Goal: Task Accomplishment & Management: Use online tool/utility

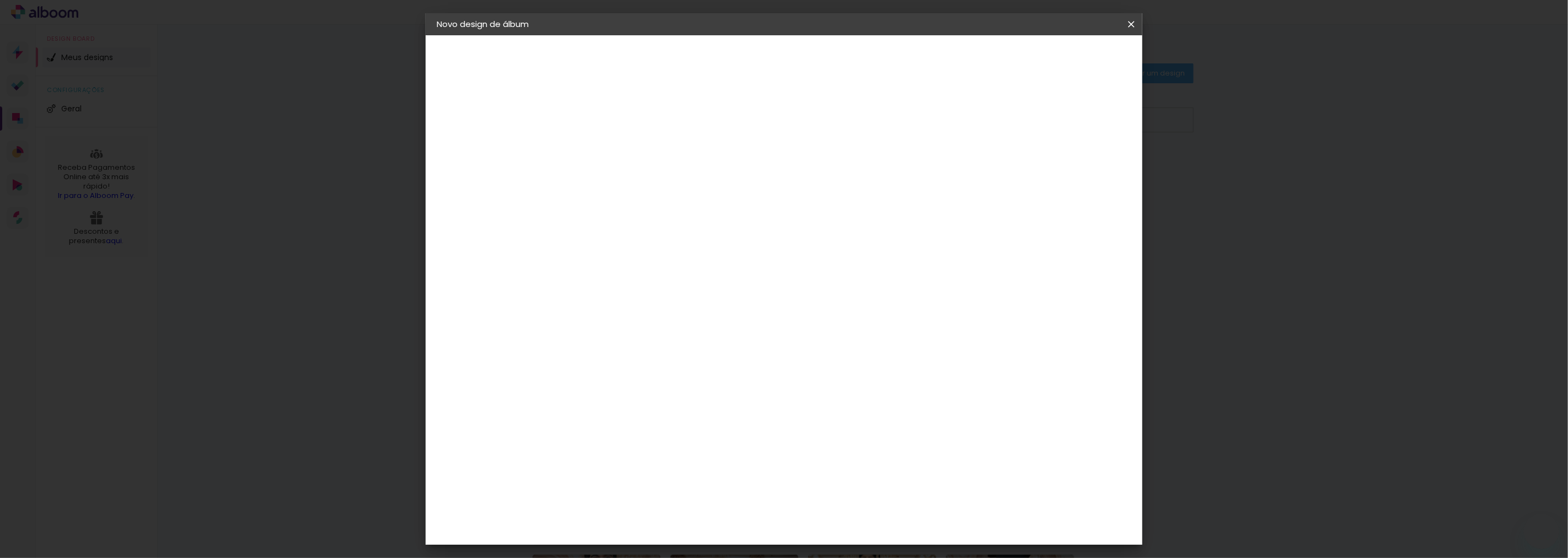
click at [617, 153] on input at bounding box center [617, 148] width 0 height 17
paste input "1813 036 [PERSON_NAME]"
type input "1813 036 [PERSON_NAME]"
type paper-input "1813 036 [PERSON_NAME]"
click at [730, 57] on paper-button "Avançar" at bounding box center [703, 57] width 54 height 19
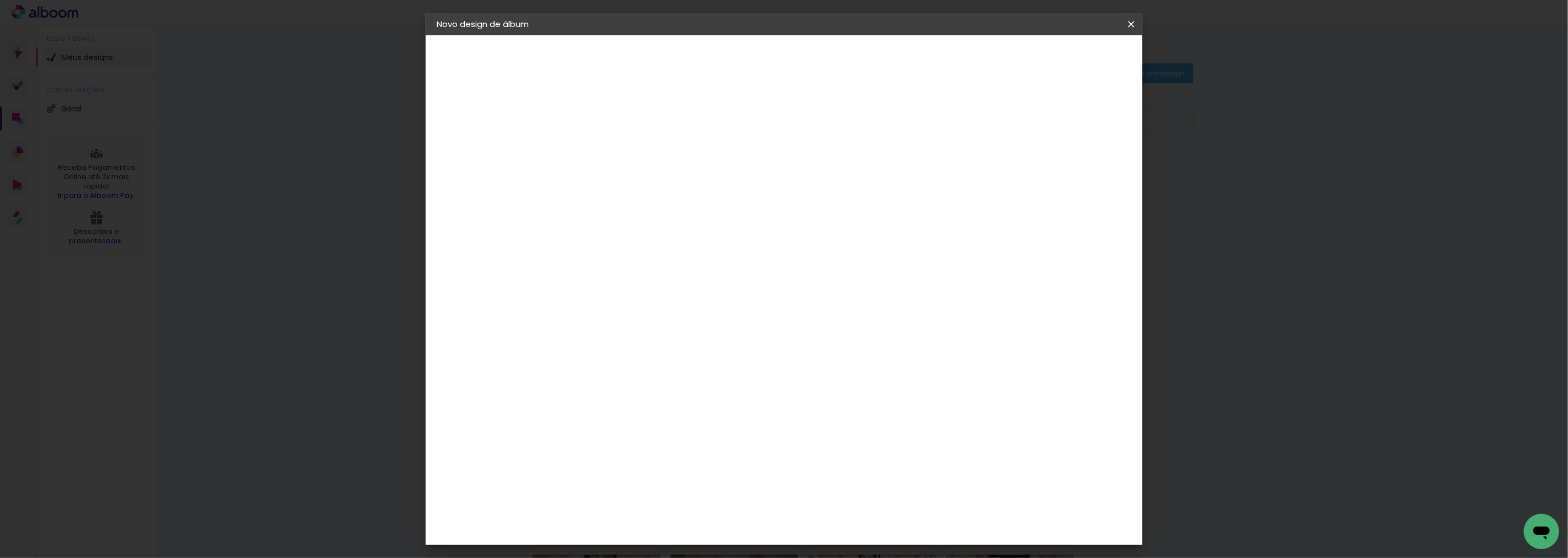
click at [824, 173] on paper-item "Tamanho Livre" at bounding box center [771, 167] width 106 height 24
click at [0, 0] on slot "Avançar" at bounding box center [0, 0] width 0 height 0
drag, startPoint x: 852, startPoint y: 454, endPoint x: 845, endPoint y: 455, distance: 7.1
click at [845, 455] on input "60" at bounding box center [844, 459] width 28 height 17
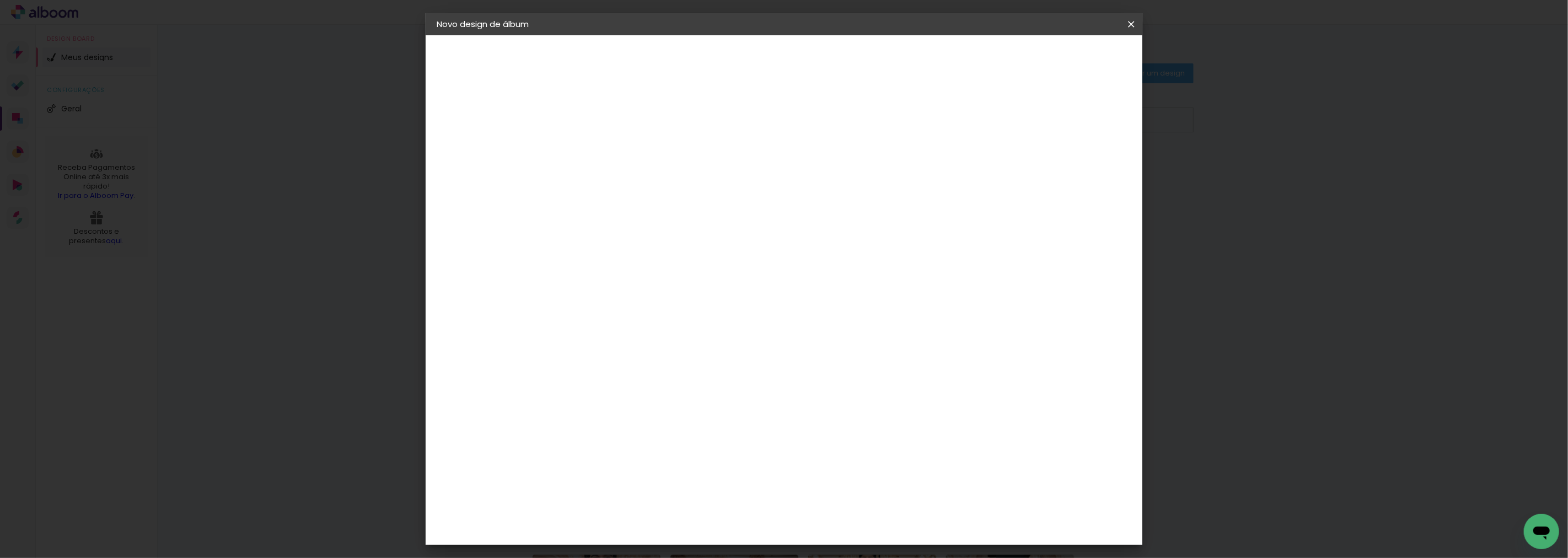
type input "80"
type paper-input "80"
click at [1061, 57] on span "Iniciar design" at bounding box center [1036, 58] width 50 height 8
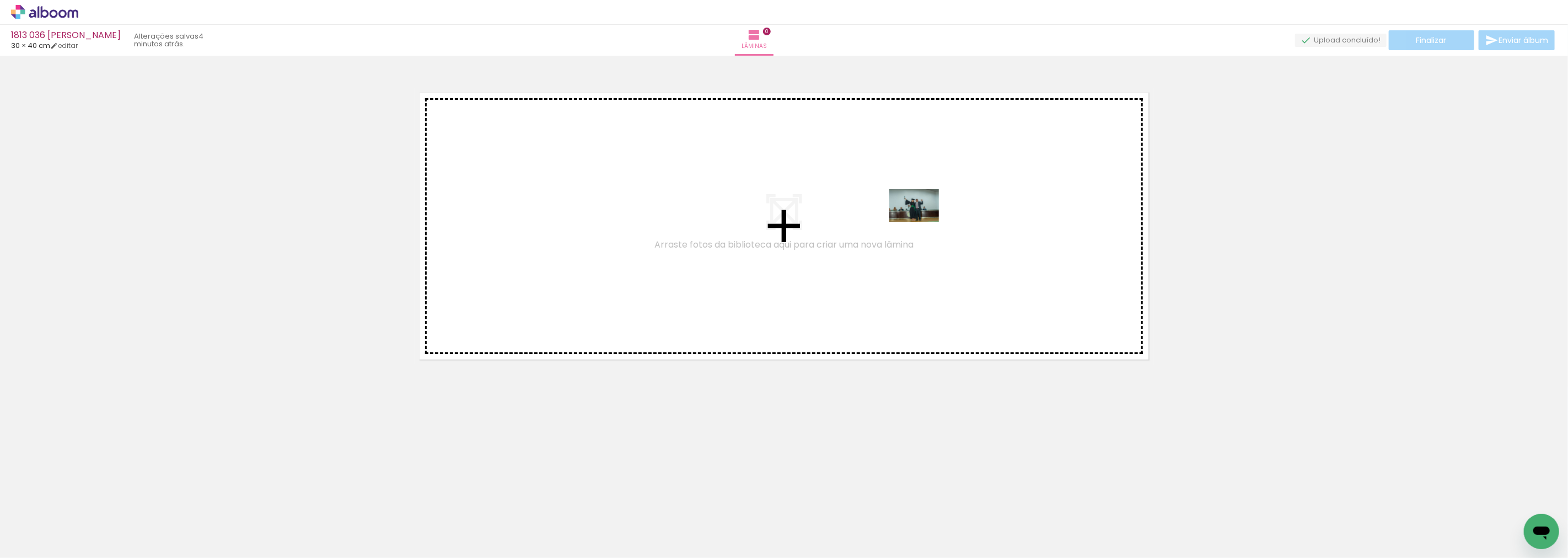
drag, startPoint x: 173, startPoint y: 532, endPoint x: 988, endPoint y: 245, distance: 864.1
click at [988, 245] on quentale-workspace at bounding box center [784, 279] width 1568 height 558
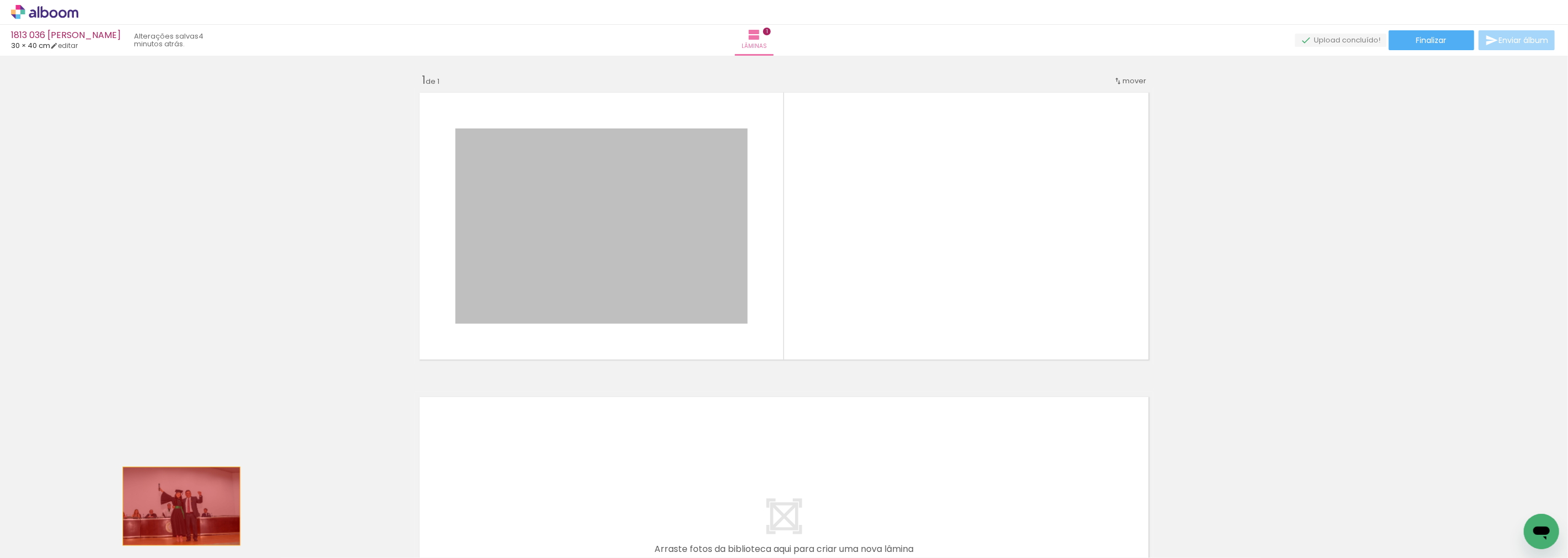
drag, startPoint x: 719, startPoint y: 208, endPoint x: 151, endPoint y: 514, distance: 645.2
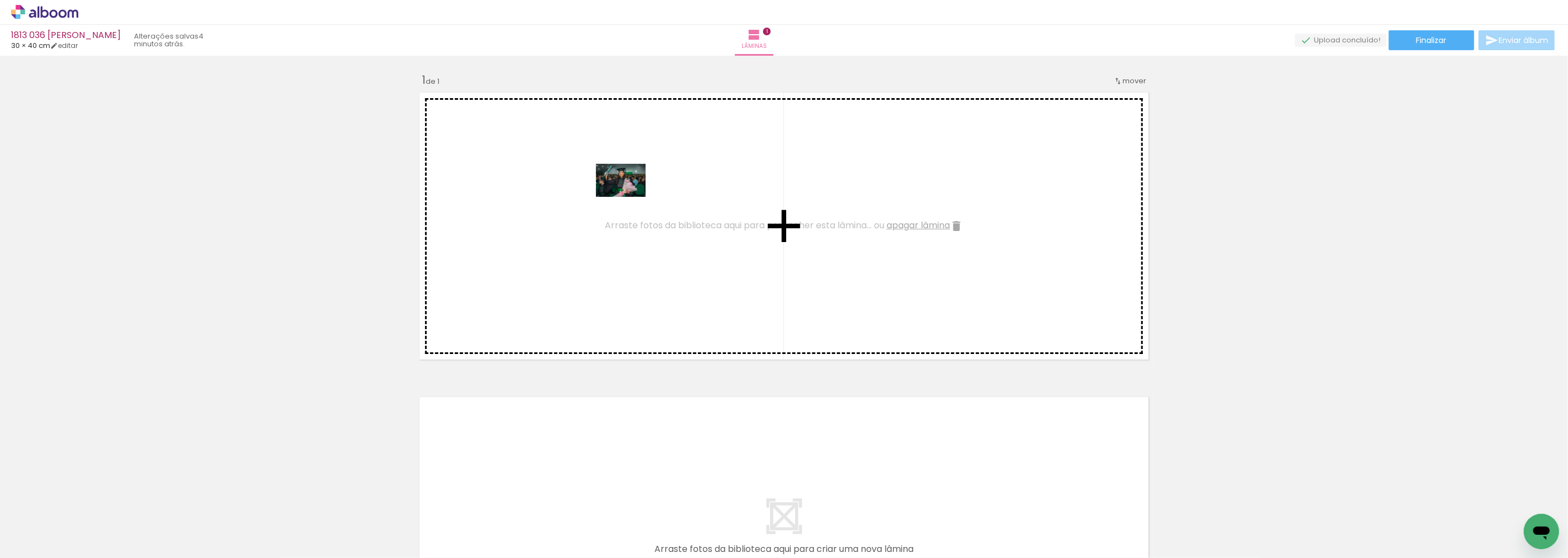
drag, startPoint x: 353, startPoint y: 521, endPoint x: 629, endPoint y: 196, distance: 426.4
click at [629, 196] on quentale-workspace at bounding box center [784, 279] width 1568 height 558
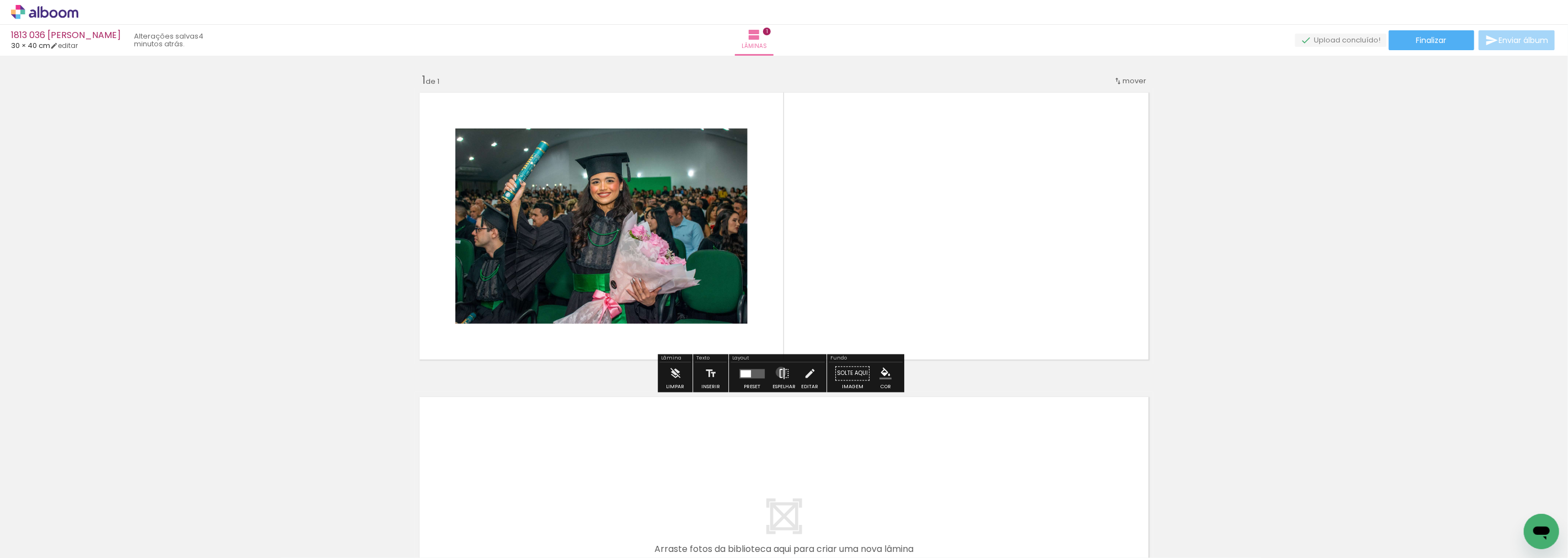
click at [779, 372] on iron-icon at bounding box center [784, 372] width 12 height 22
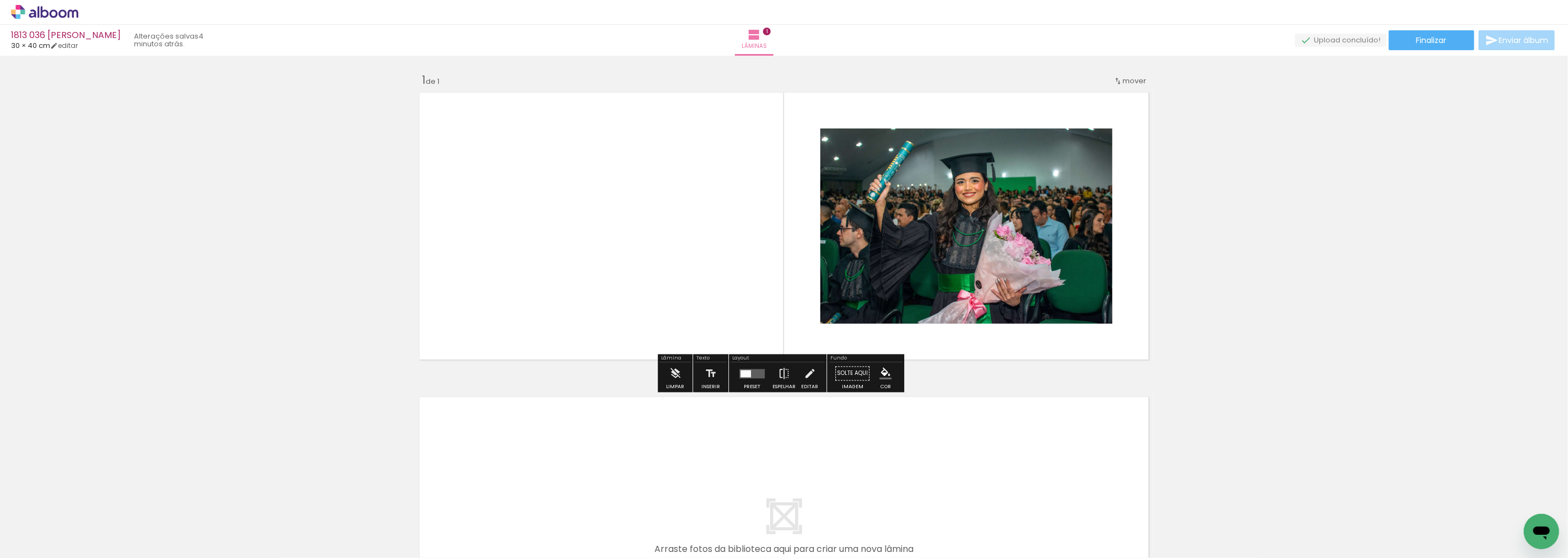
scroll to position [218, 0]
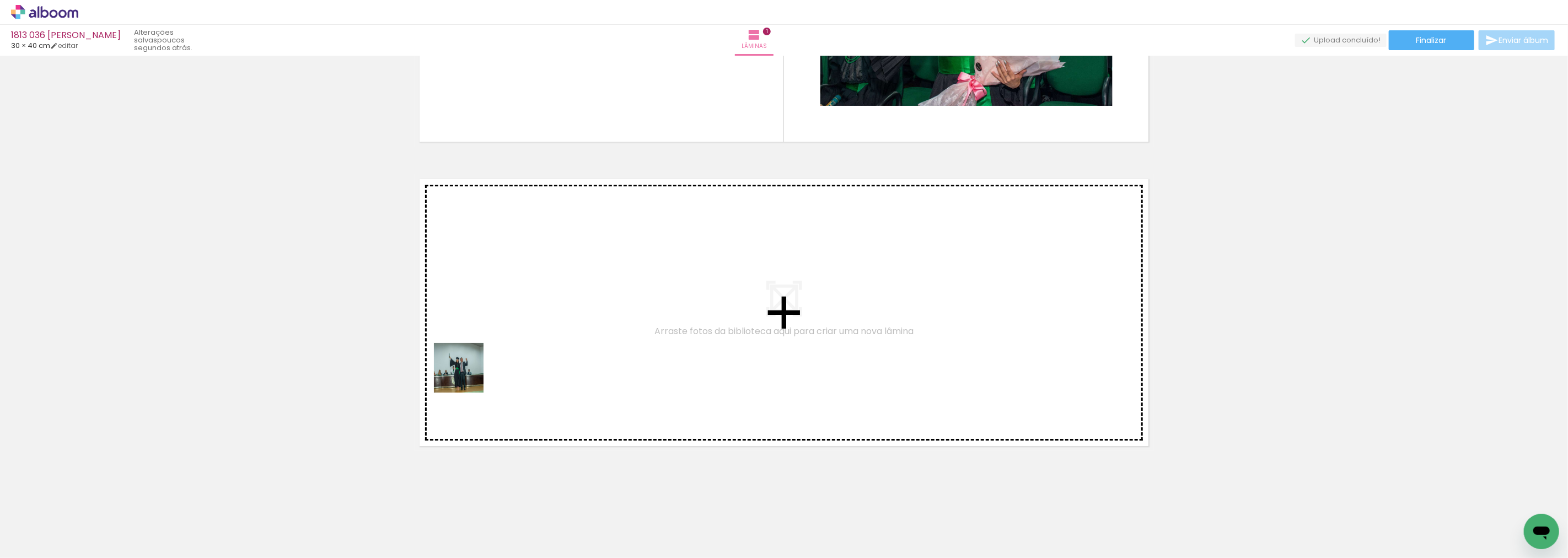
drag, startPoint x: 175, startPoint y: 532, endPoint x: 496, endPoint y: 356, distance: 366.1
click at [496, 356] on quentale-workspace at bounding box center [784, 279] width 1568 height 558
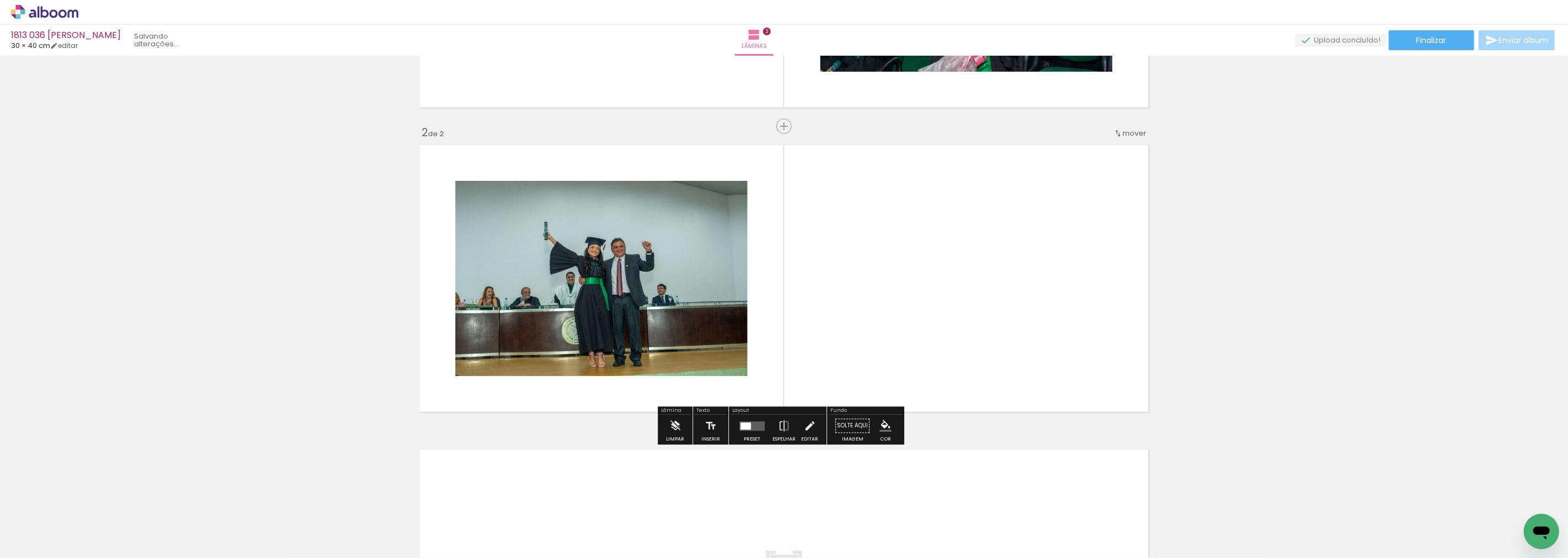
scroll to position [257, 0]
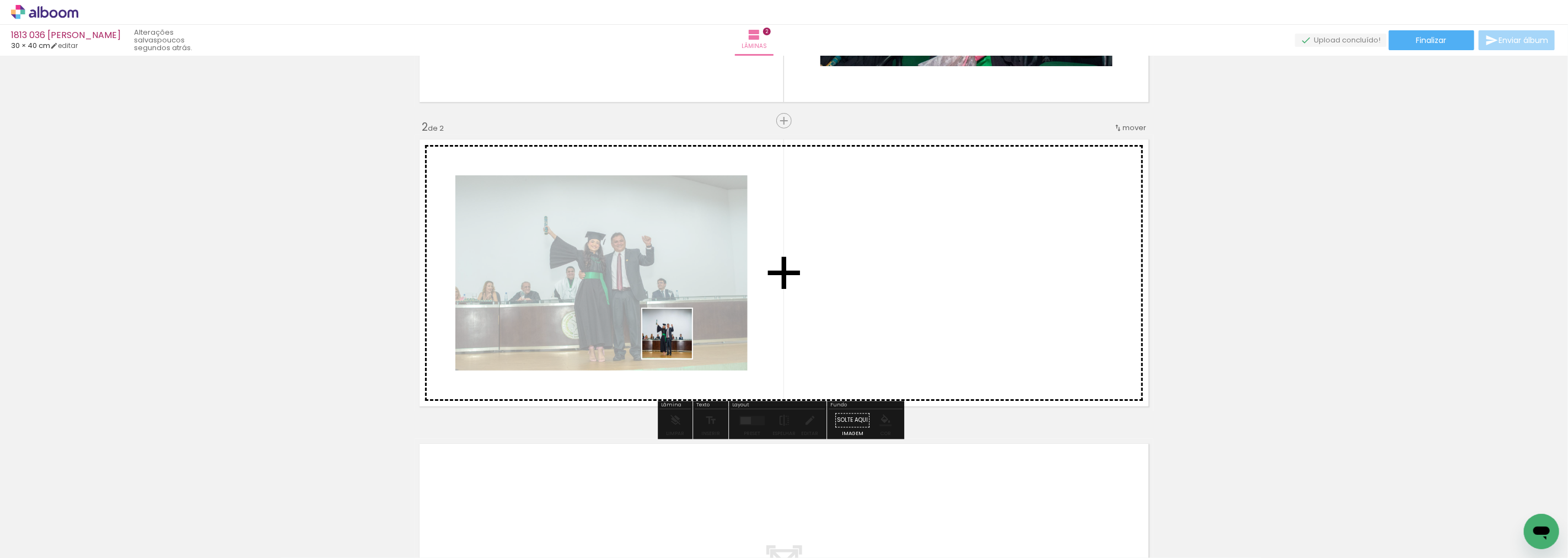
drag, startPoint x: 306, startPoint y: 527, endPoint x: 924, endPoint y: 264, distance: 671.6
click at [924, 264] on quentale-workspace at bounding box center [784, 279] width 1568 height 558
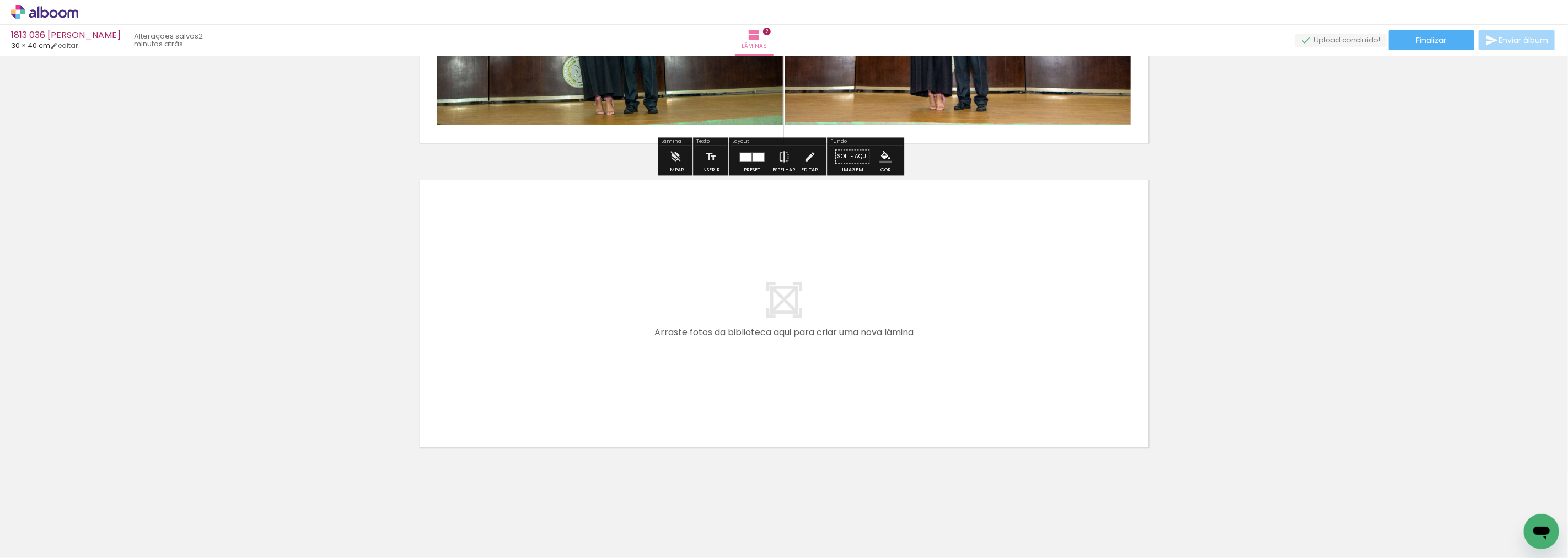
scroll to position [522, 0]
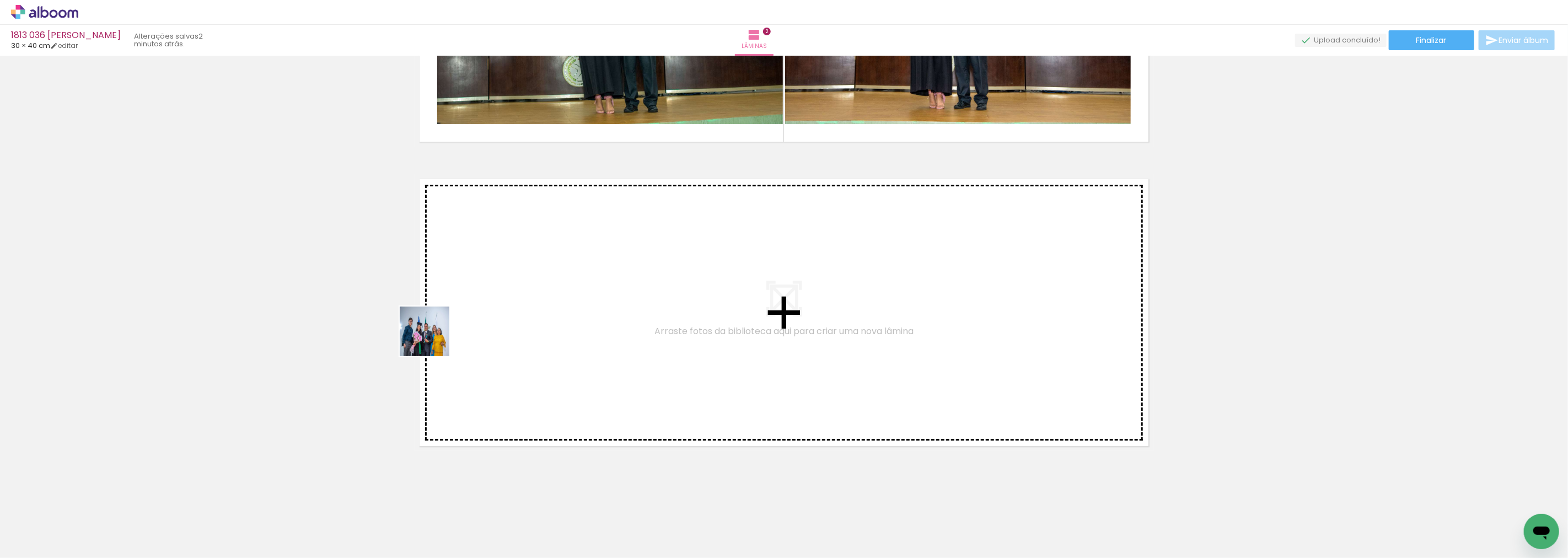
drag, startPoint x: 250, startPoint y: 530, endPoint x: 504, endPoint y: 283, distance: 354.3
click at [504, 283] on quentale-workspace at bounding box center [784, 279] width 1568 height 558
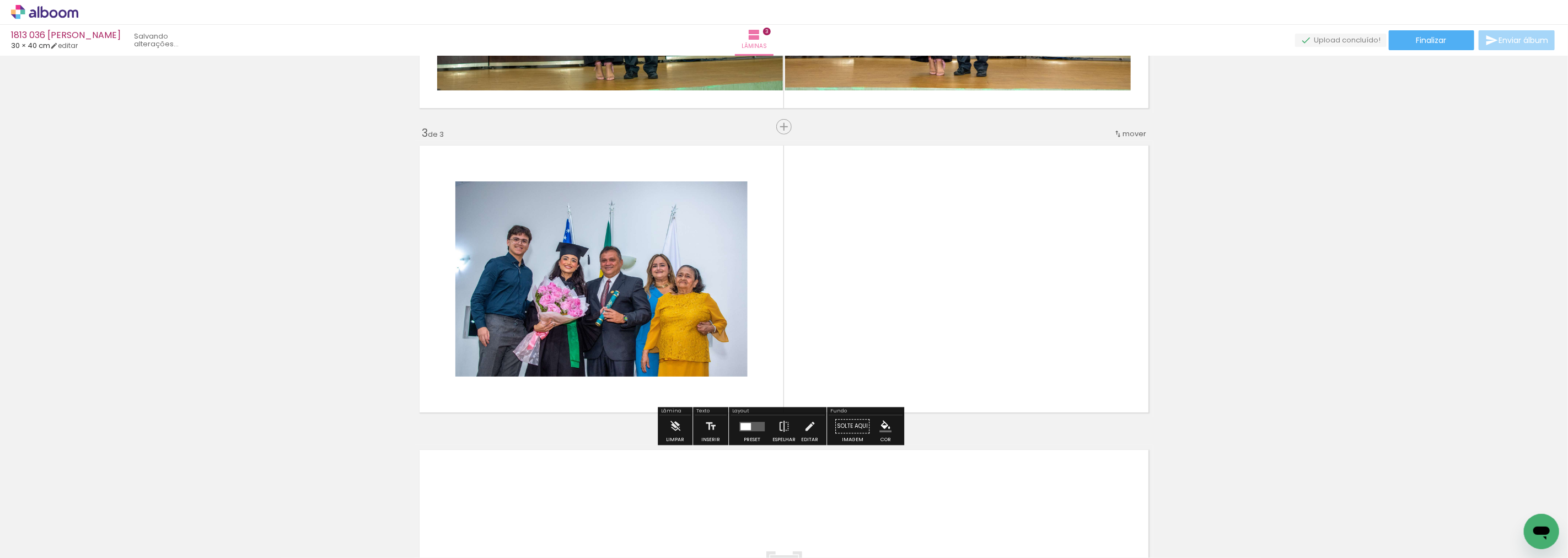
scroll to position [562, 0]
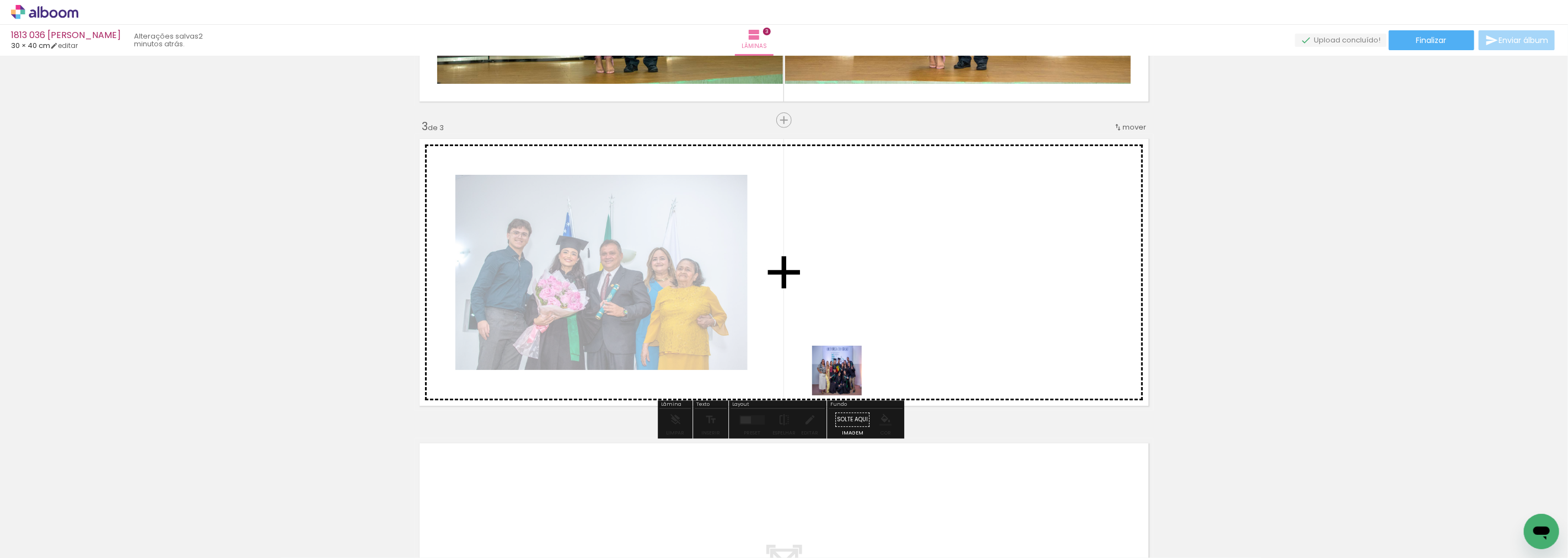
drag, startPoint x: 657, startPoint y: 492, endPoint x: 881, endPoint y: 355, distance: 262.6
click at [881, 355] on quentale-workspace at bounding box center [784, 279] width 1568 height 558
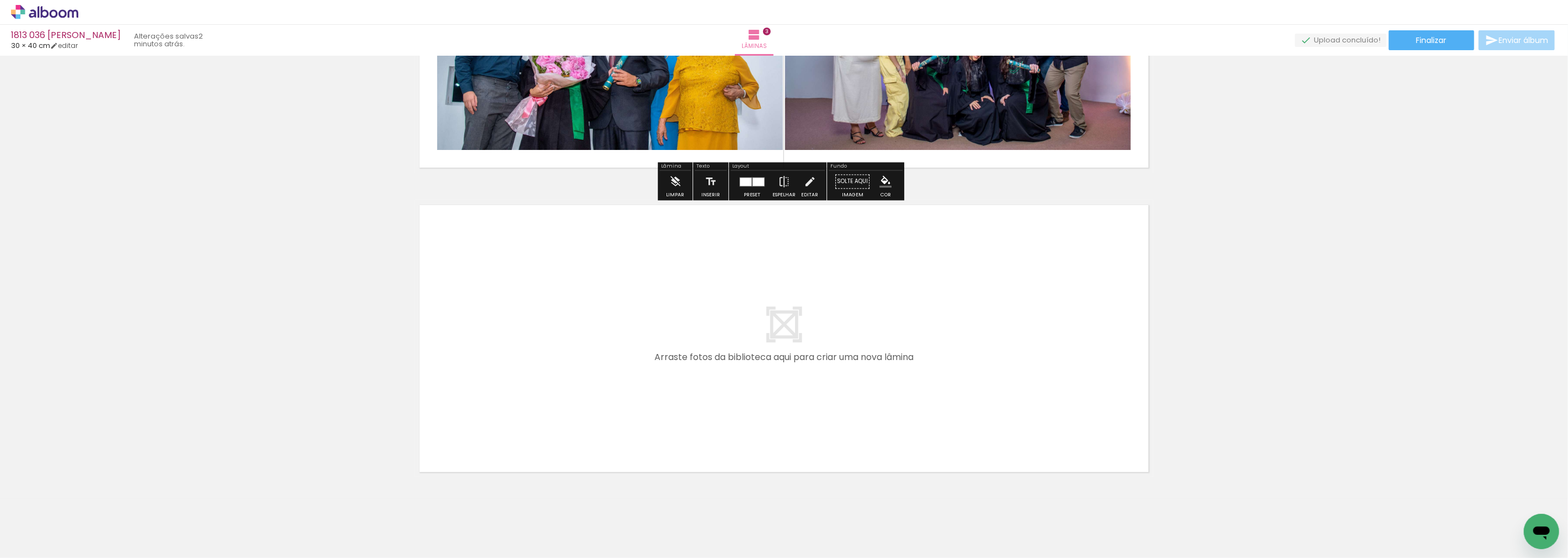
scroll to position [806, 0]
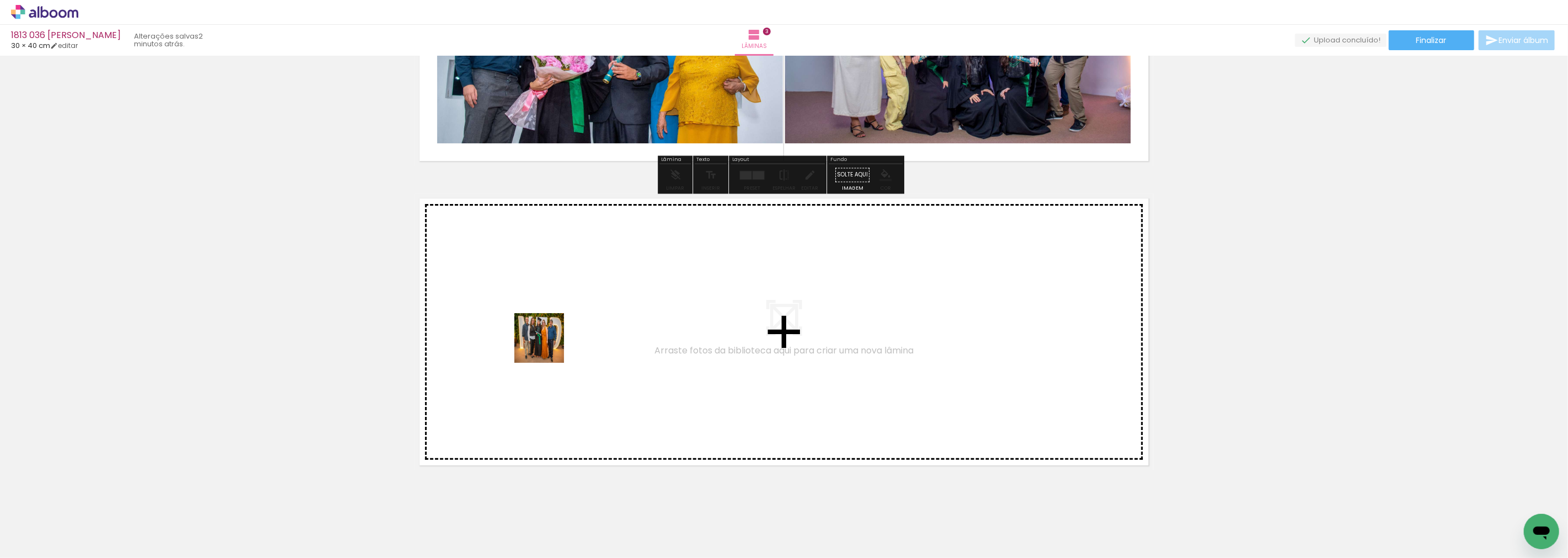
drag, startPoint x: 438, startPoint y: 518, endPoint x: 548, endPoint y: 346, distance: 204.2
click at [548, 346] on quentale-workspace at bounding box center [784, 279] width 1568 height 558
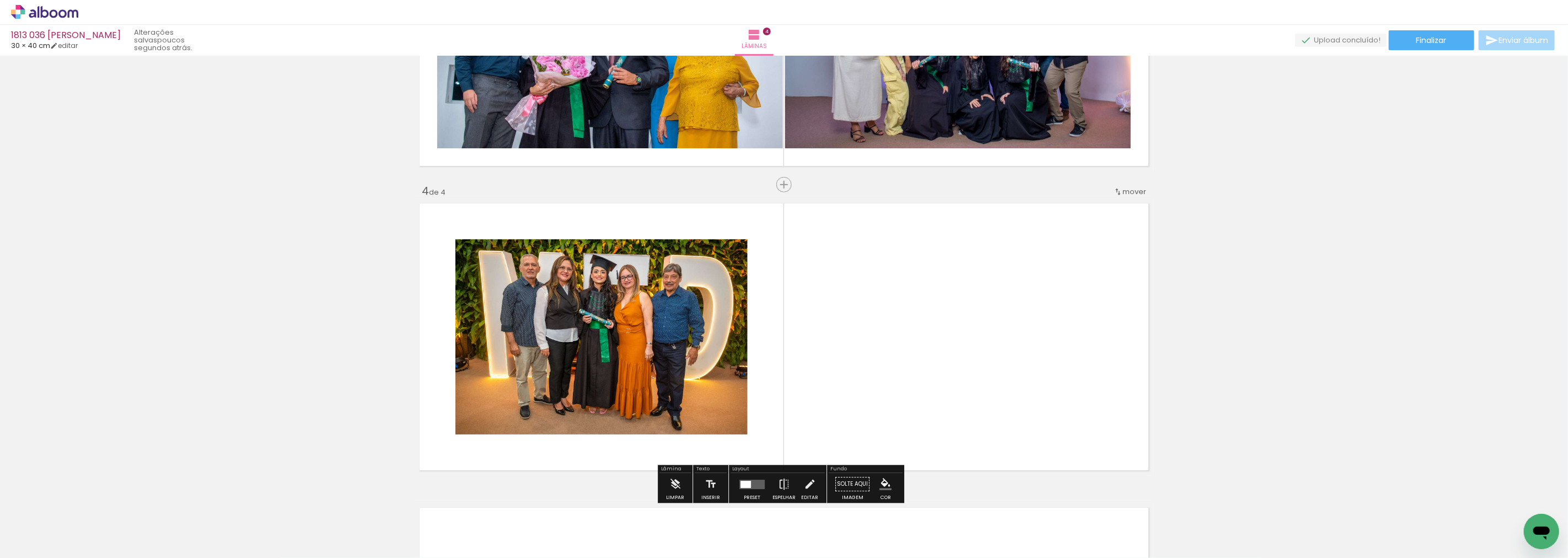
scroll to position [805, 0]
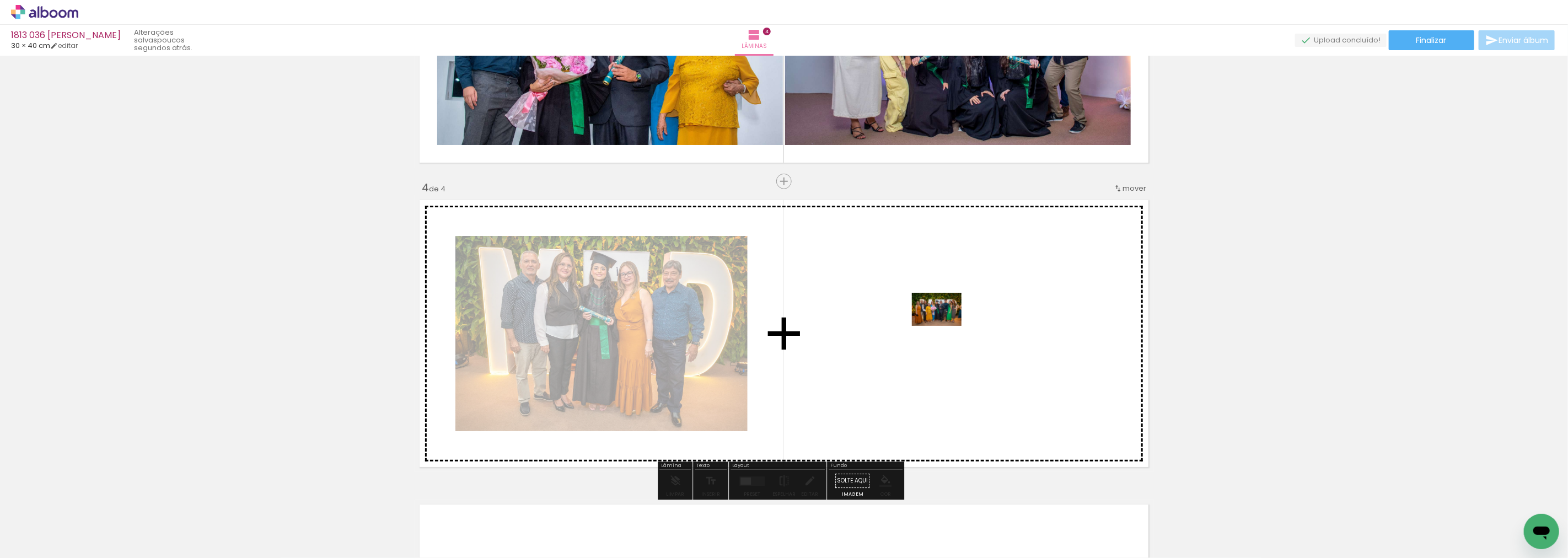
drag, startPoint x: 538, startPoint y: 531, endPoint x: 947, endPoint y: 324, distance: 458.4
click at [947, 324] on quentale-workspace at bounding box center [784, 279] width 1568 height 558
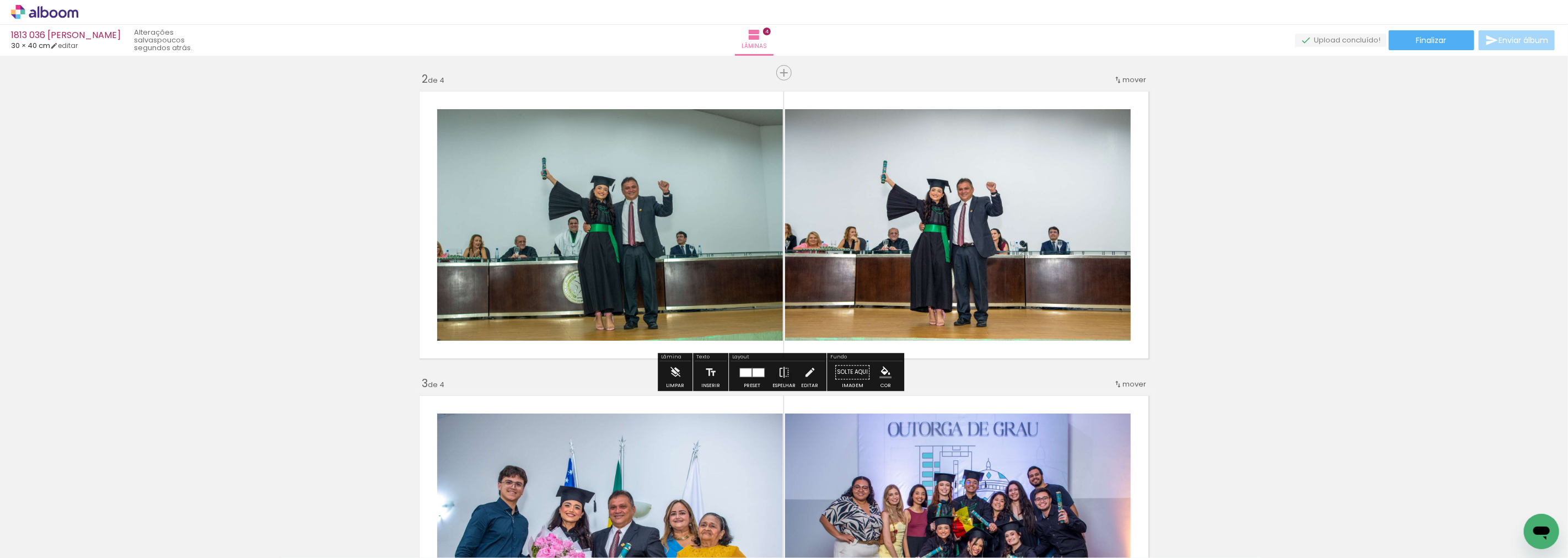
scroll to position [193, 0]
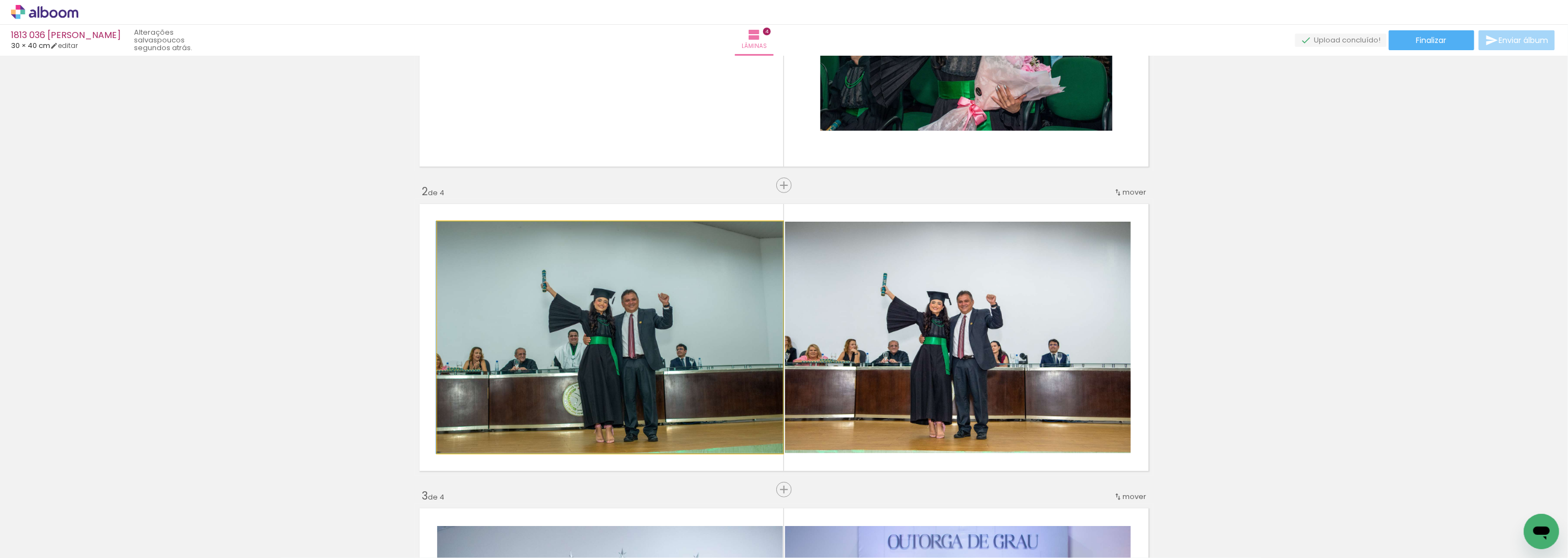
click at [658, 309] on quentale-photo at bounding box center [610, 337] width 346 height 232
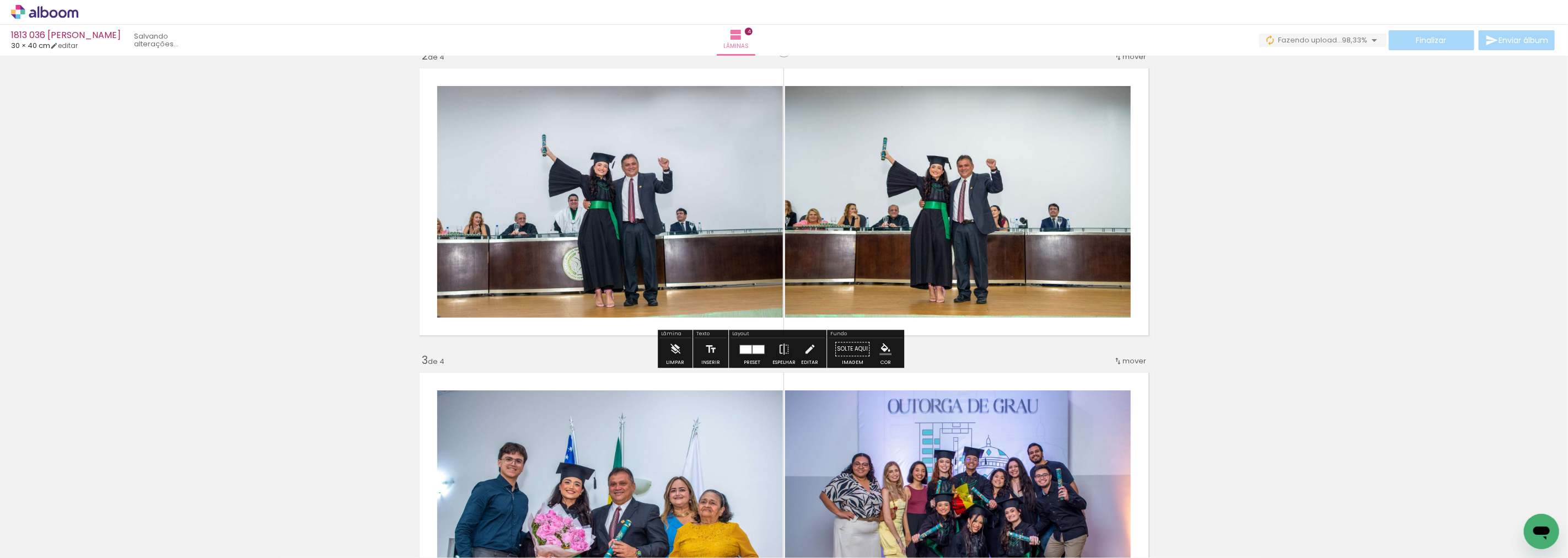
scroll to position [377, 0]
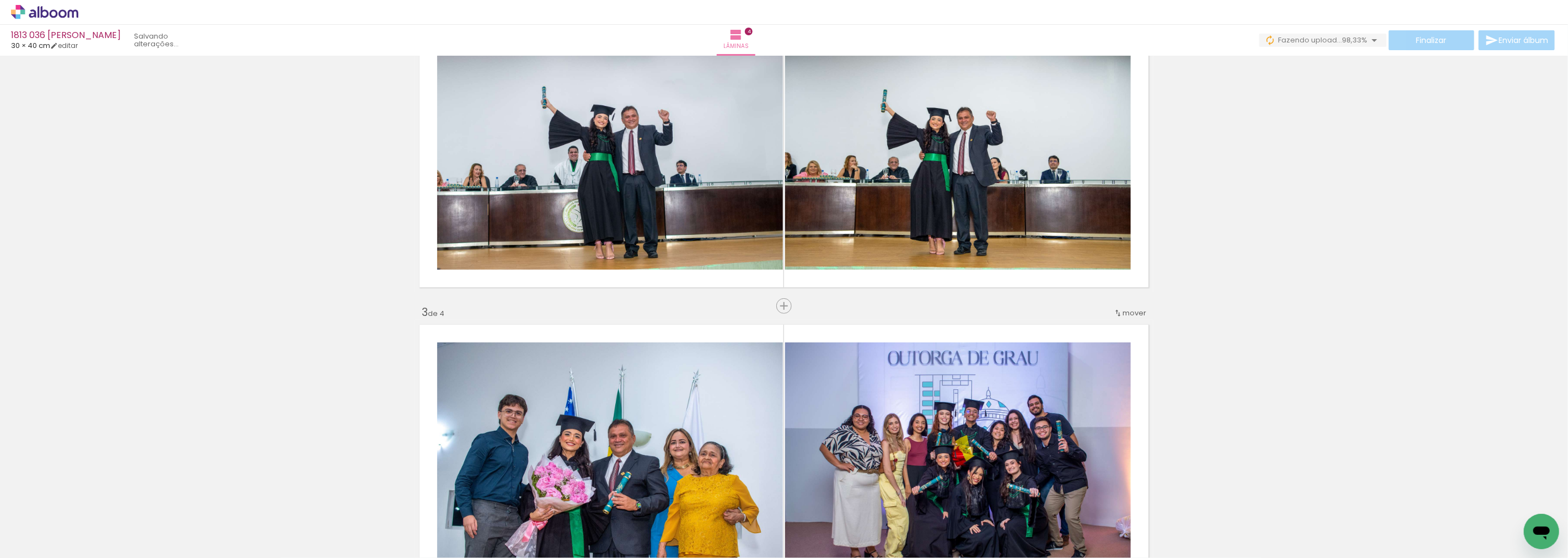
click at [534, 320] on quentale-layouter at bounding box center [784, 457] width 739 height 277
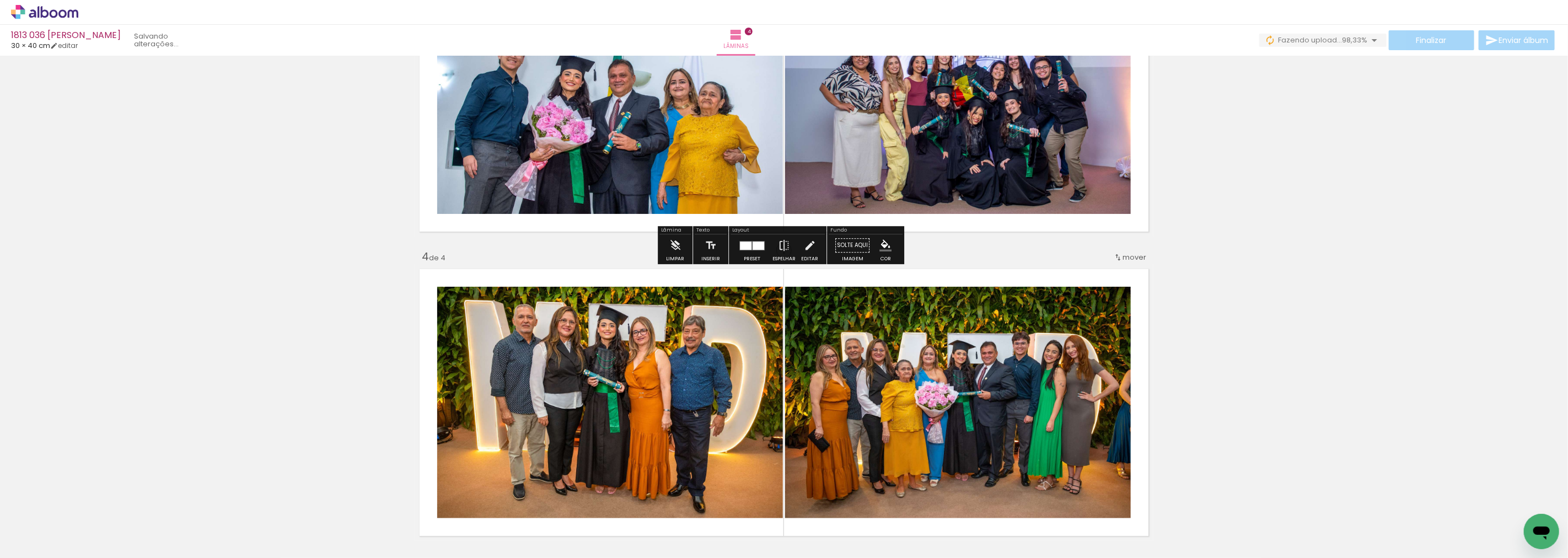
scroll to position [744, 0]
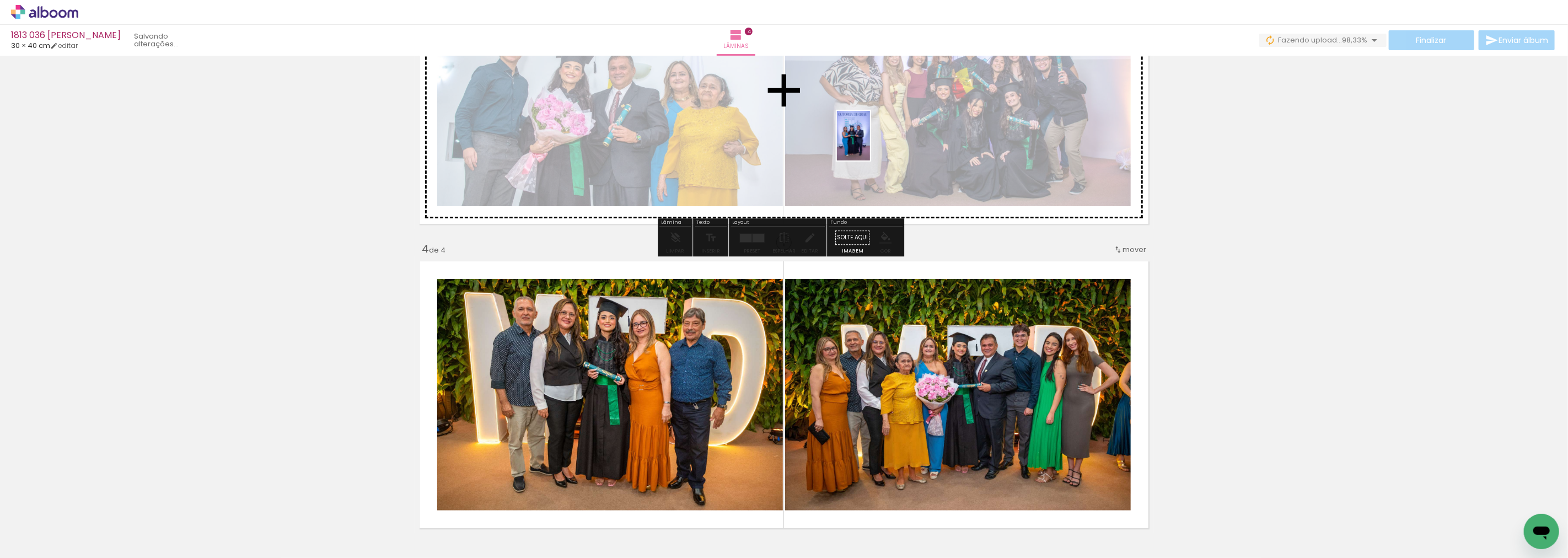
drag, startPoint x: 111, startPoint y: 529, endPoint x: 870, endPoint y: 144, distance: 851.1
click at [870, 144] on quentale-workspace at bounding box center [784, 279] width 1568 height 558
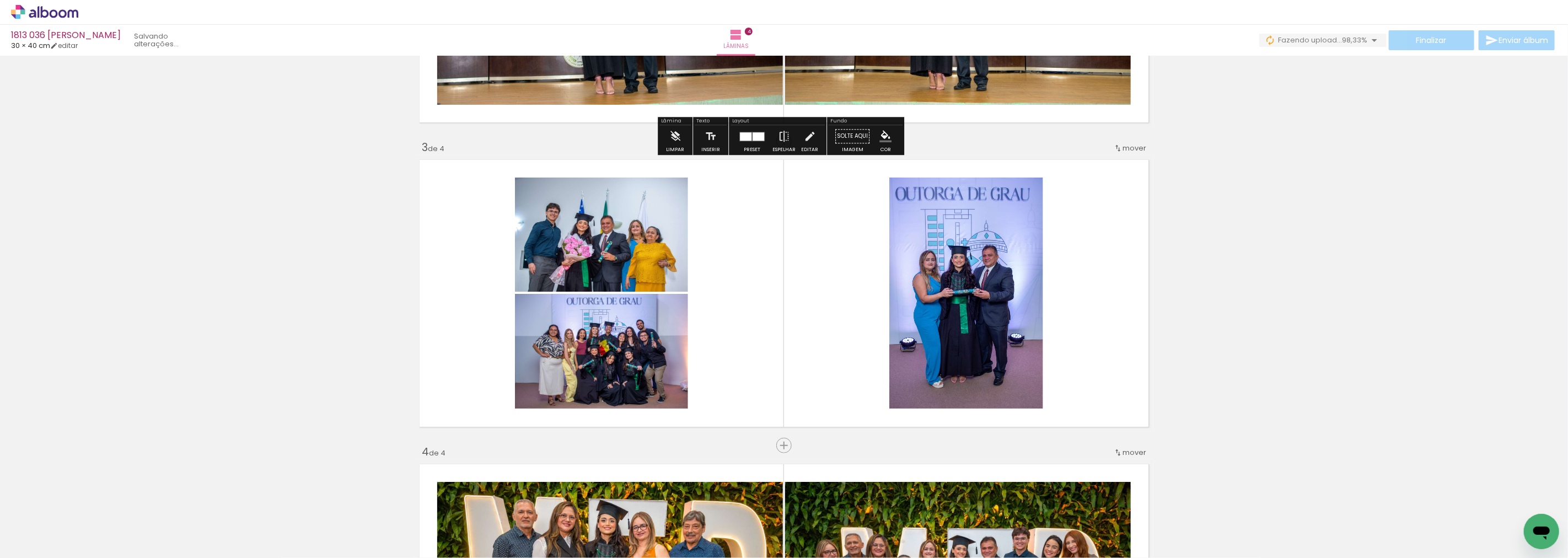
scroll to position [560, 0]
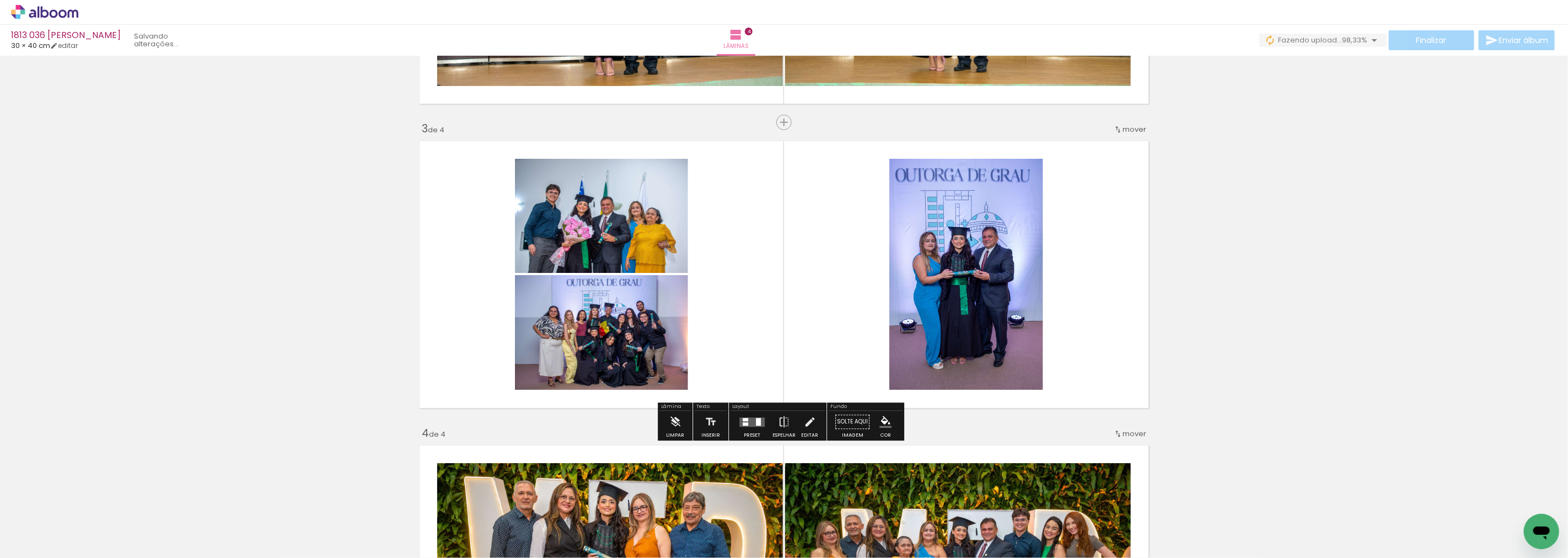
drag, startPoint x: 741, startPoint y: 420, endPoint x: 969, endPoint y: 343, distance: 240.7
click at [742, 420] on div at bounding box center [745, 419] width 5 height 4
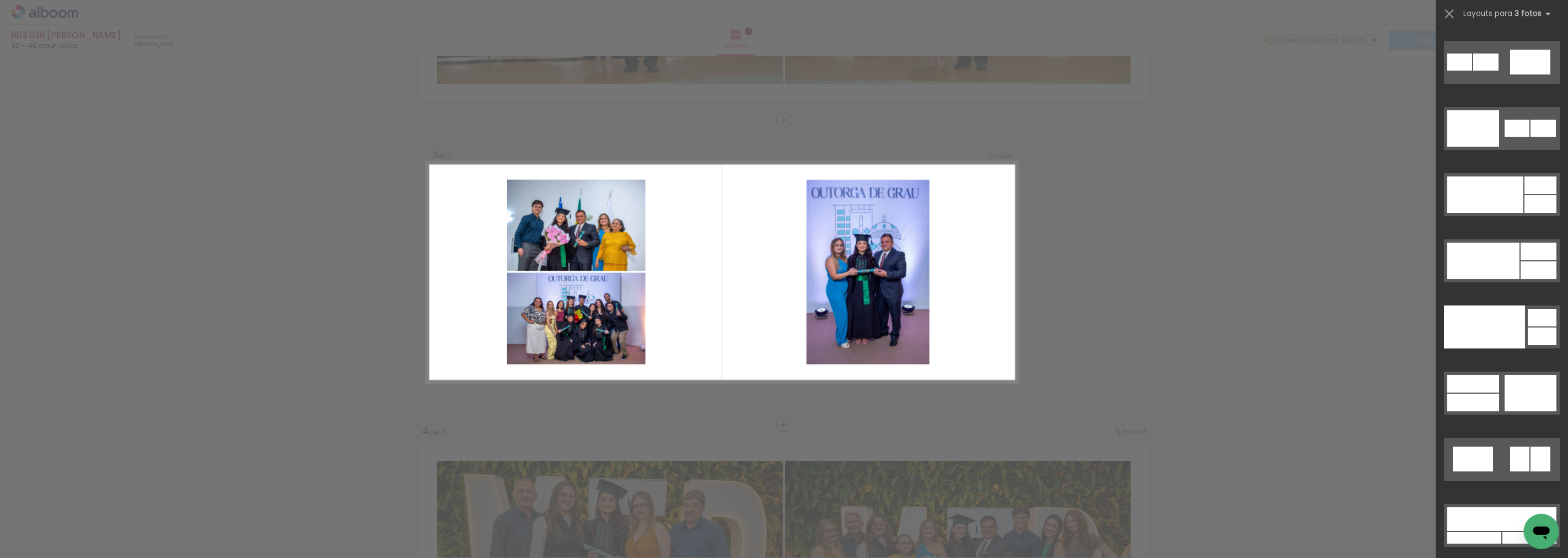
scroll to position [13882, 0]
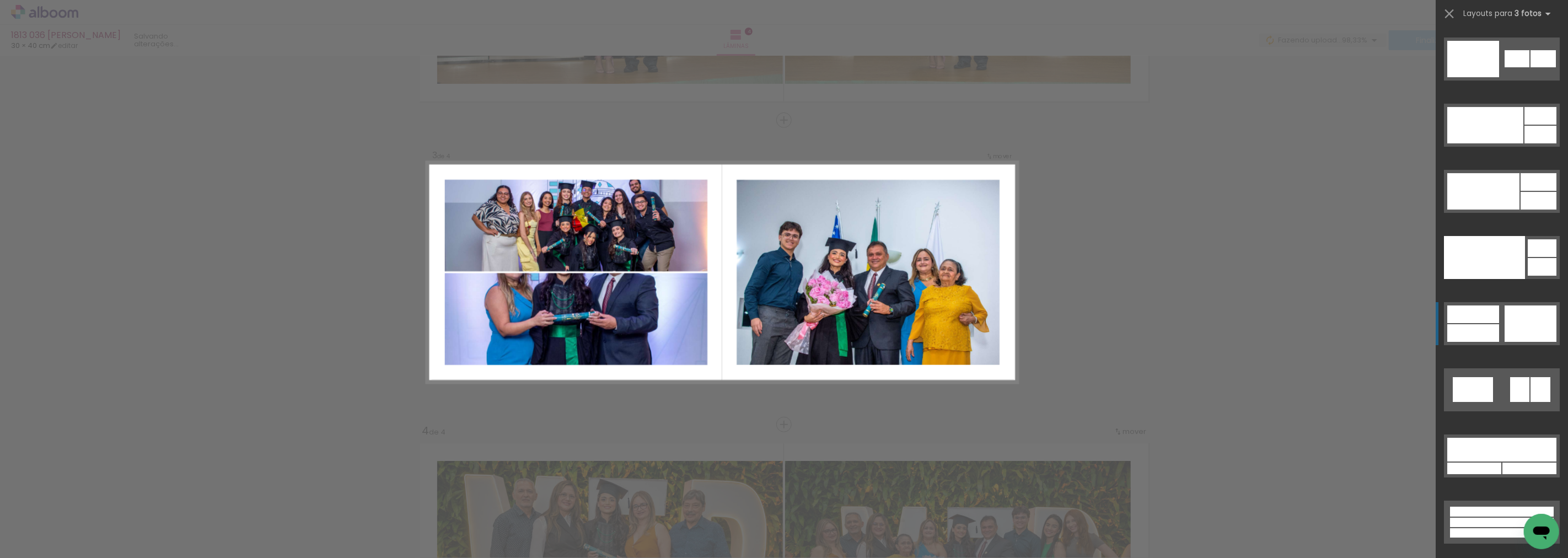
click at [1506, 528] on div at bounding box center [1502, 532] width 104 height 10
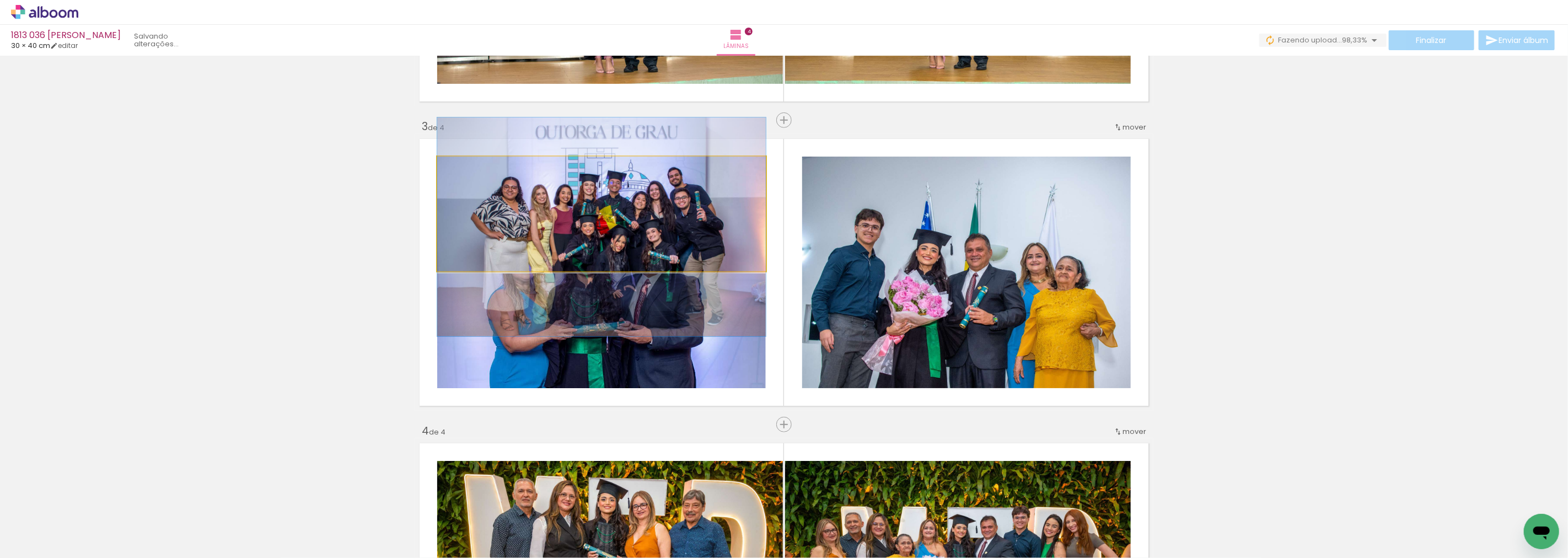
drag, startPoint x: 664, startPoint y: 182, endPoint x: 664, endPoint y: 196, distance: 14.0
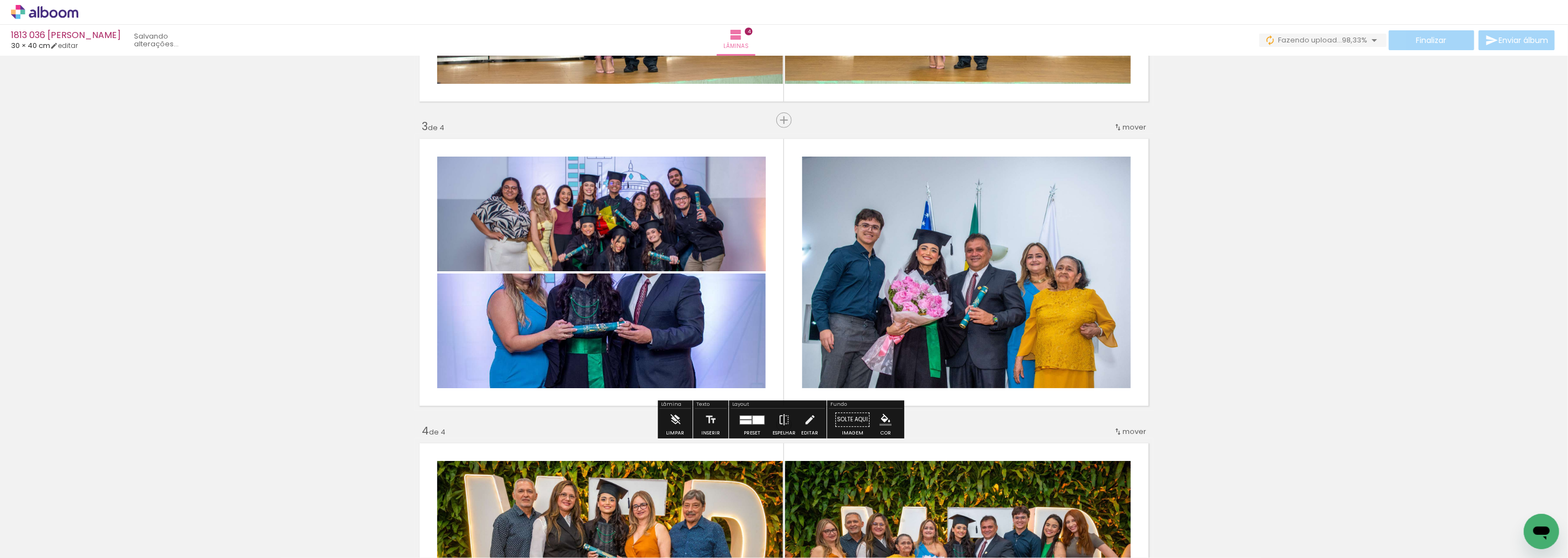
drag, startPoint x: 664, startPoint y: 196, endPoint x: 724, endPoint y: 189, distance: 60.4
click at [664, 196] on quentale-photo at bounding box center [601, 214] width 328 height 115
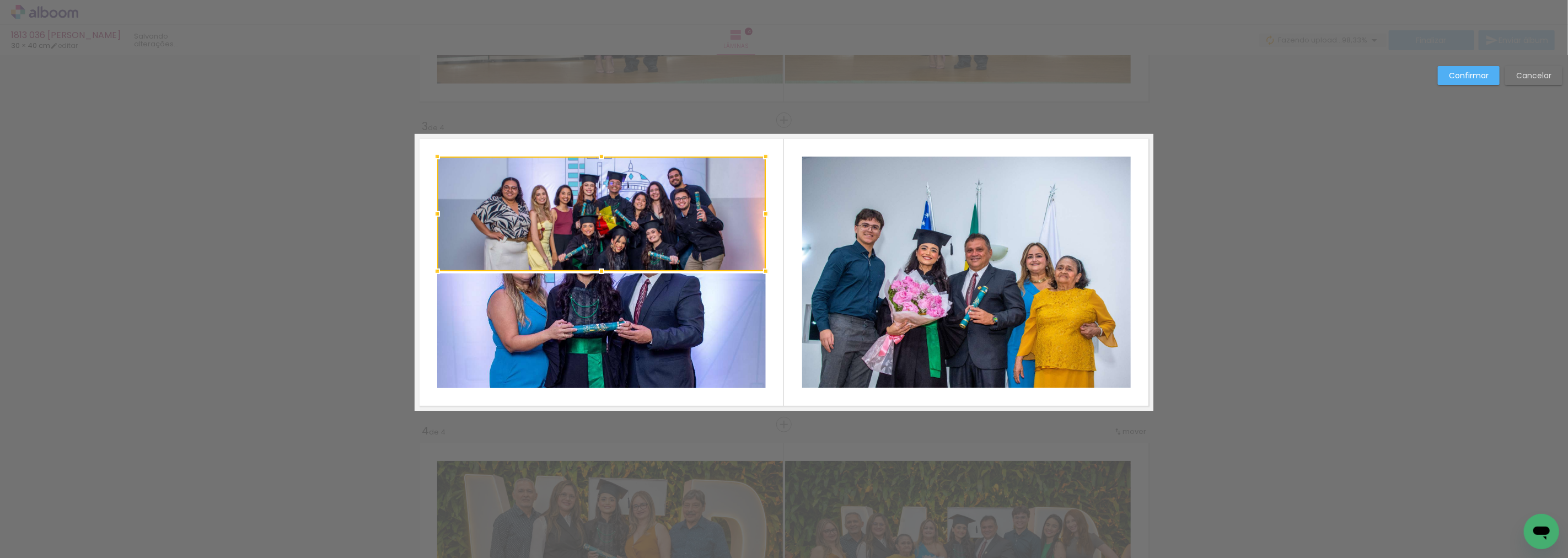
click at [1179, 249] on div "Confirmar Cancelar" at bounding box center [784, 267] width 1568 height 1548
click at [0, 0] on slot "Cancelar" at bounding box center [0, 0] width 0 height 0
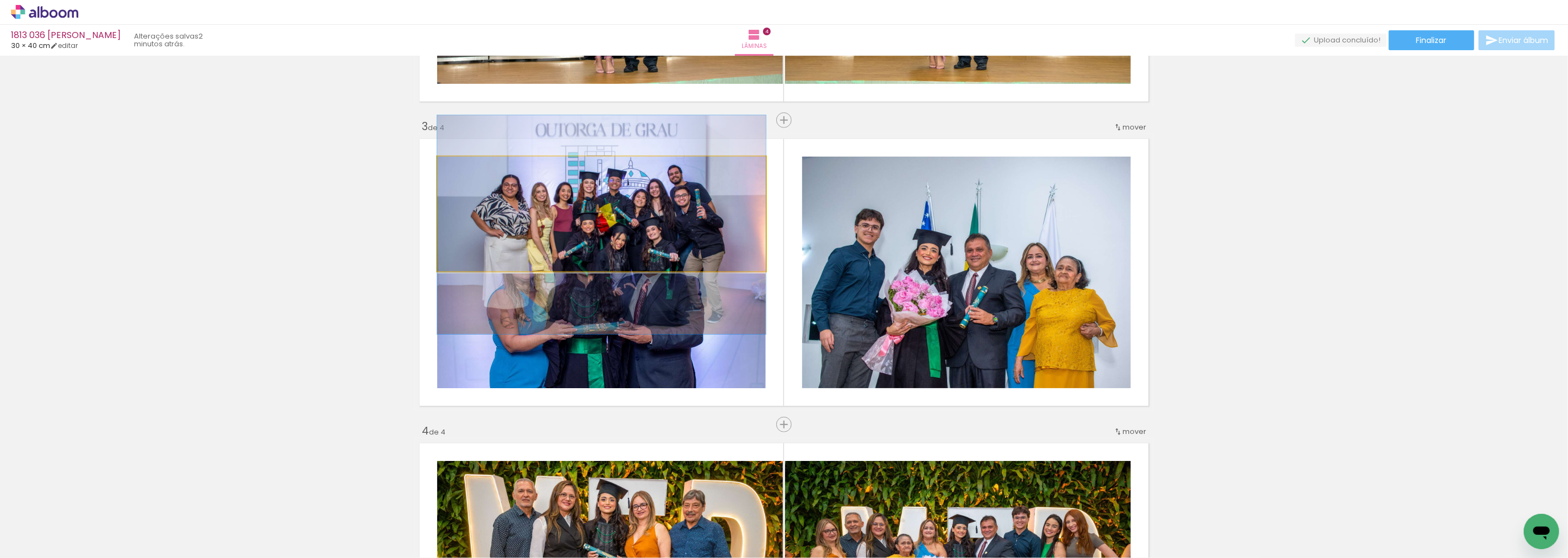
drag, startPoint x: 603, startPoint y: 222, endPoint x: 611, endPoint y: 232, distance: 12.8
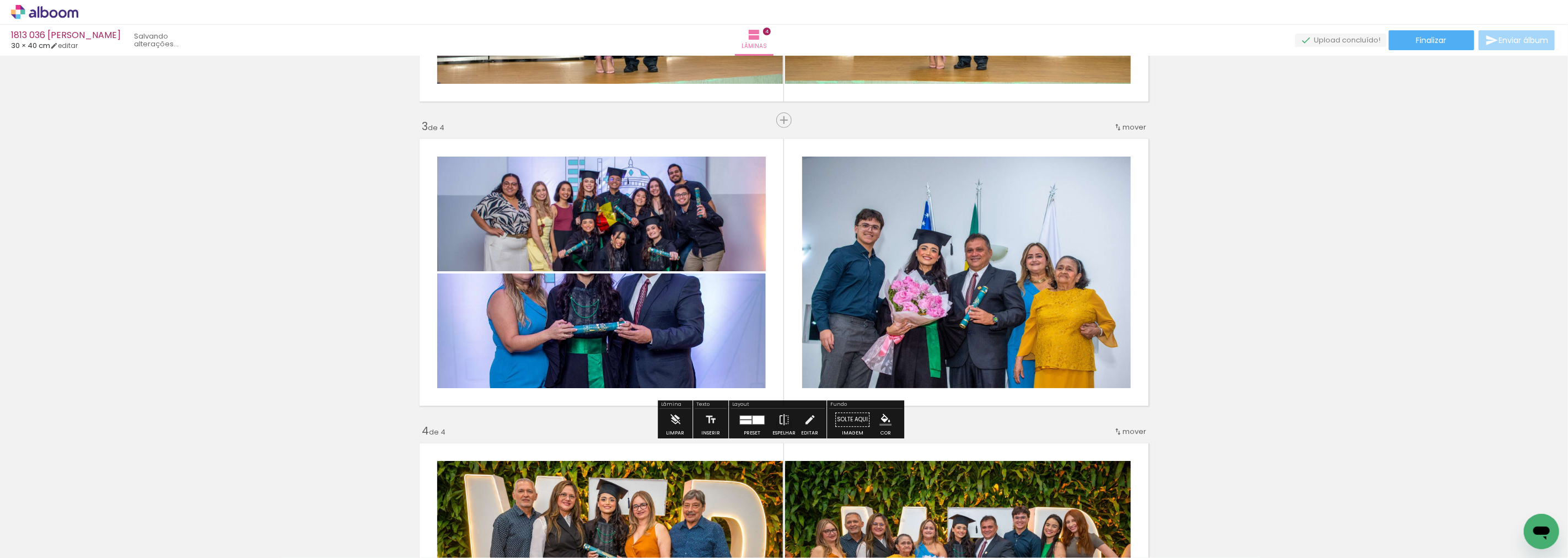
click at [1285, 287] on div "Inserir lâmina 1 de 4 Inserir lâmina 2 de 4 Inserir lâmina 3 de 4 Inserir lâmin…" at bounding box center [784, 258] width 1568 height 1521
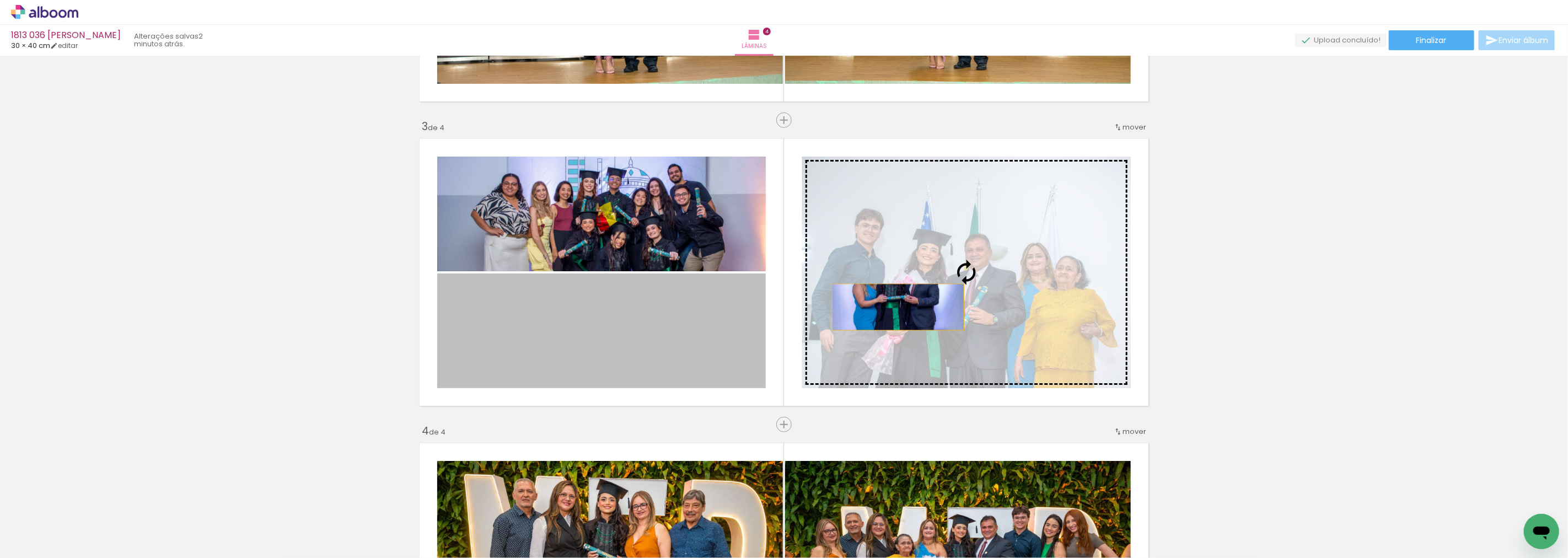
drag, startPoint x: 865, startPoint y: 310, endPoint x: 937, endPoint y: 302, distance: 72.4
click at [0, 0] on slot at bounding box center [0, 0] width 0 height 0
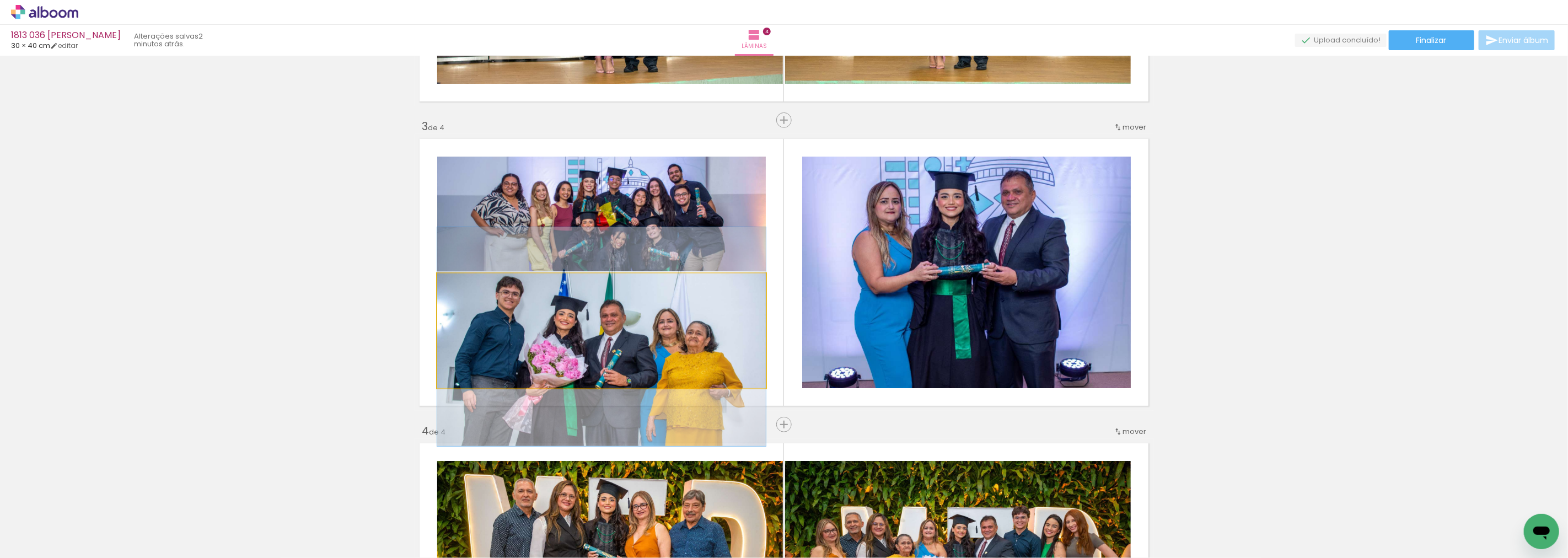
drag, startPoint x: 604, startPoint y: 344, endPoint x: 605, endPoint y: 350, distance: 6.1
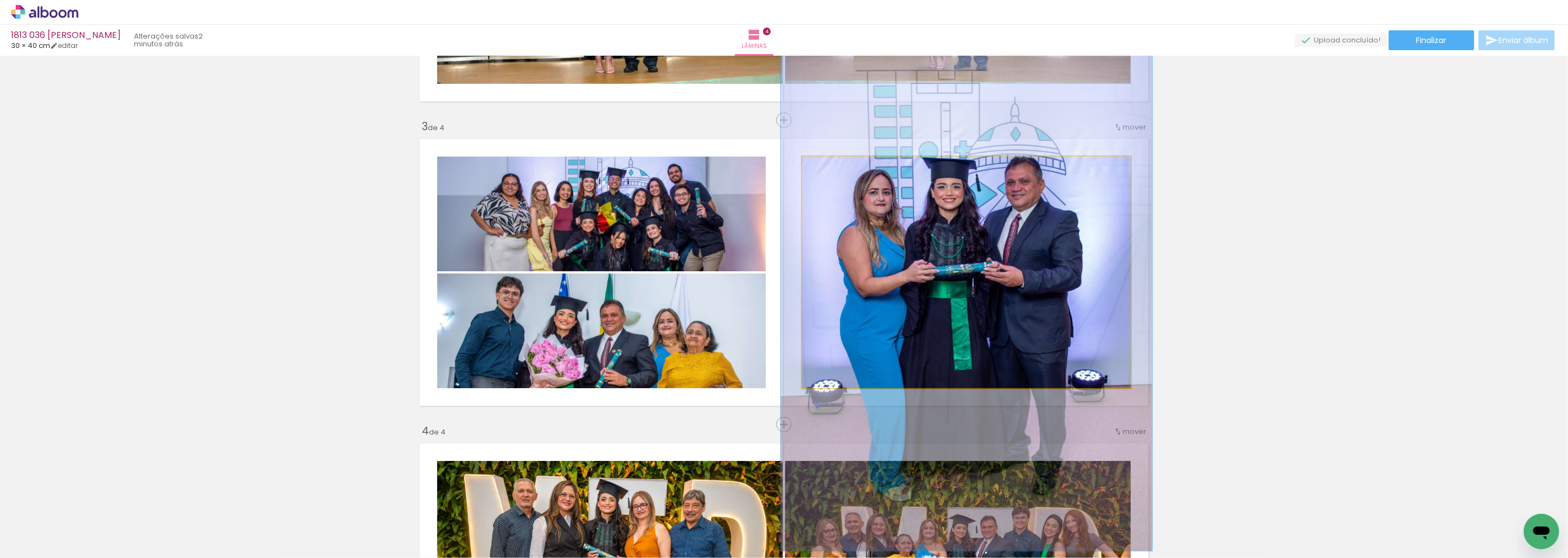
drag, startPoint x: 827, startPoint y: 166, endPoint x: 833, endPoint y: 173, distance: 9.2
type paper-slider "117"
click at [831, 167] on div at bounding box center [833, 167] width 10 height 10
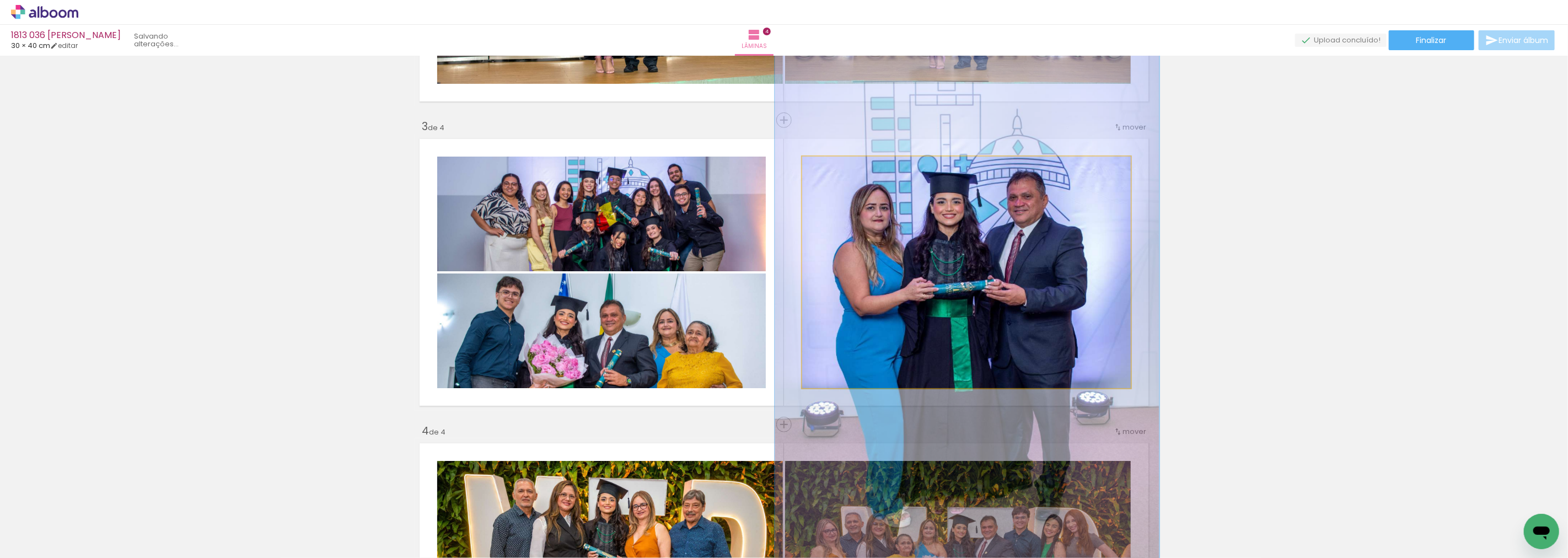
drag, startPoint x: 912, startPoint y: 230, endPoint x: 912, endPoint y: 245, distance: 15.0
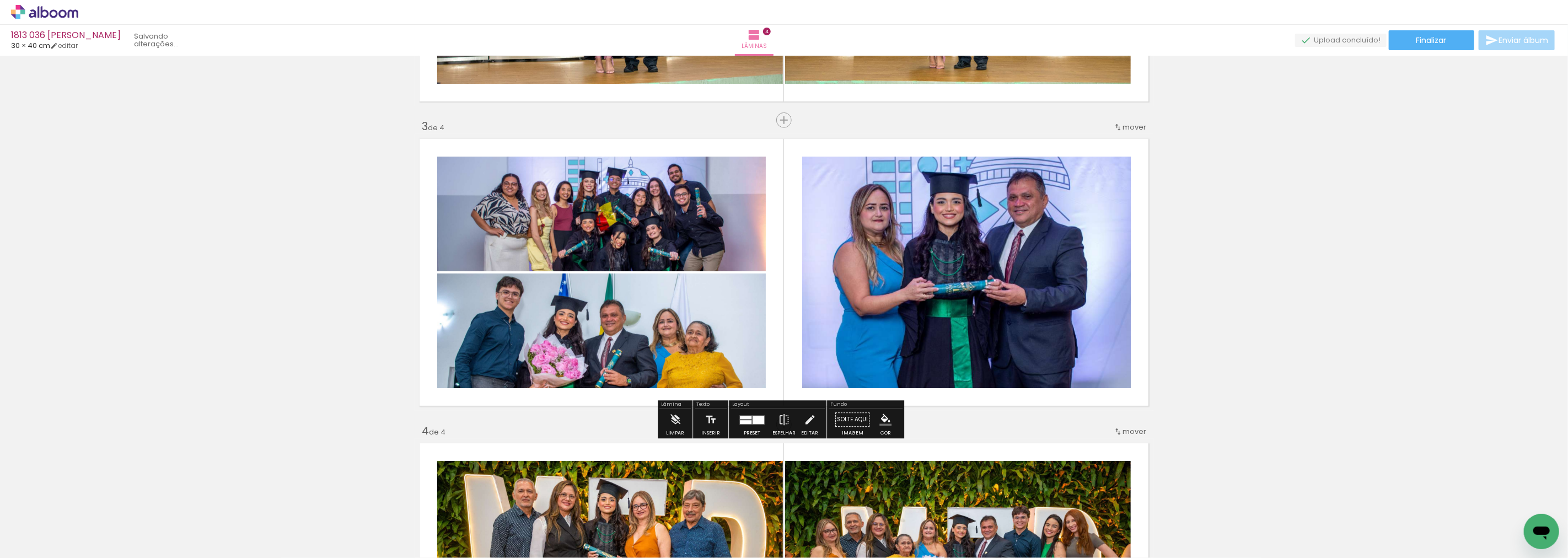
click at [1260, 265] on div "Inserir lâmina 1 de 4 Inserir lâmina 2 de 4 Inserir lâmina 3 de 4 Inserir lâmin…" at bounding box center [784, 258] width 1568 height 1521
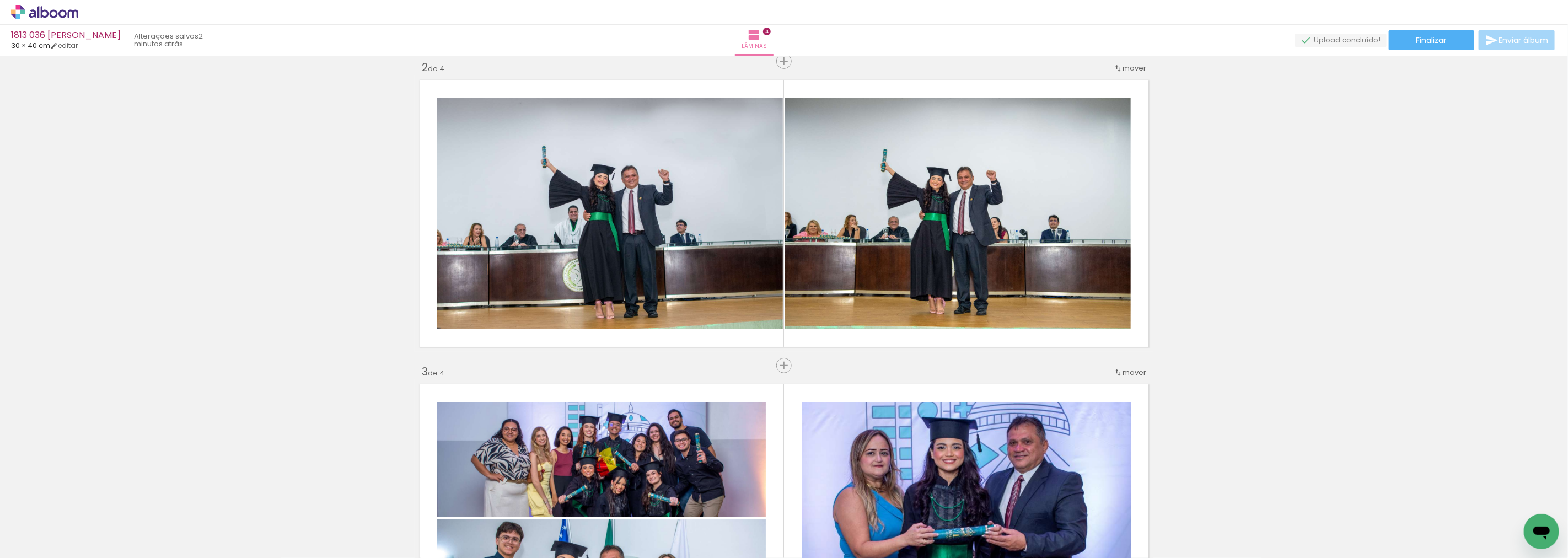
scroll to position [256, 0]
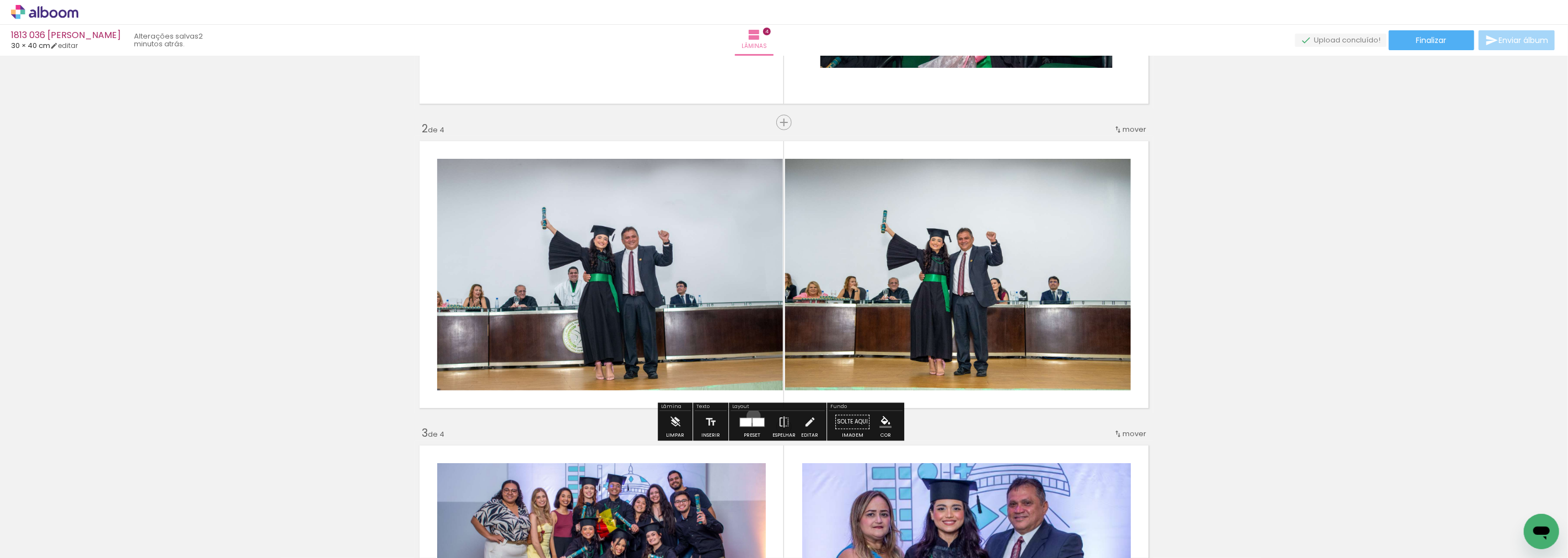
click at [751, 416] on div at bounding box center [752, 421] width 30 height 22
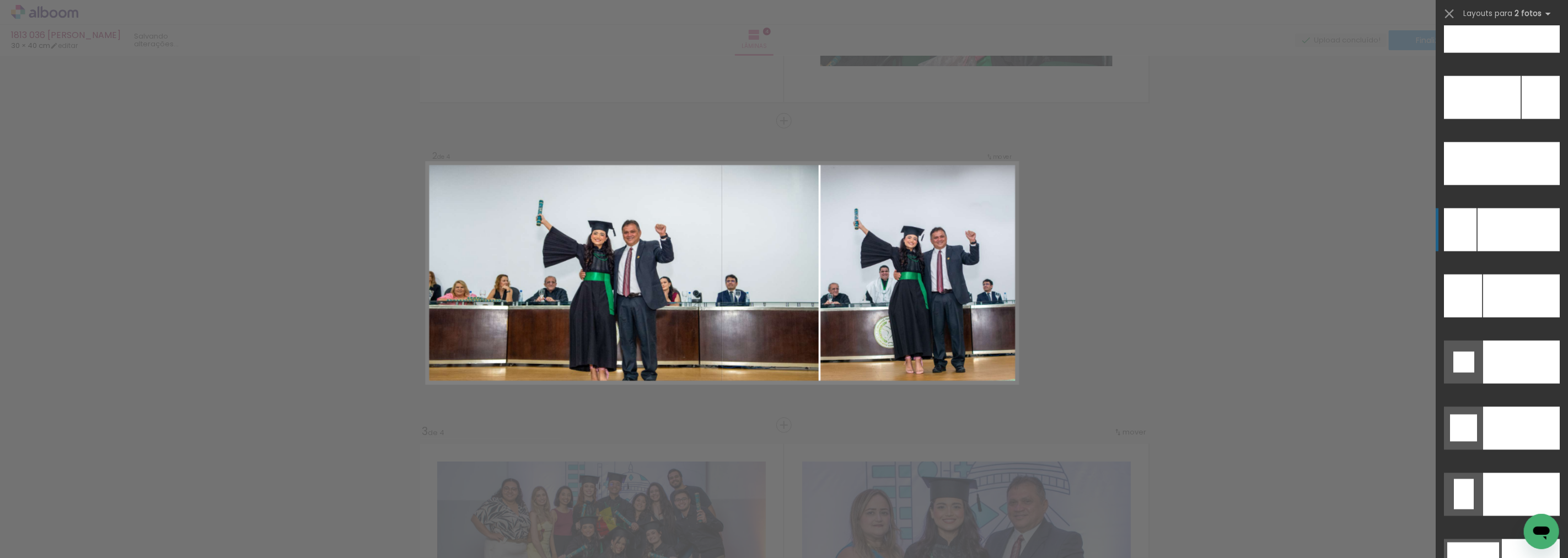
scroll to position [4830, 0]
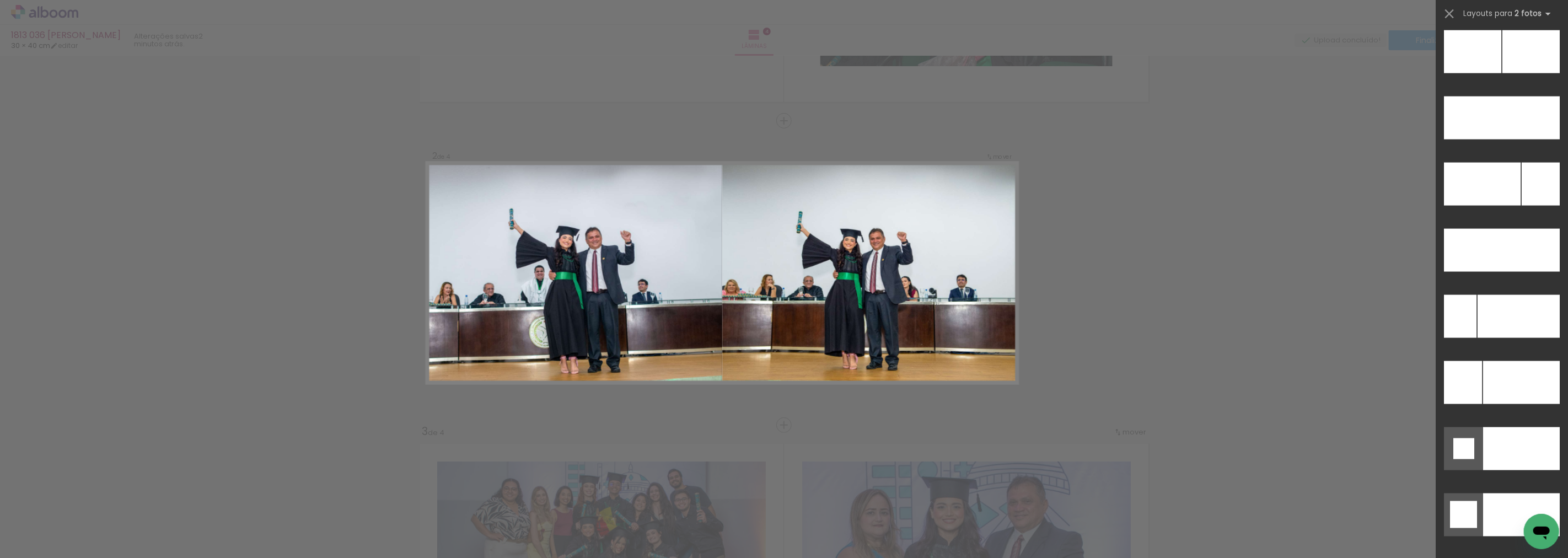
click at [1506, 74] on div at bounding box center [1503, 55] width 133 height 66
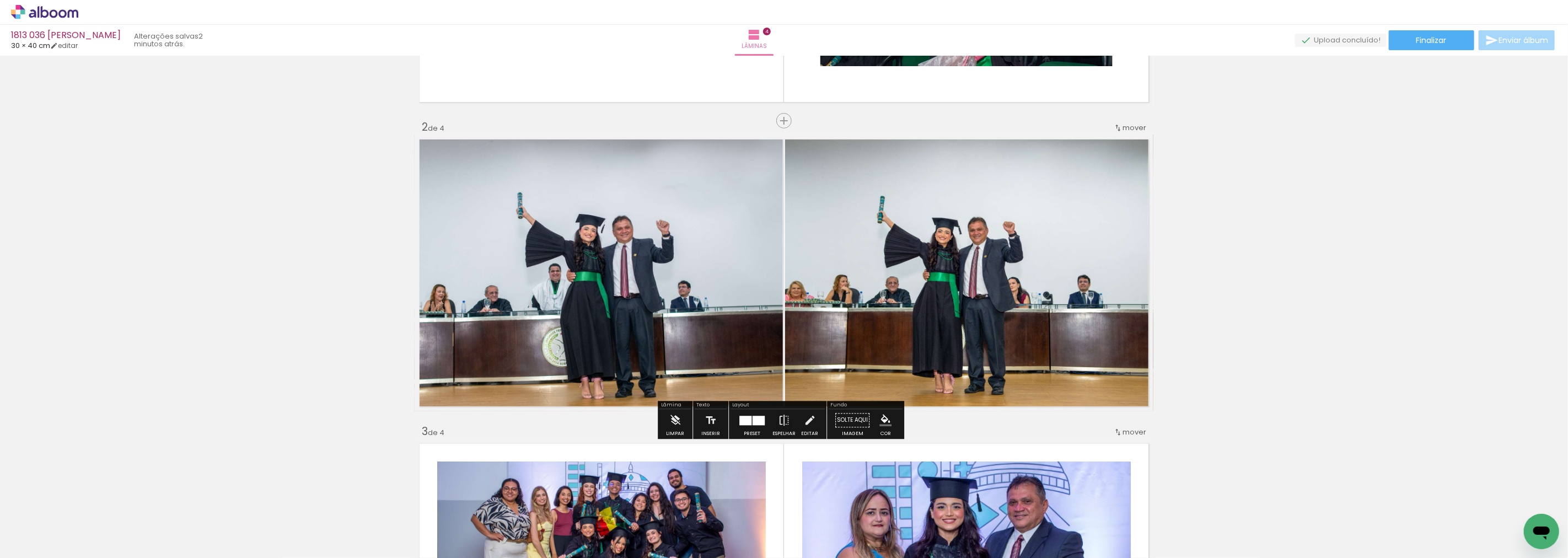
click at [1203, 216] on div "Inserir lâmina 1 de 4 Inserir lâmina 2 de 4 Inserir lâmina 3 de 4 Inserir lâmin…" at bounding box center [784, 562] width 1568 height 1521
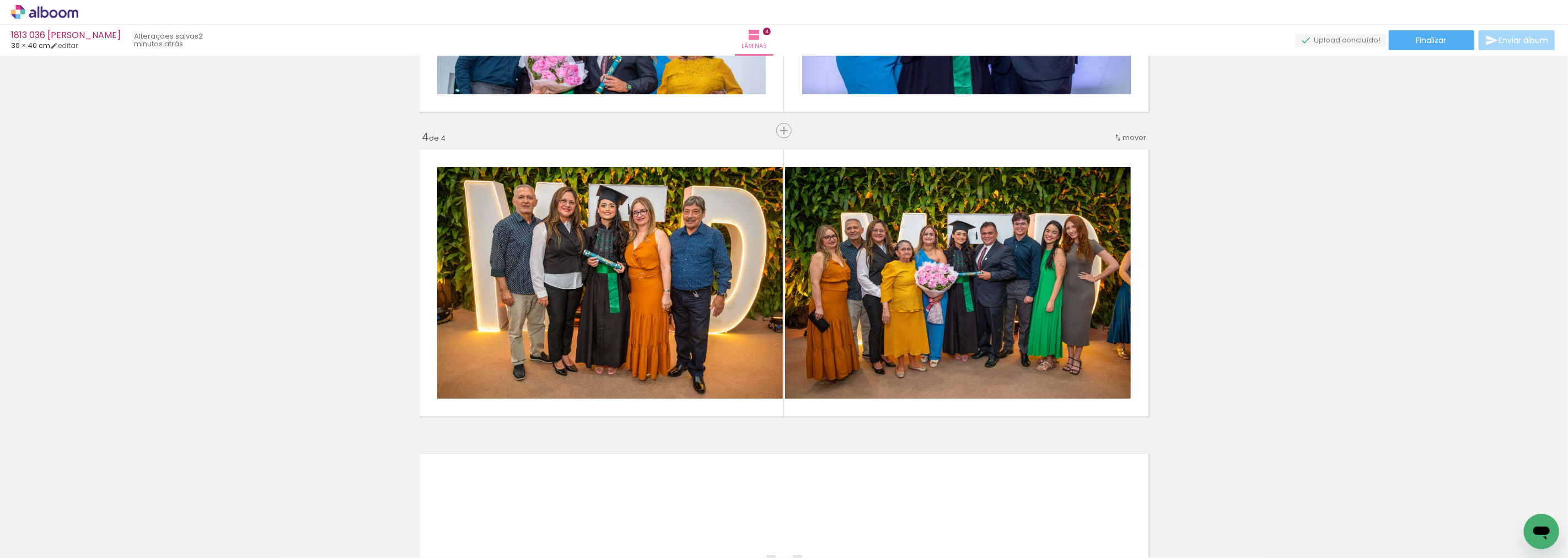
scroll to position [857, 0]
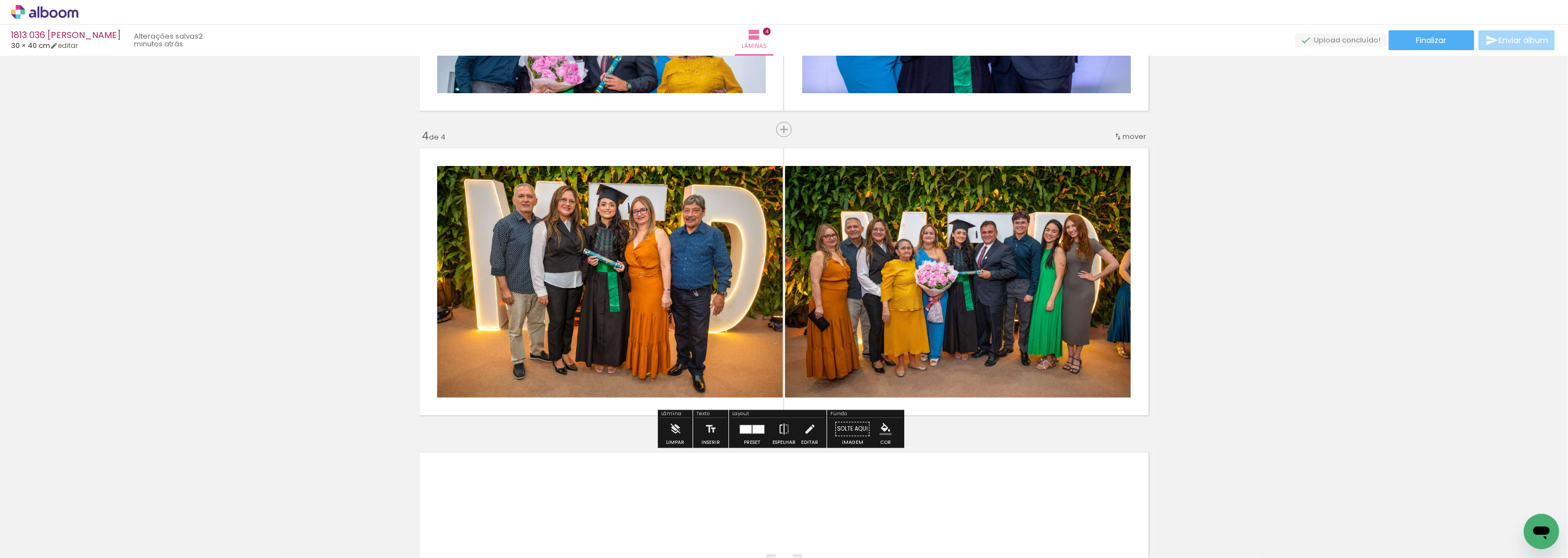
click at [740, 429] on div at bounding box center [745, 428] width 12 height 8
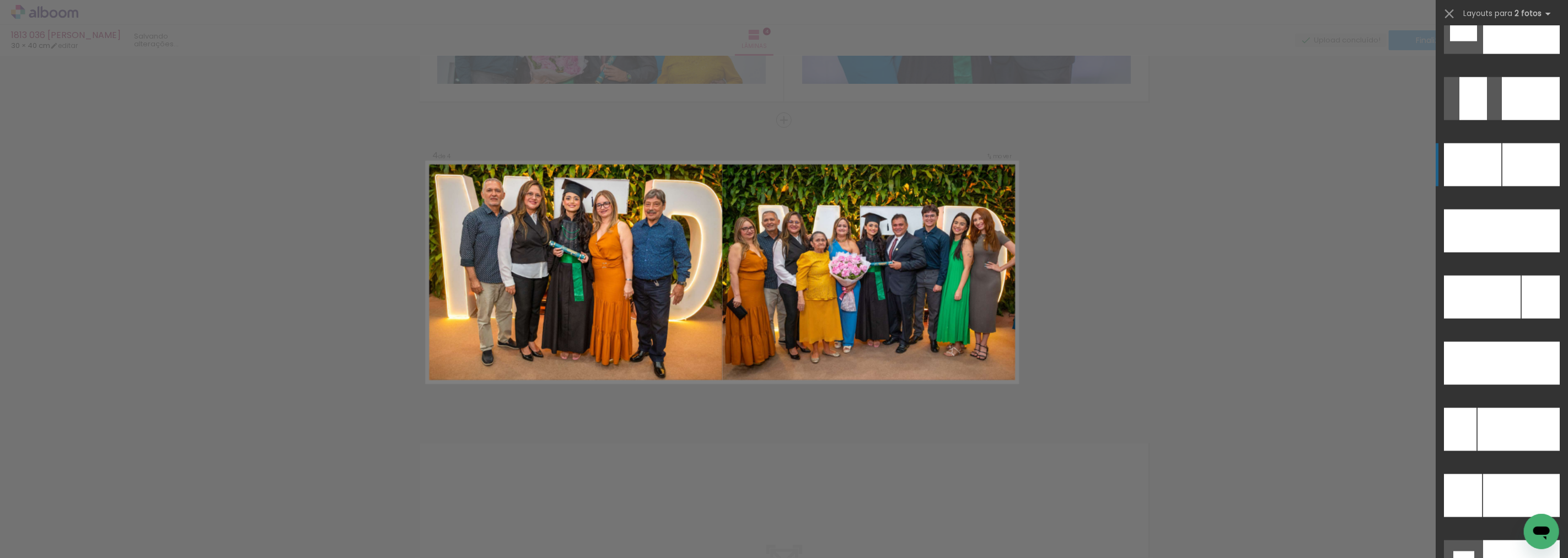
scroll to position [4712, 0]
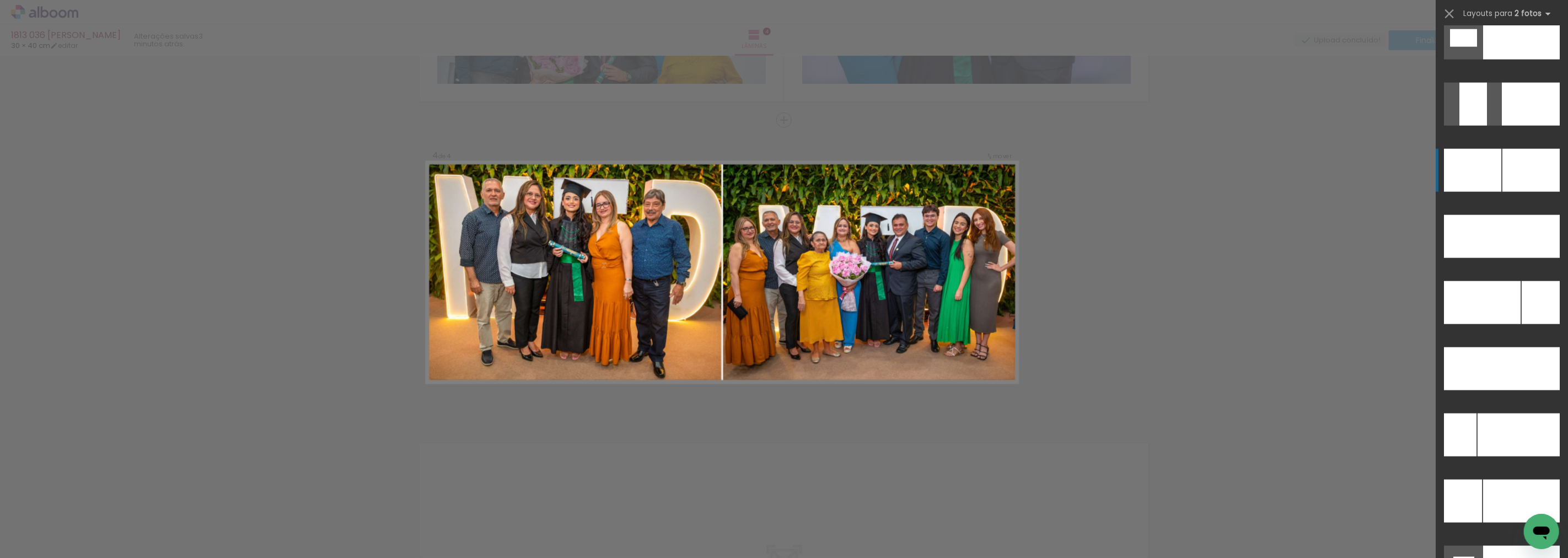
click at [1503, 164] on div at bounding box center [1531, 170] width 58 height 43
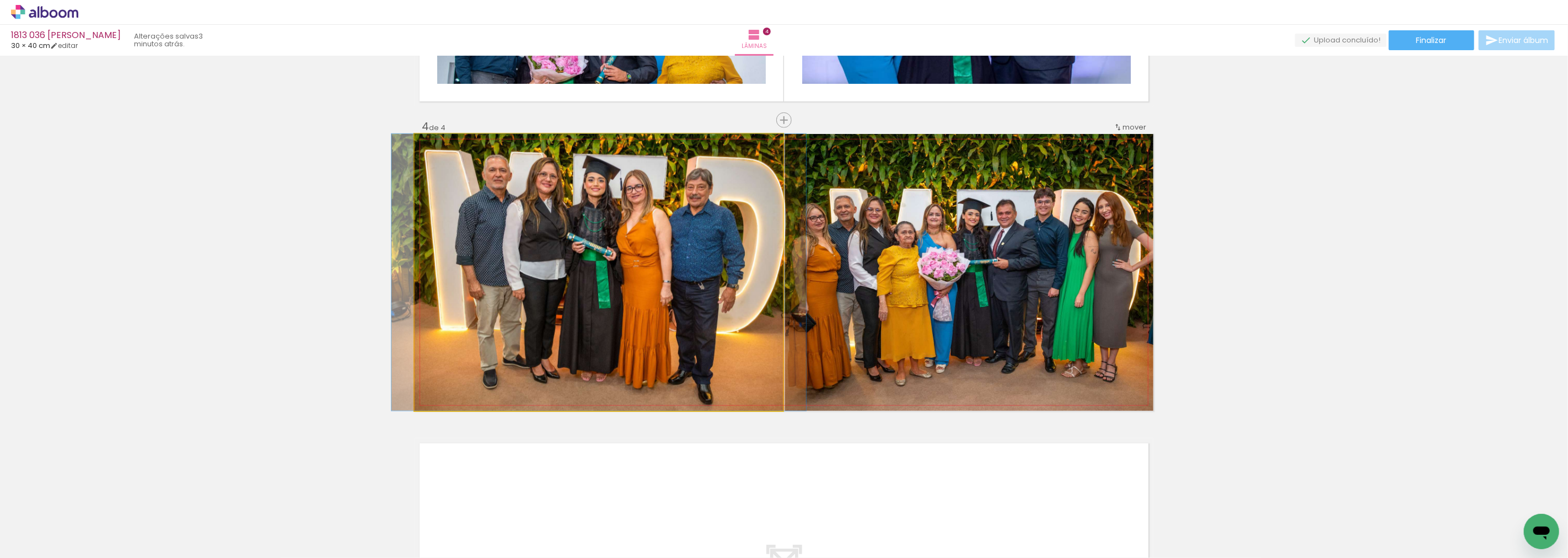
click at [565, 265] on quentale-photo at bounding box center [599, 271] width 368 height 277
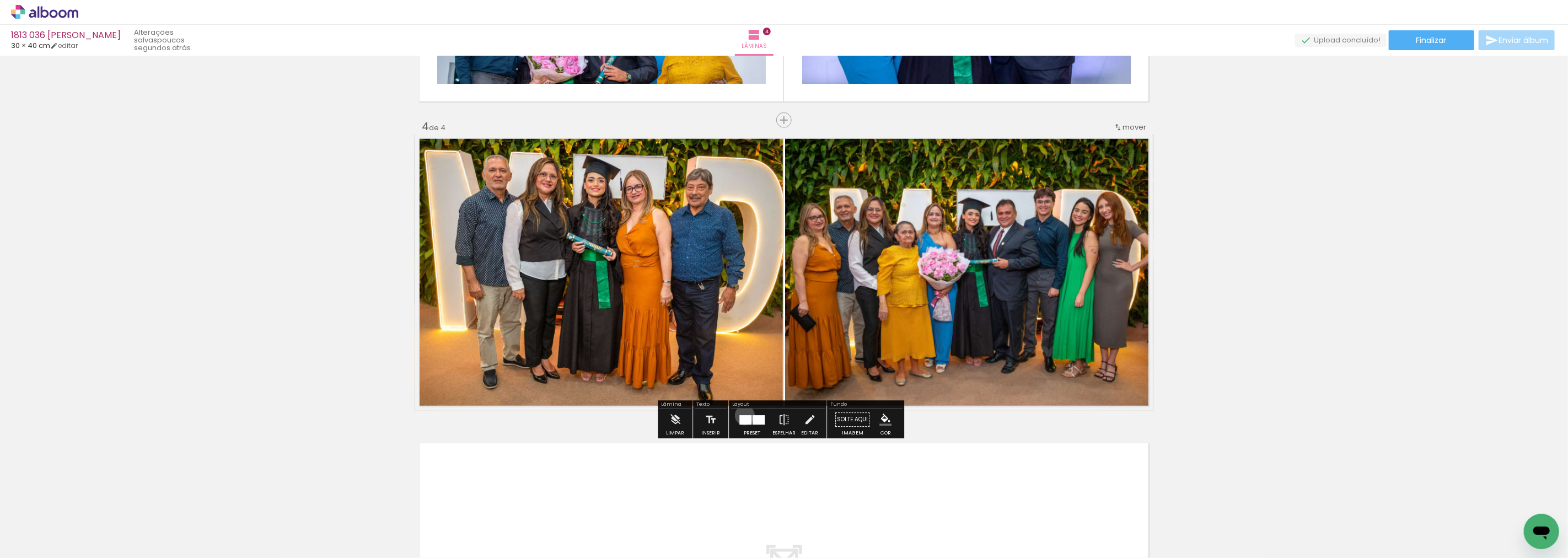
click at [742, 415] on div at bounding box center [746, 419] width 12 height 10
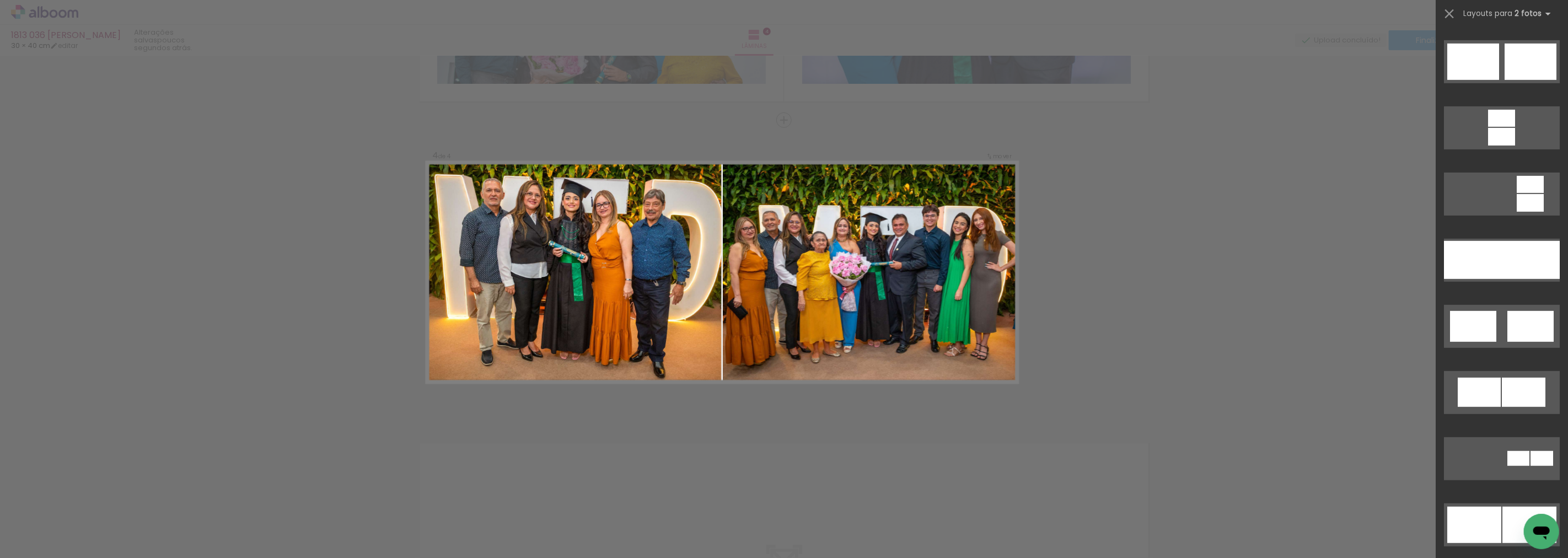
scroll to position [592, 0]
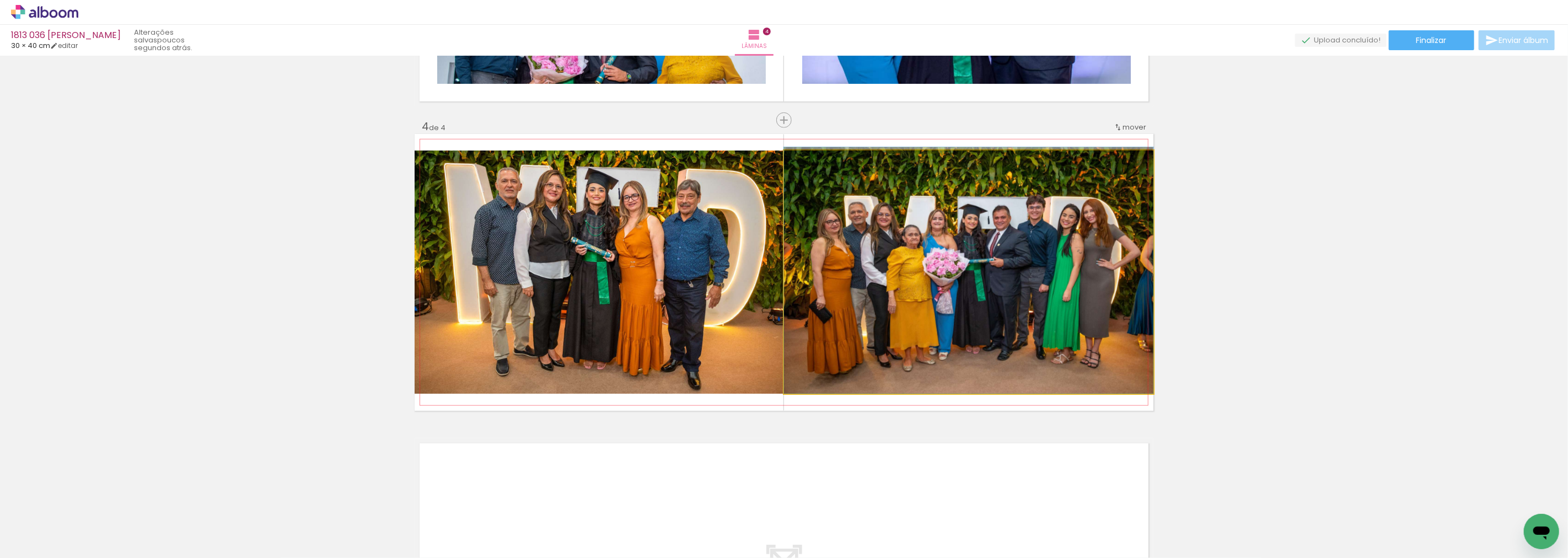
drag, startPoint x: 1093, startPoint y: 285, endPoint x: 1087, endPoint y: 283, distance: 6.3
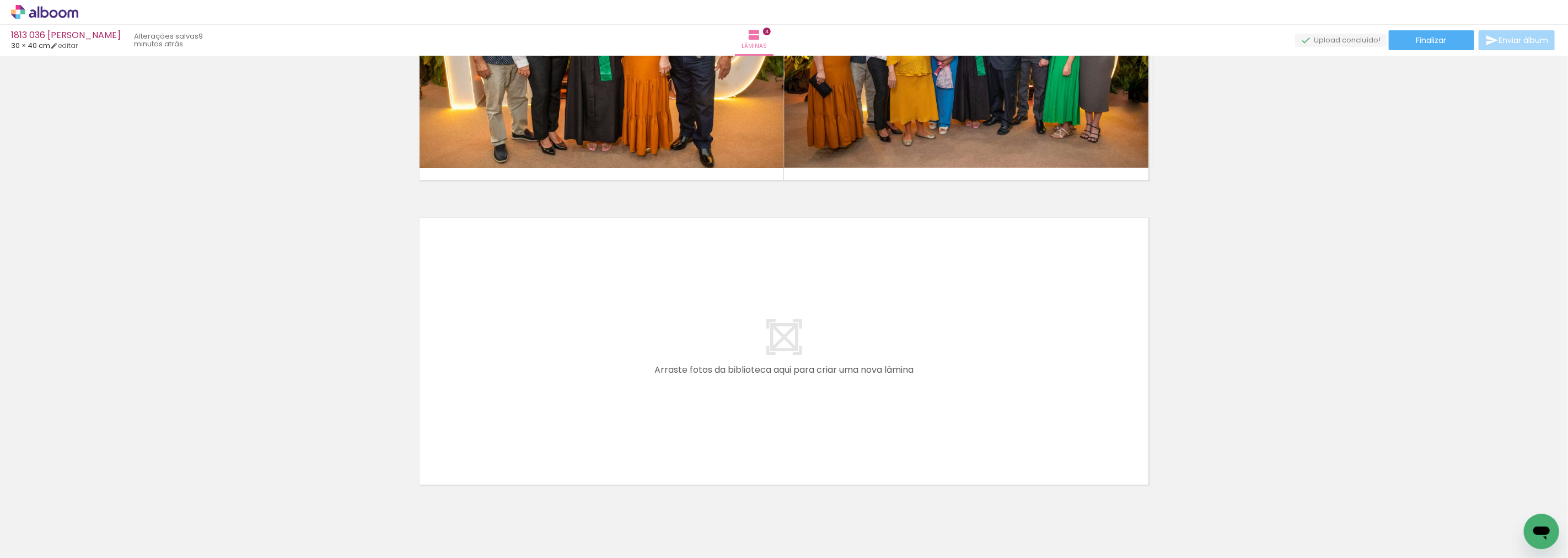
scroll to position [1069, 0]
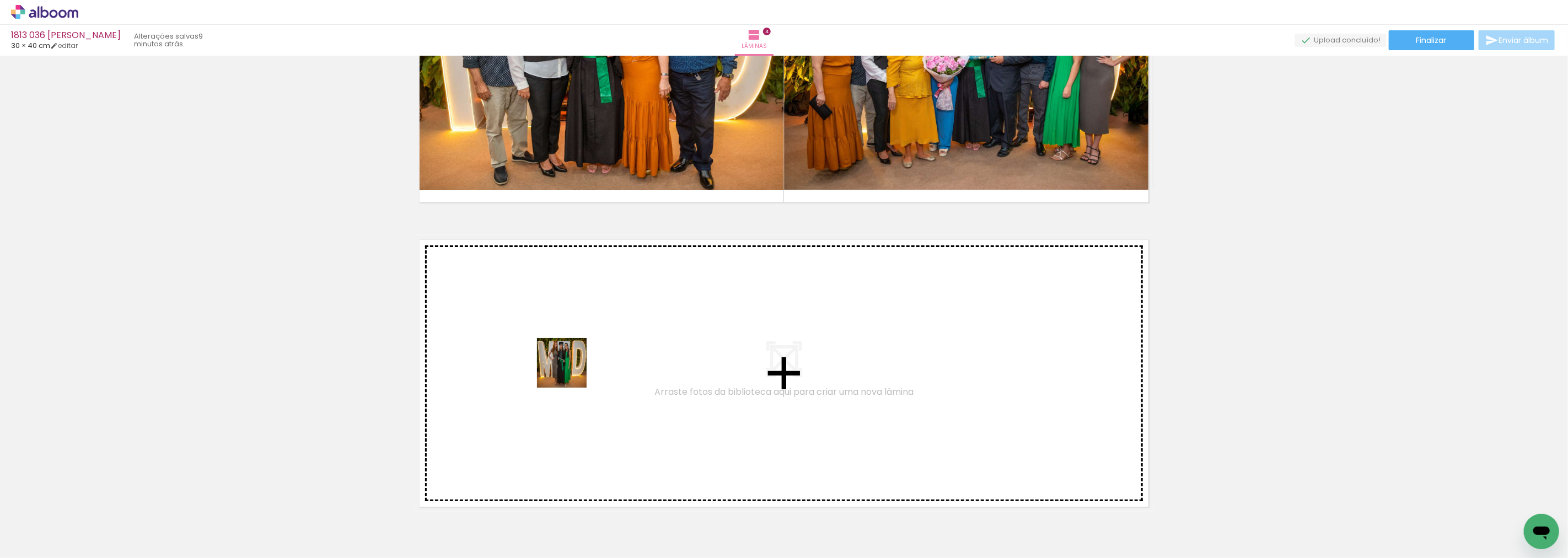
drag, startPoint x: 484, startPoint y: 518, endPoint x: 570, endPoint y: 370, distance: 171.2
click at [570, 370] on quentale-workspace at bounding box center [784, 279] width 1568 height 558
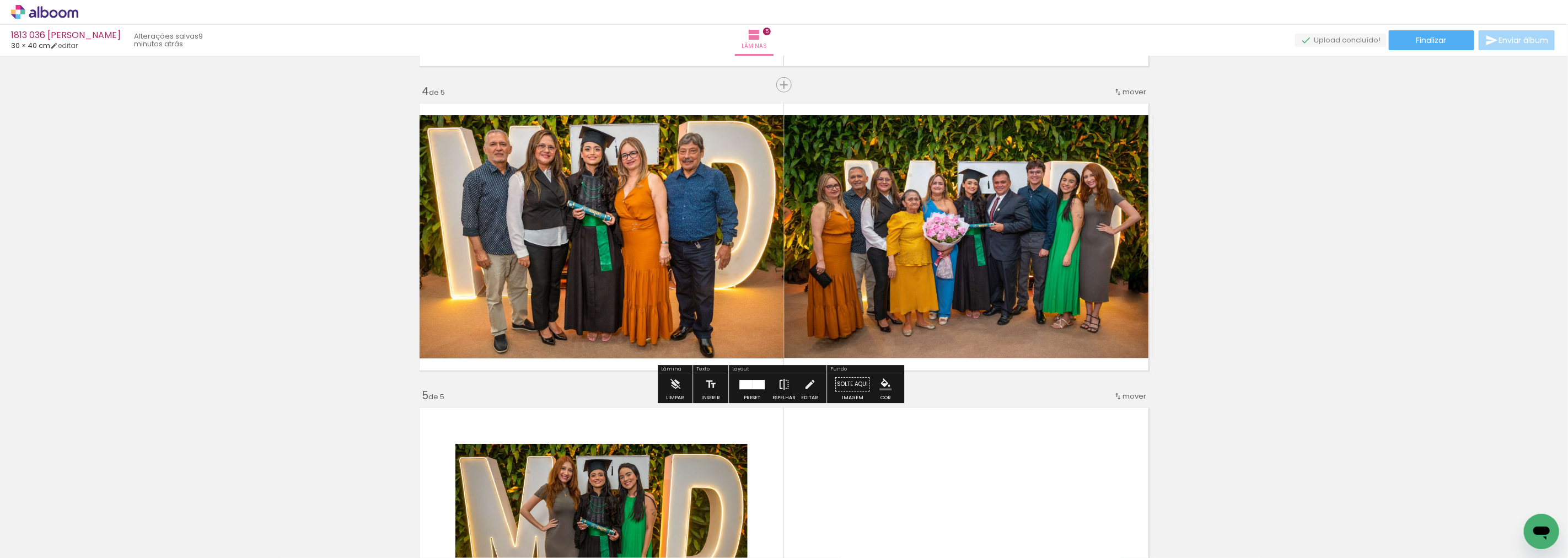
scroll to position [925, 0]
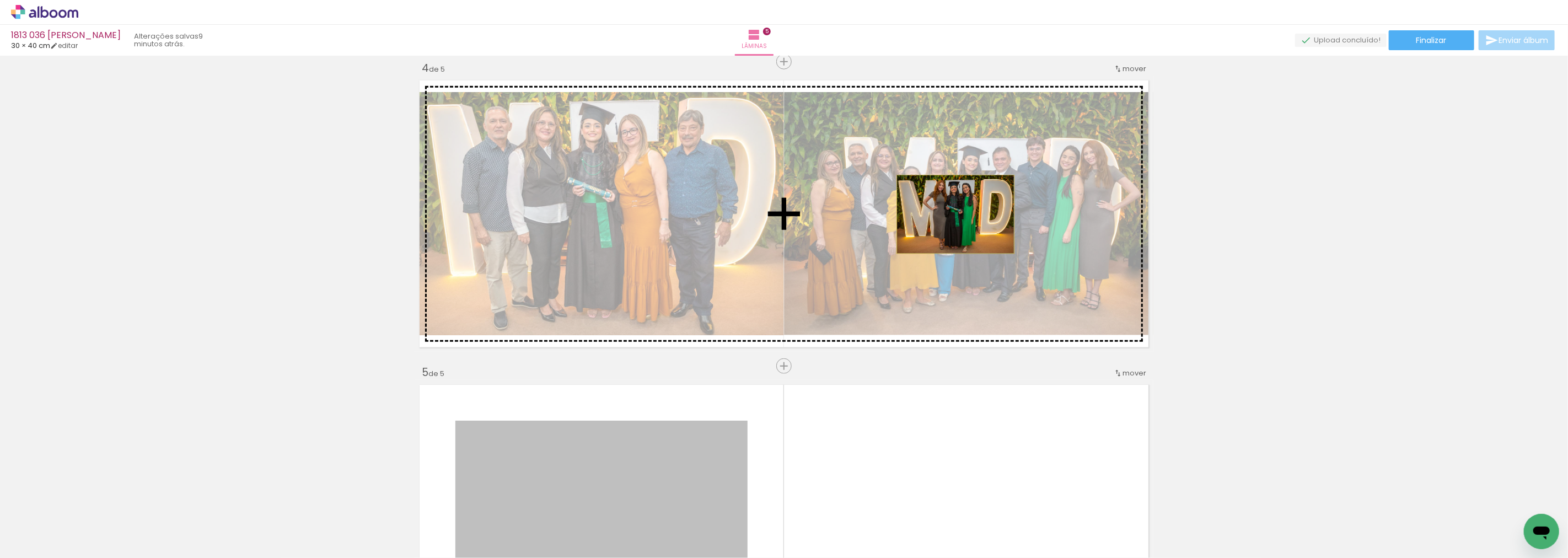
drag, startPoint x: 629, startPoint y: 470, endPoint x: 951, endPoint y: 214, distance: 411.4
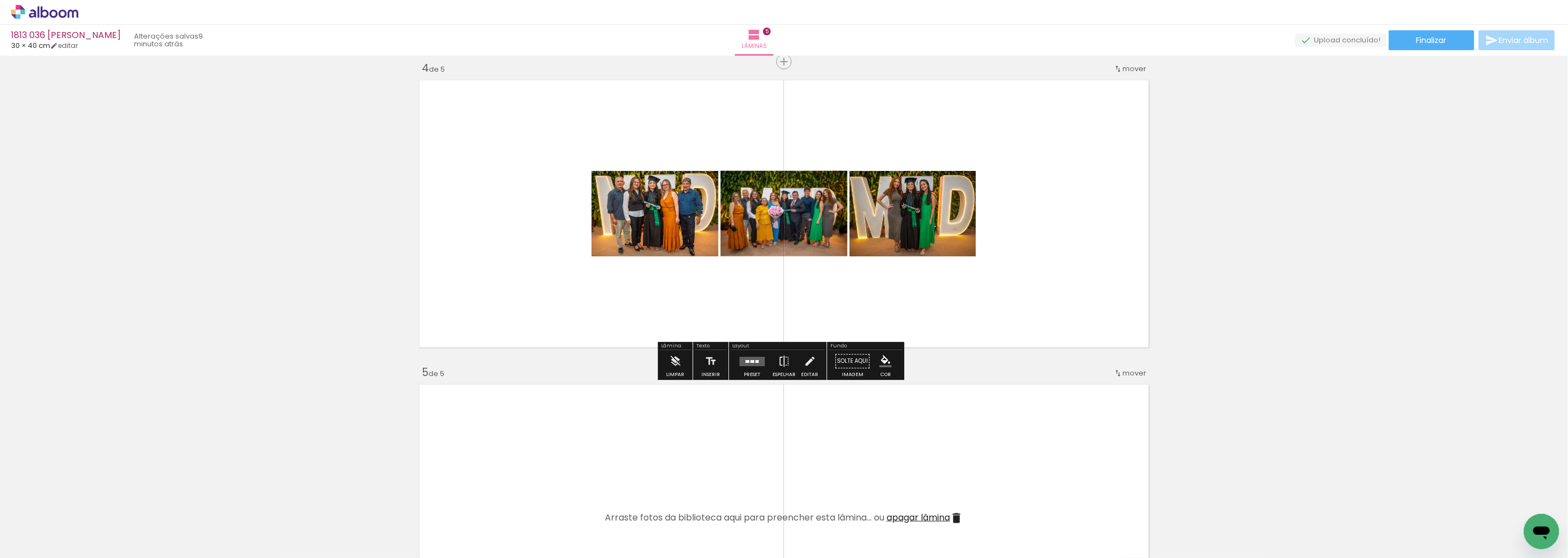
click at [758, 363] on quentale-layouter at bounding box center [752, 361] width 26 height 10
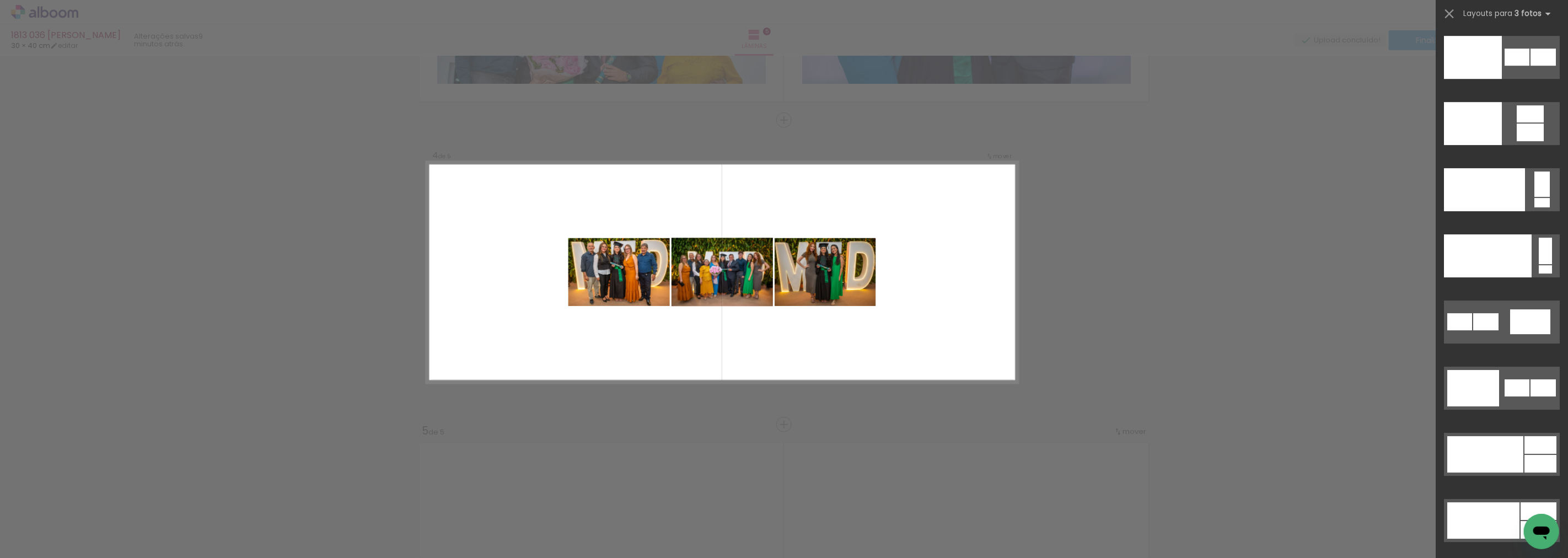
scroll to position [13761, 0]
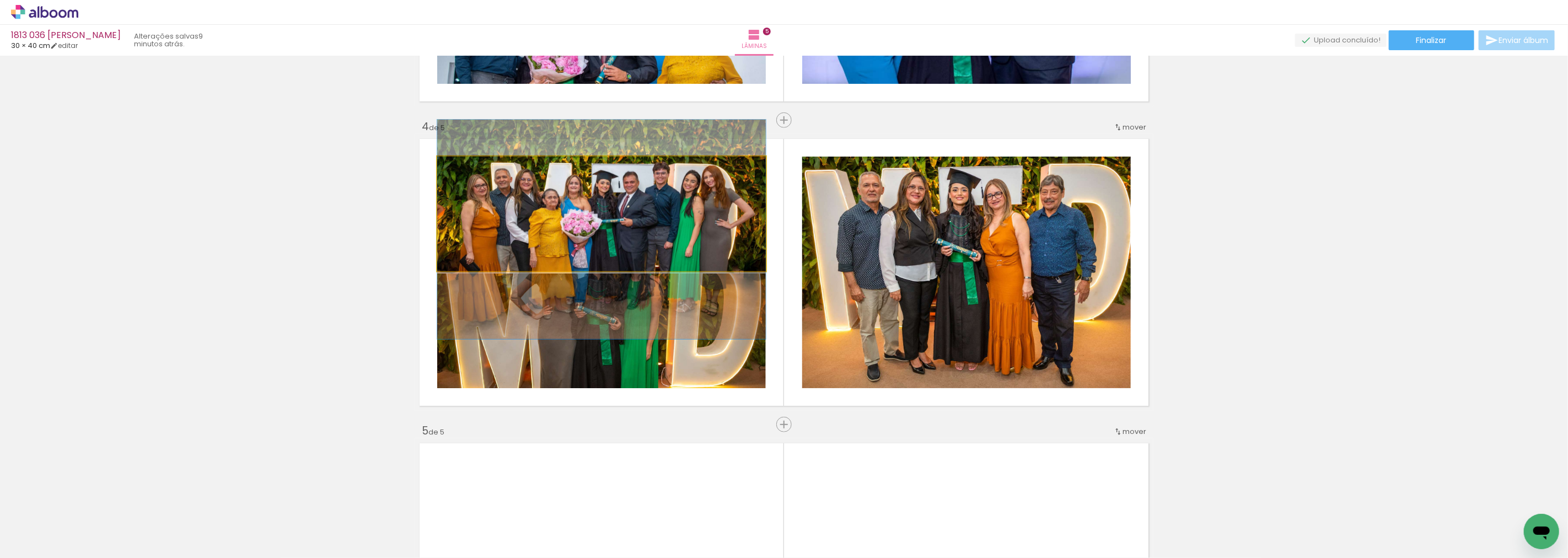
drag, startPoint x: 675, startPoint y: 229, endPoint x: 670, endPoint y: 245, distance: 16.8
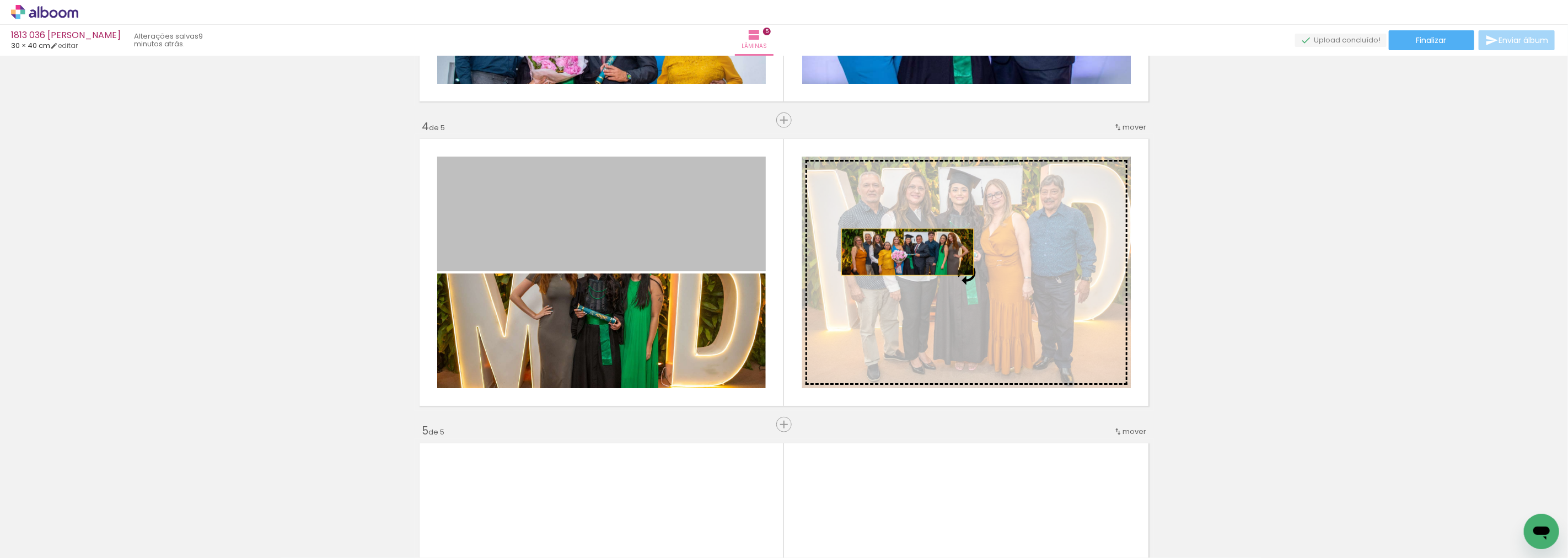
drag, startPoint x: 639, startPoint y: 223, endPoint x: 910, endPoint y: 254, distance: 272.8
click at [0, 0] on slot at bounding box center [0, 0] width 0 height 0
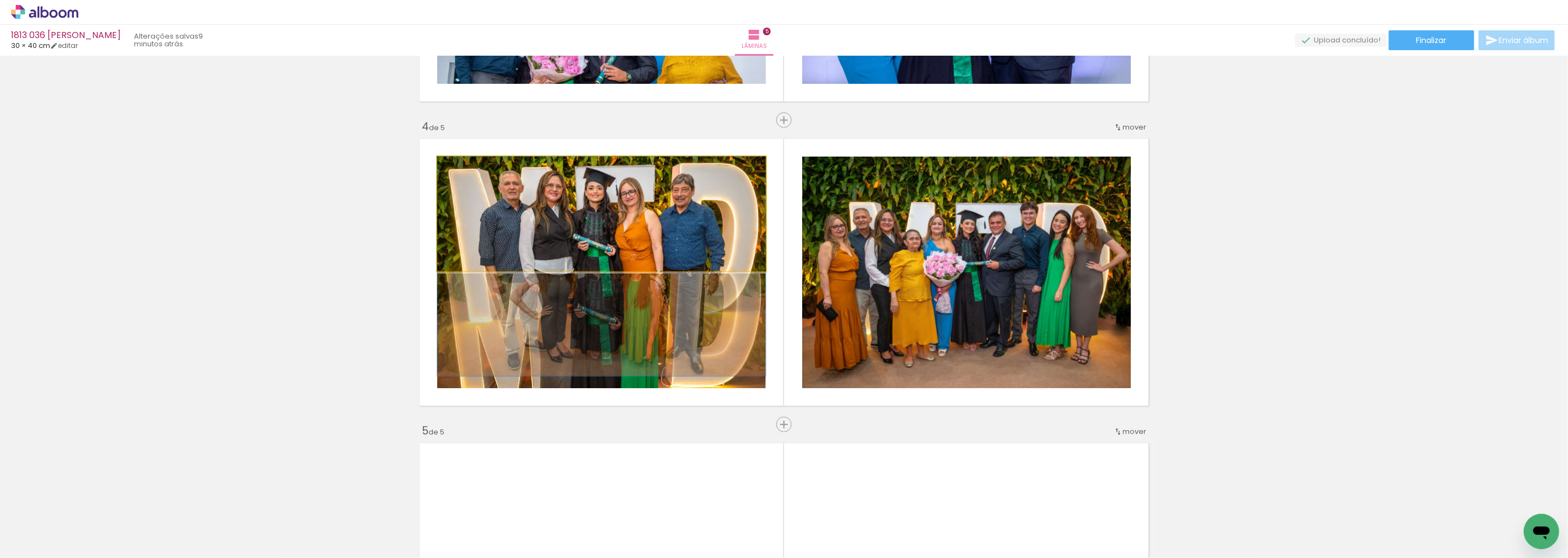
drag, startPoint x: 631, startPoint y: 207, endPoint x: 637, endPoint y: 262, distance: 55.3
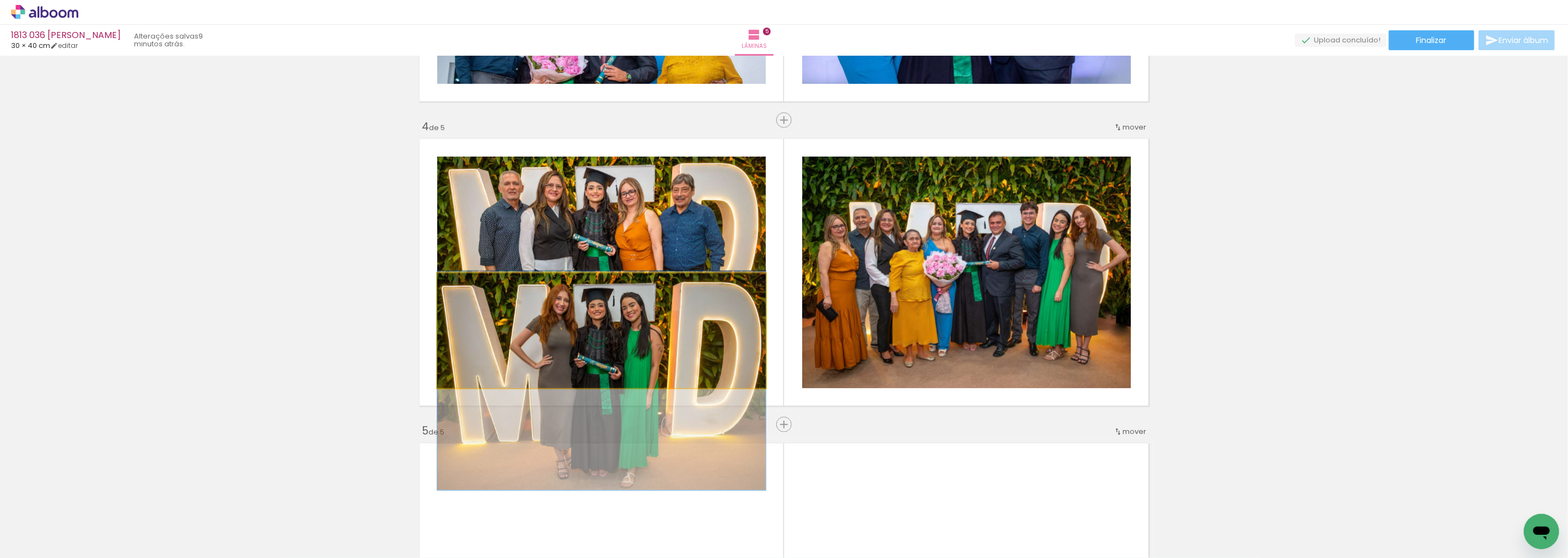
drag, startPoint x: 657, startPoint y: 308, endPoint x: 685, endPoint y: 357, distance: 56.4
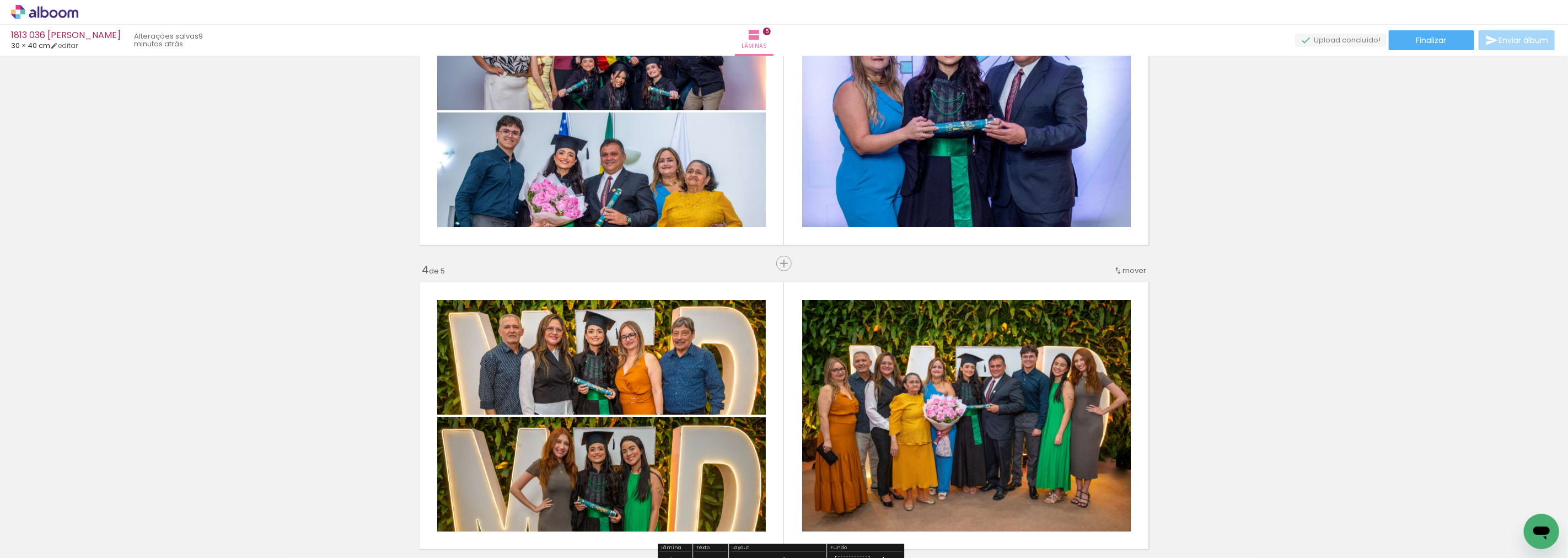
scroll to position [867, 0]
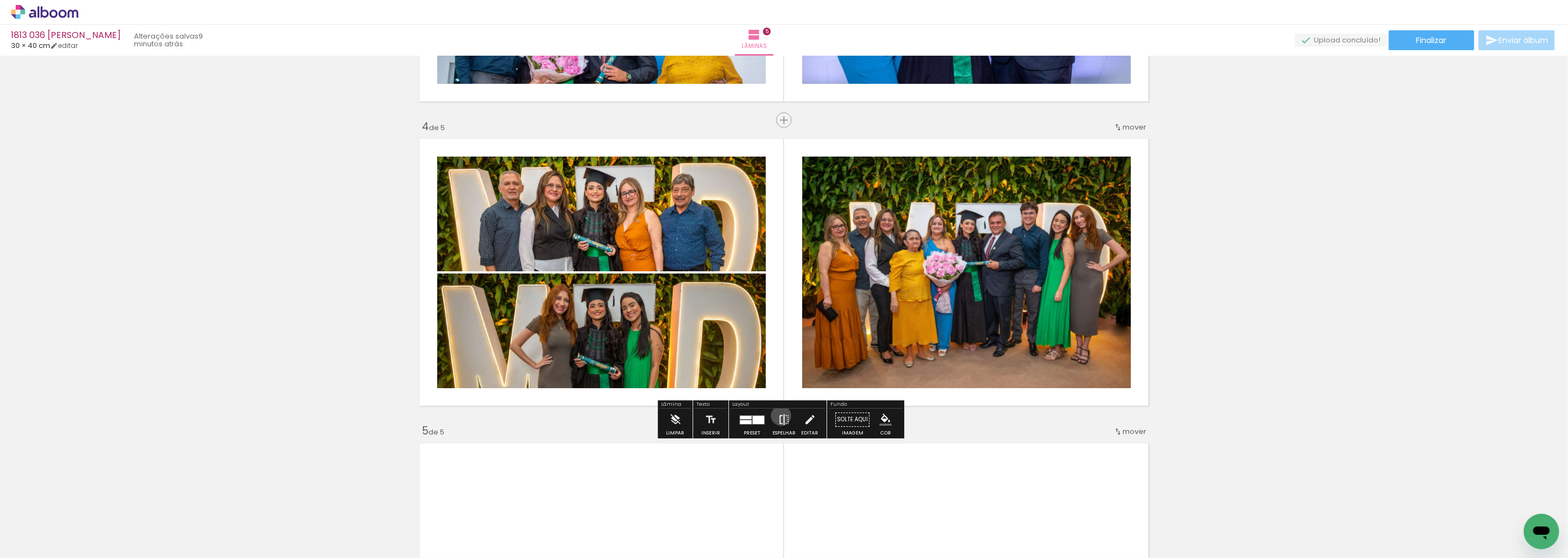
drag, startPoint x: 779, startPoint y: 416, endPoint x: 1099, endPoint y: 326, distance: 332.4
click at [779, 416] on iron-icon at bounding box center [784, 419] width 12 height 22
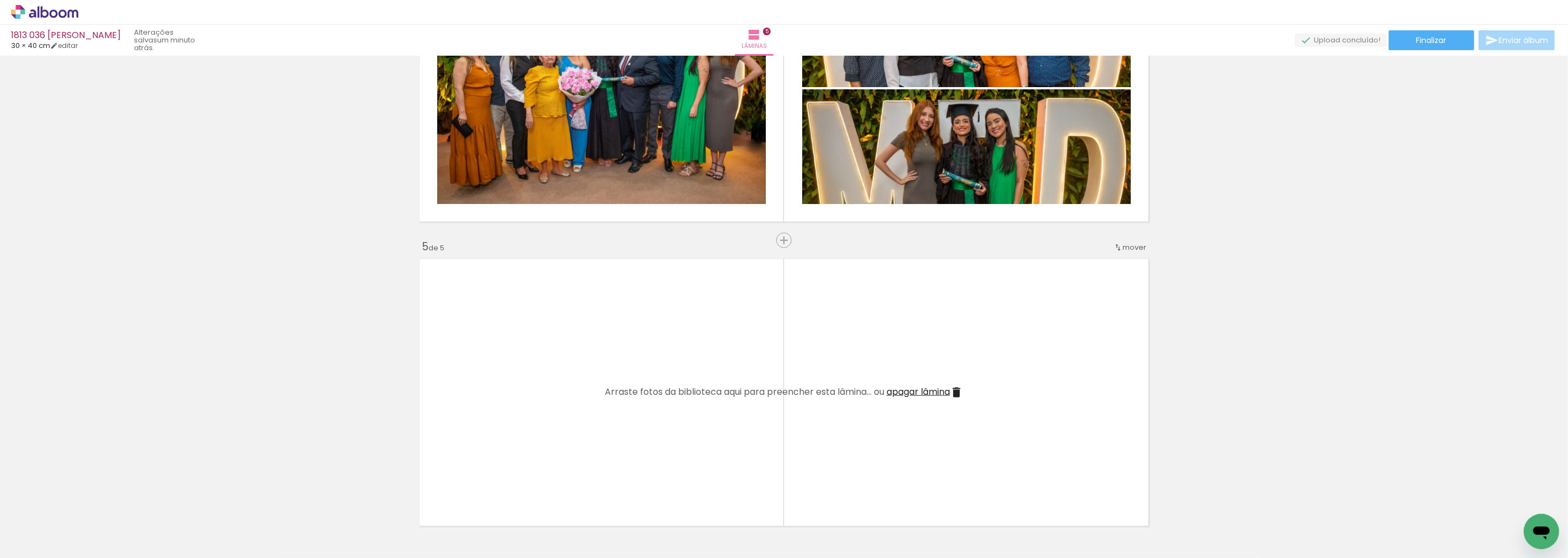
scroll to position [1172, 0]
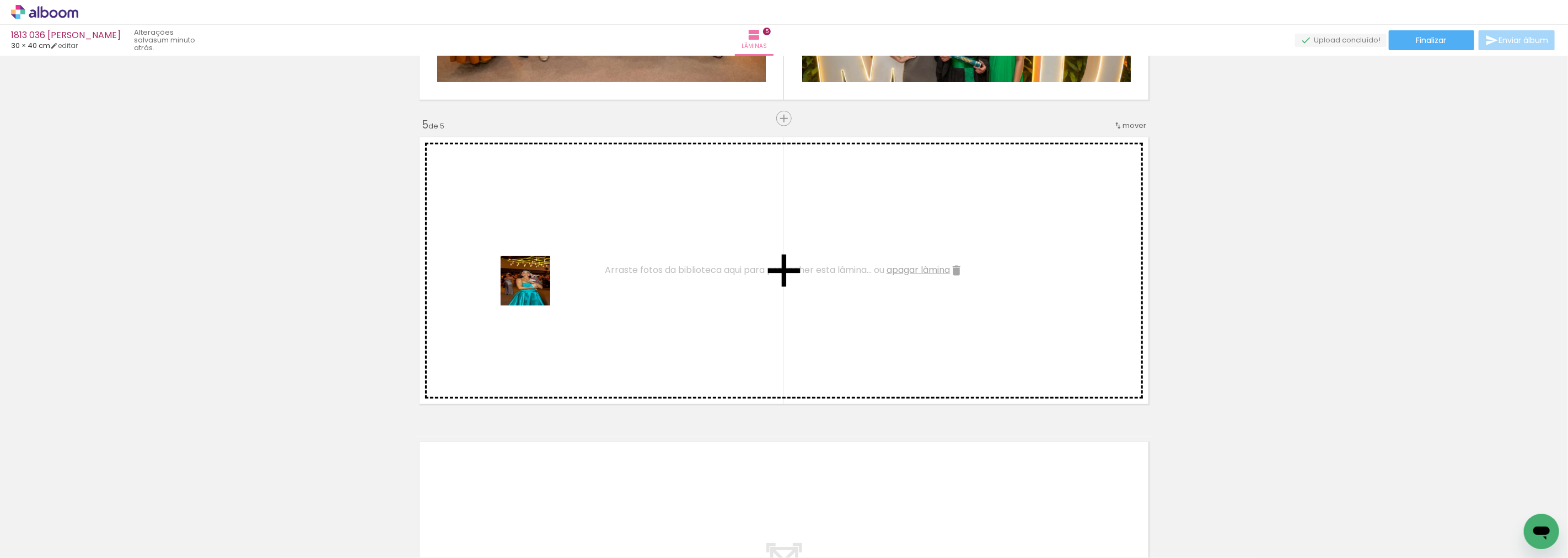
drag, startPoint x: 677, startPoint y: 525, endPoint x: 534, endPoint y: 289, distance: 275.9
click at [534, 289] on quentale-workspace at bounding box center [784, 279] width 1568 height 558
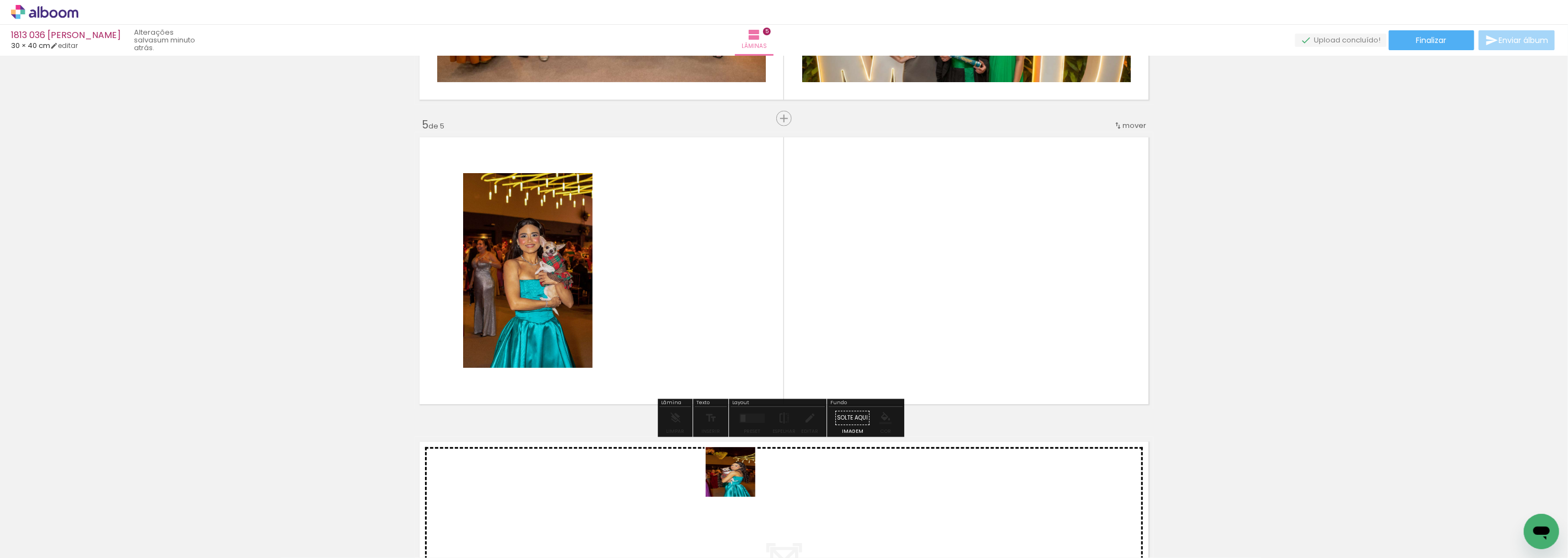
drag, startPoint x: 739, startPoint y: 480, endPoint x: 692, endPoint y: 299, distance: 187.0
click at [692, 299] on quentale-workspace at bounding box center [784, 279] width 1568 height 558
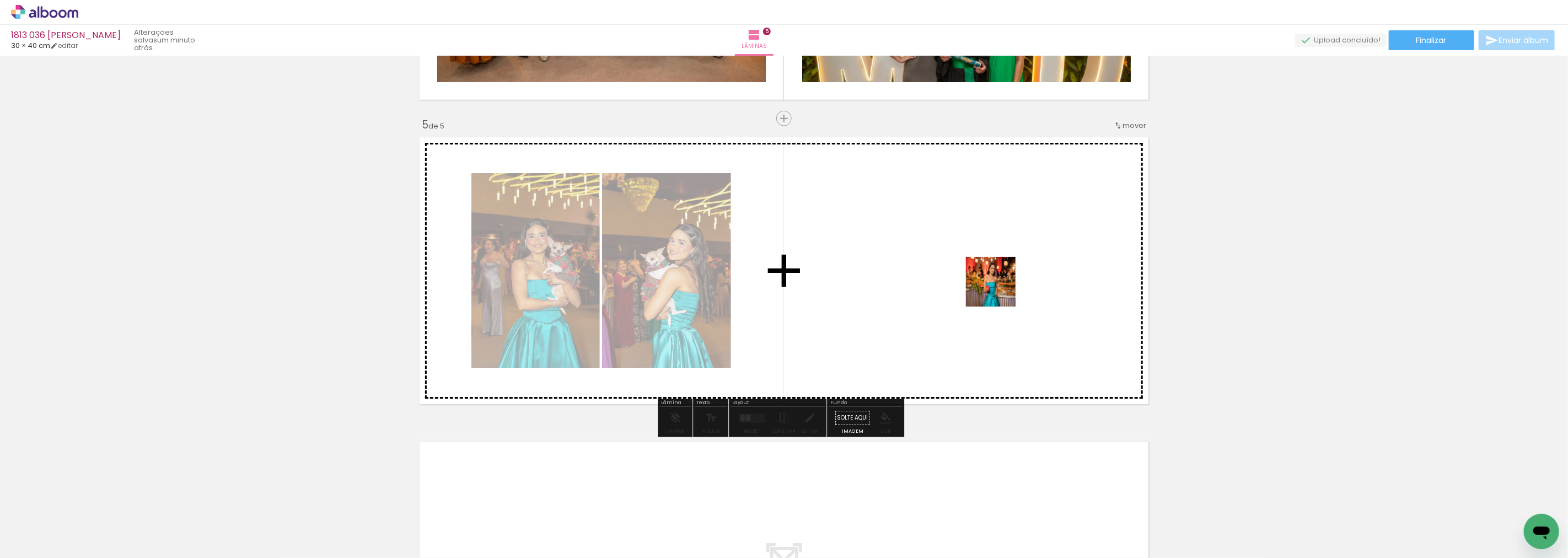
drag, startPoint x: 1356, startPoint y: 531, endPoint x: 935, endPoint y: 277, distance: 491.7
click at [935, 277] on quentale-workspace at bounding box center [784, 279] width 1568 height 558
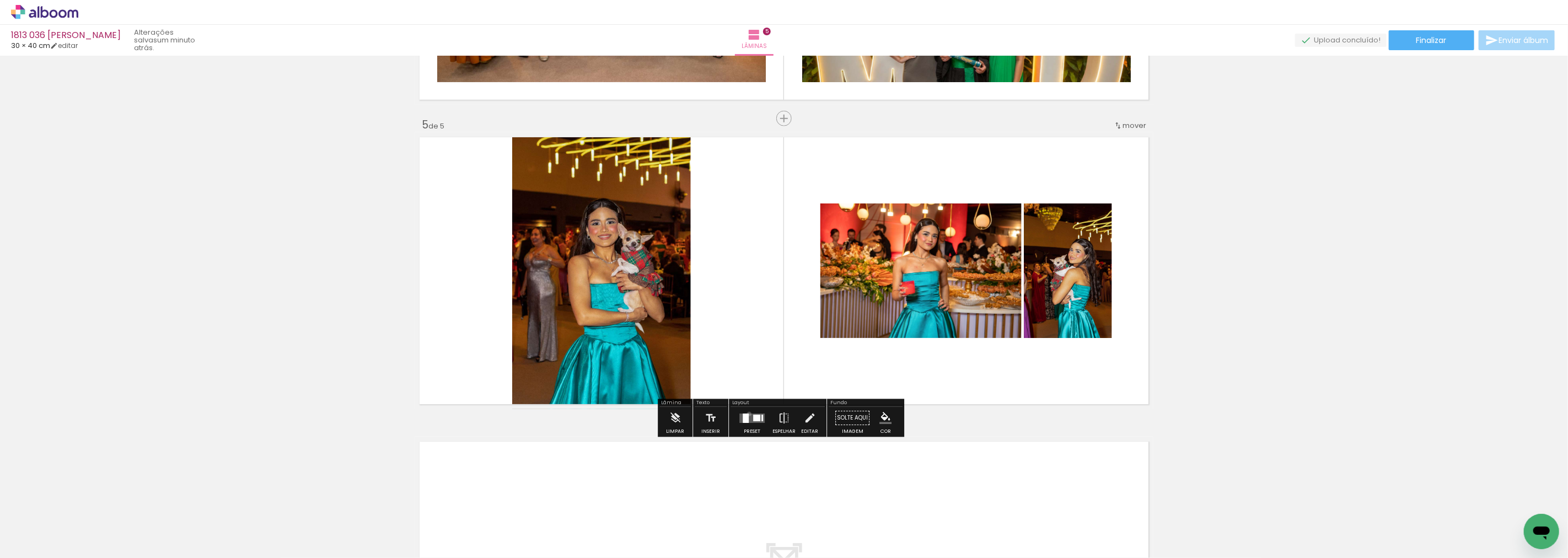
click at [747, 413] on quentale-layouter at bounding box center [752, 417] width 26 height 10
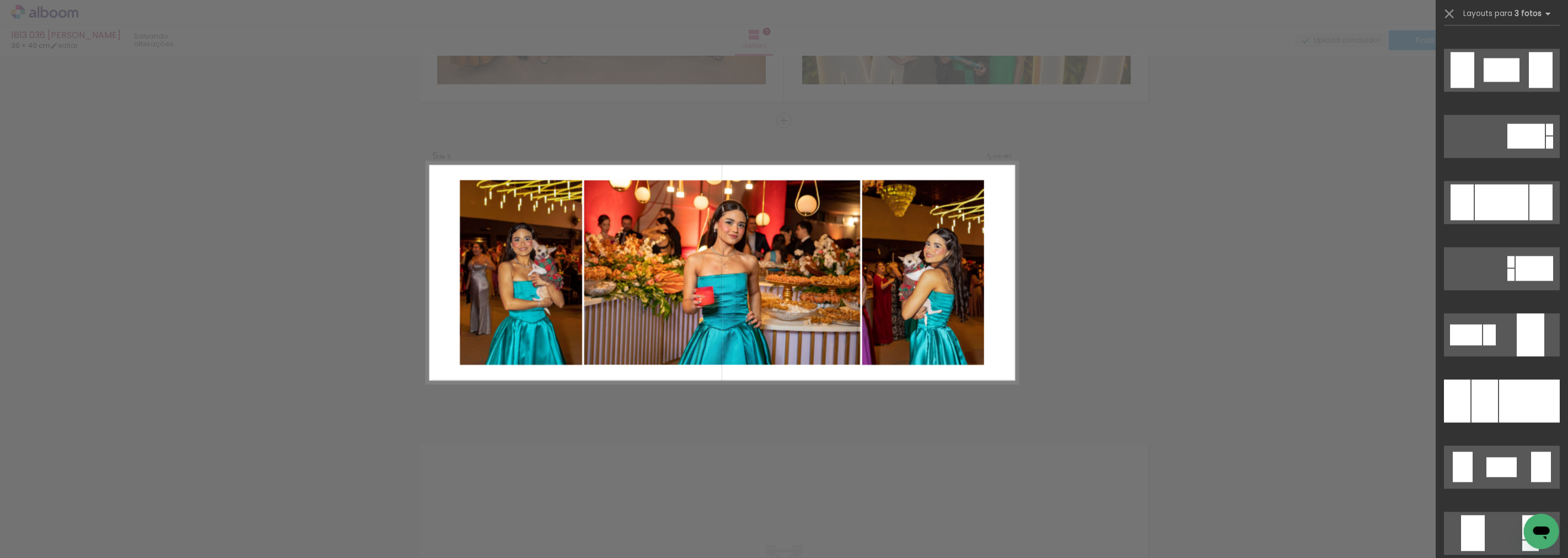
scroll to position [1959, 0]
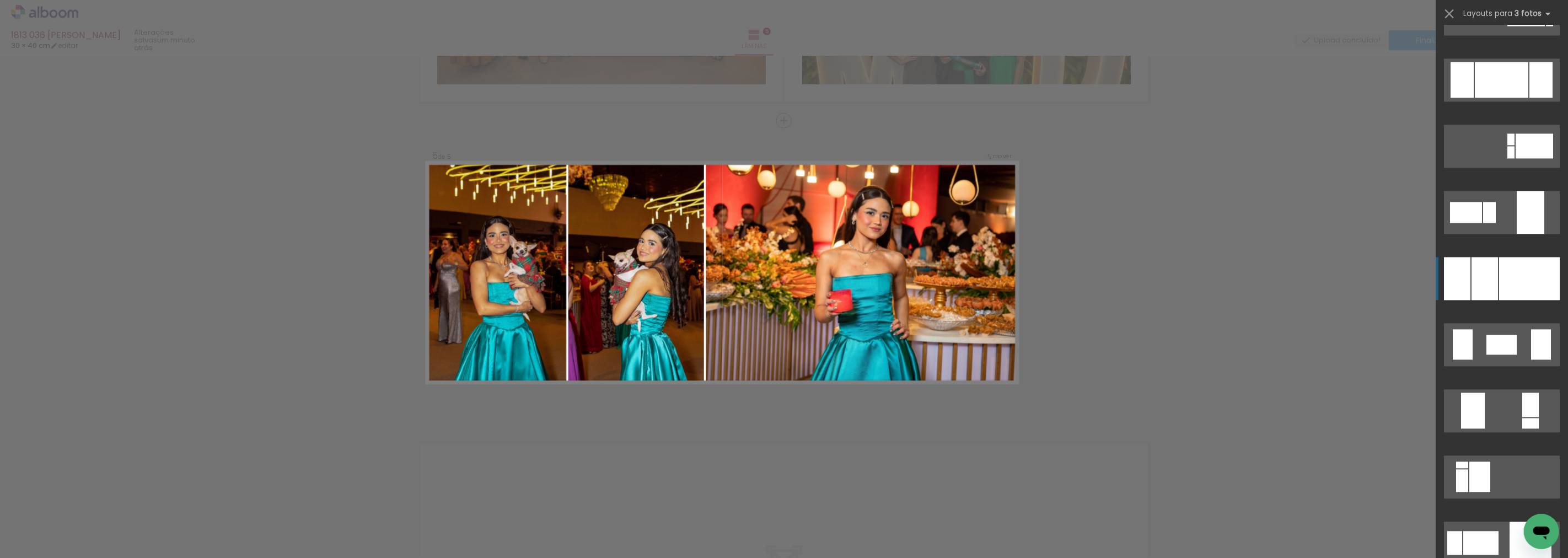
click at [1503, 279] on div at bounding box center [1529, 278] width 61 height 43
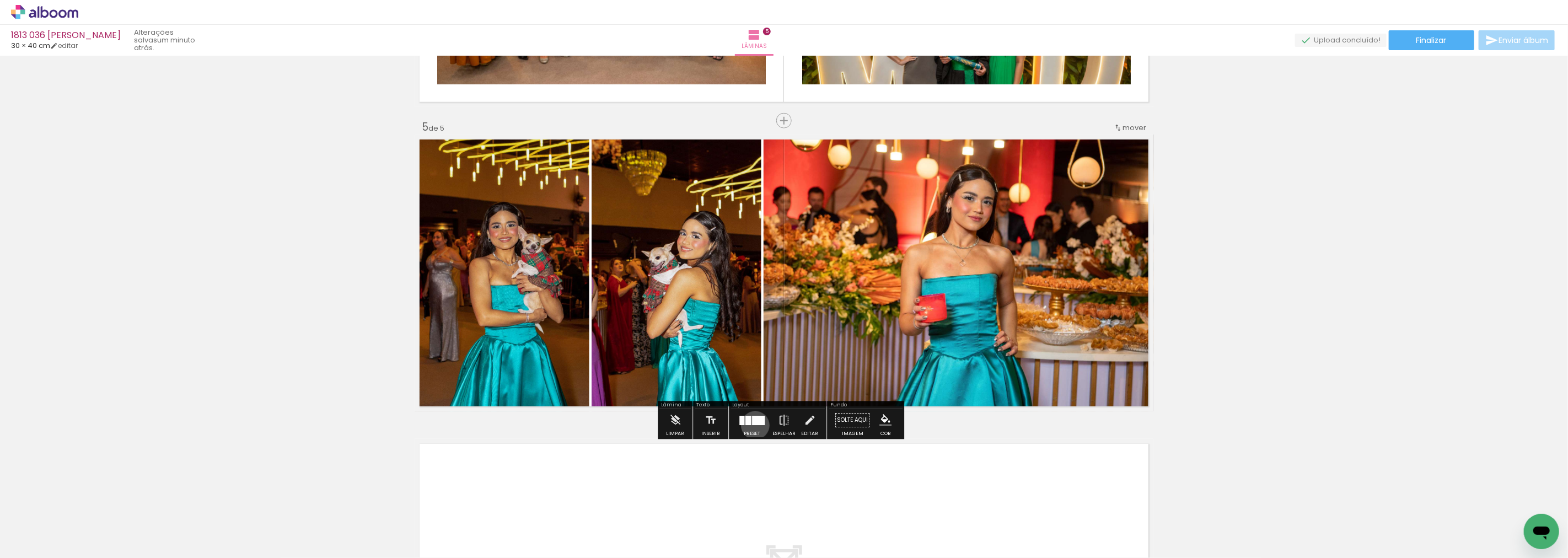
click at [753, 424] on div at bounding box center [752, 419] width 30 height 22
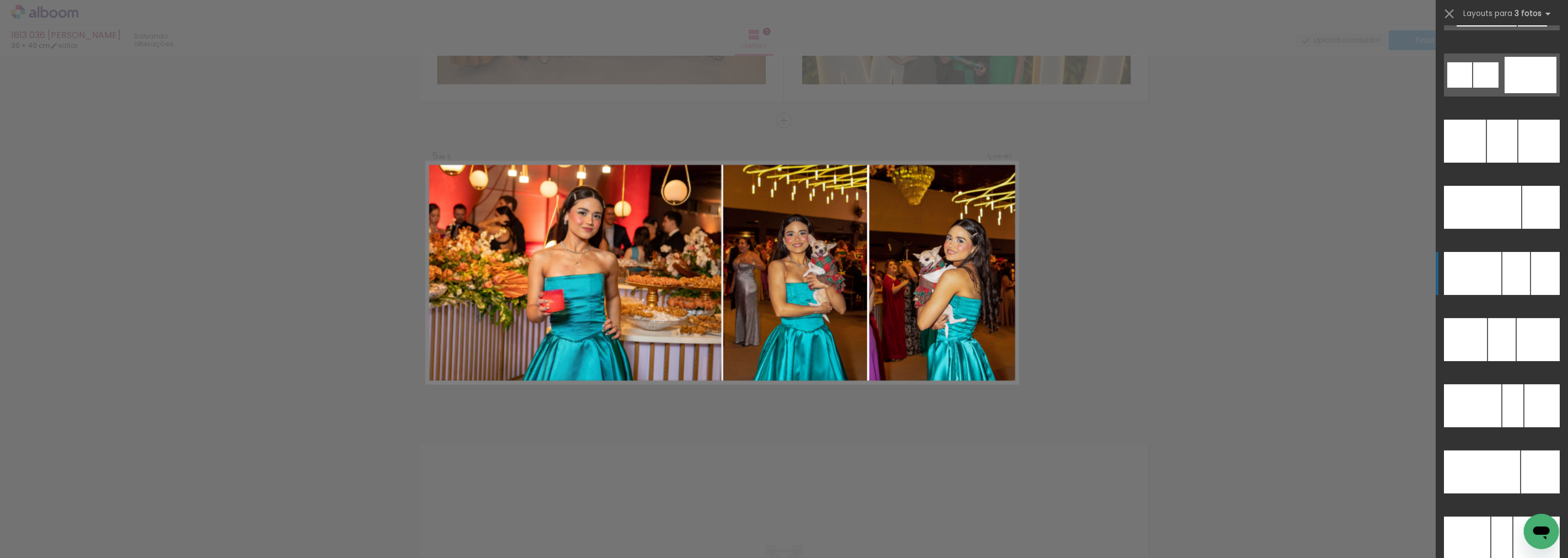
scroll to position [10630, 0]
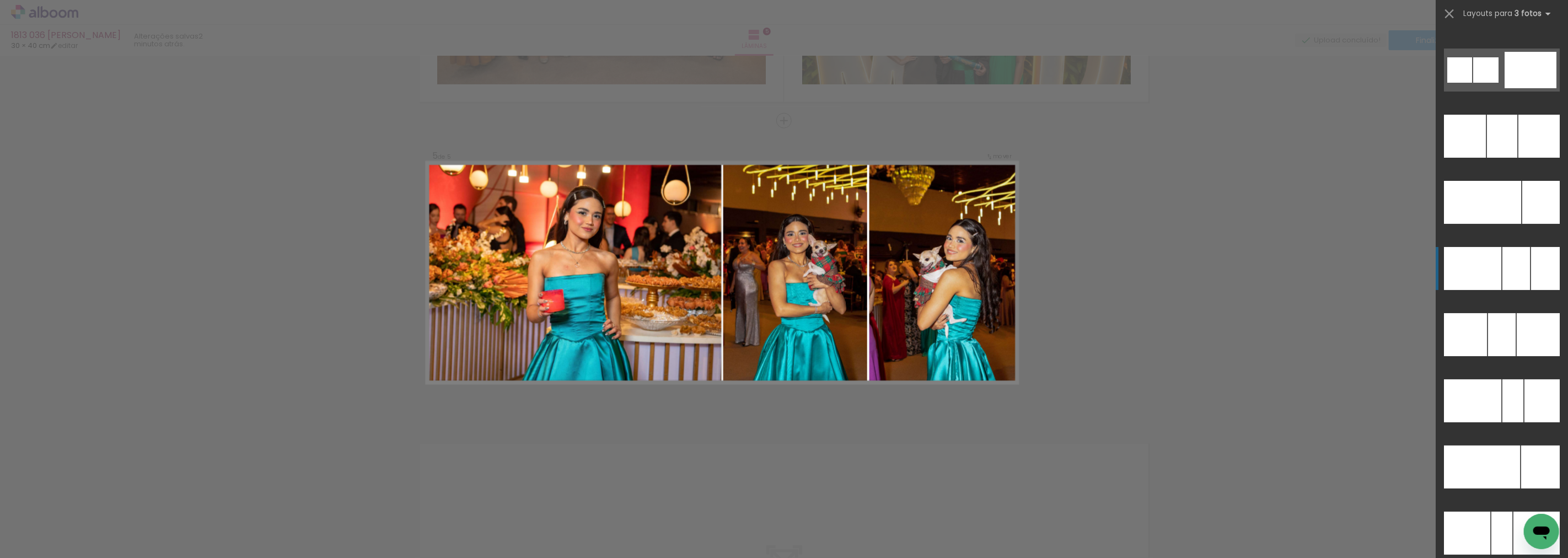
click at [1534, 278] on div at bounding box center [1545, 268] width 28 height 43
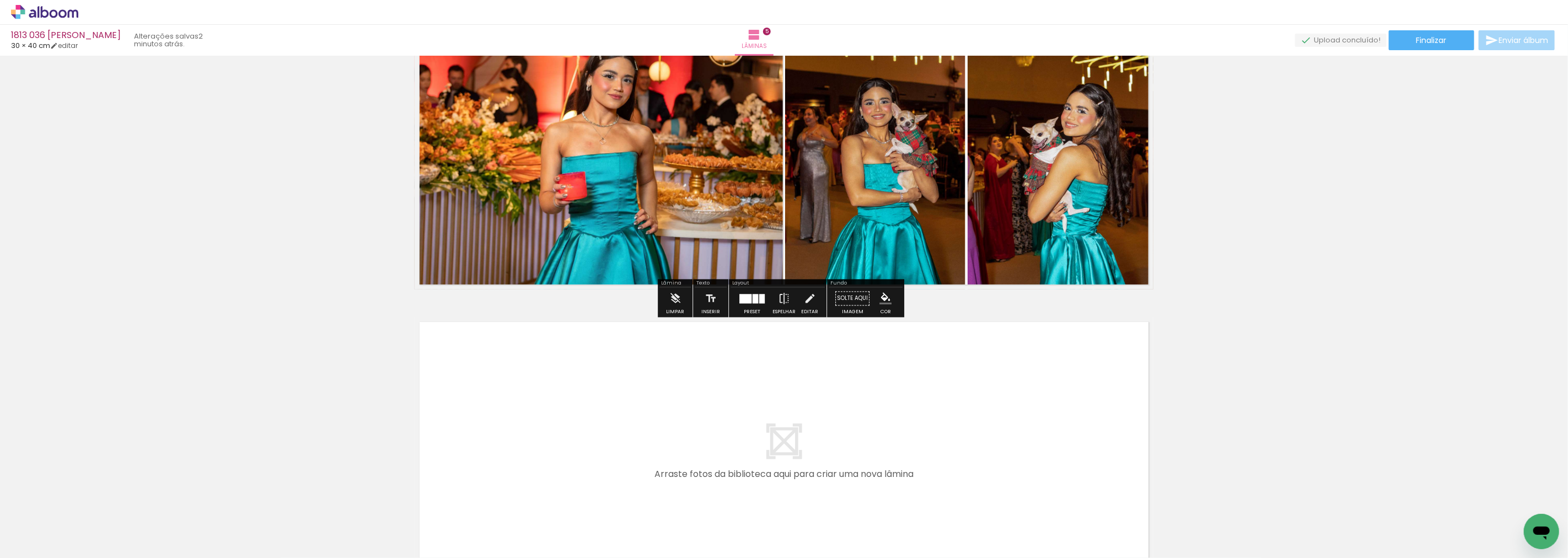
scroll to position [1414, 0]
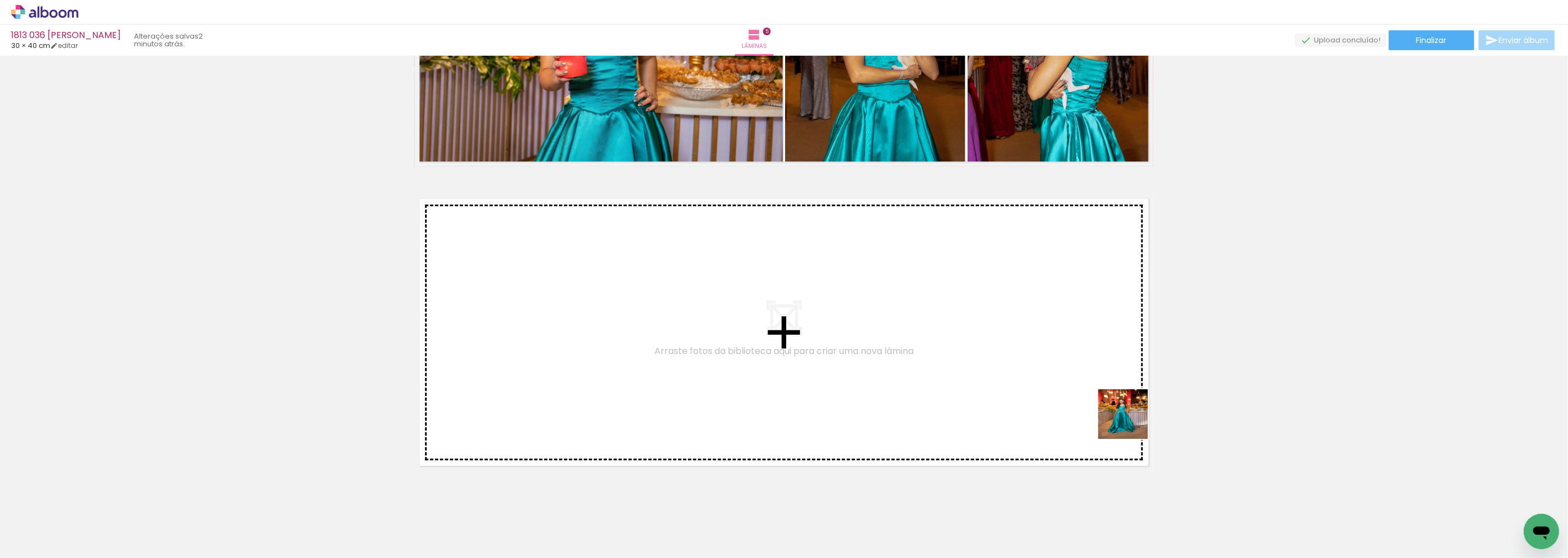
drag, startPoint x: 1415, startPoint y: 521, endPoint x: 615, endPoint y: 351, distance: 817.9
click at [615, 351] on quentale-workspace at bounding box center [784, 279] width 1568 height 558
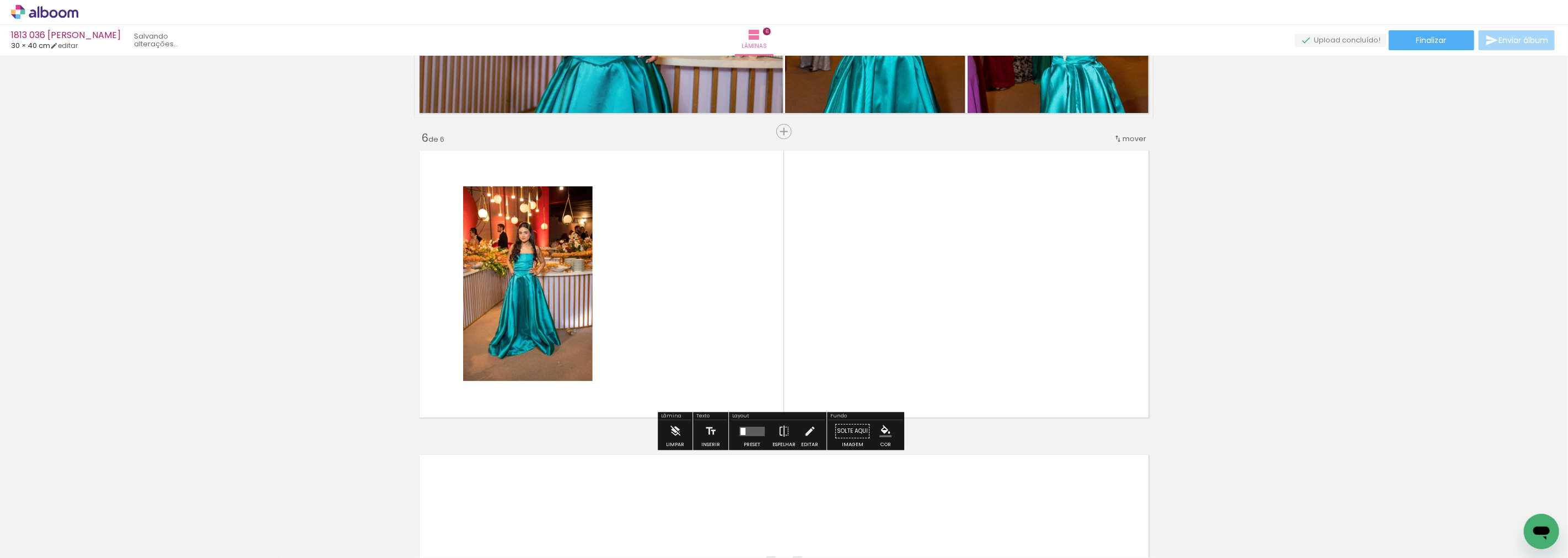
scroll to position [1474, 0]
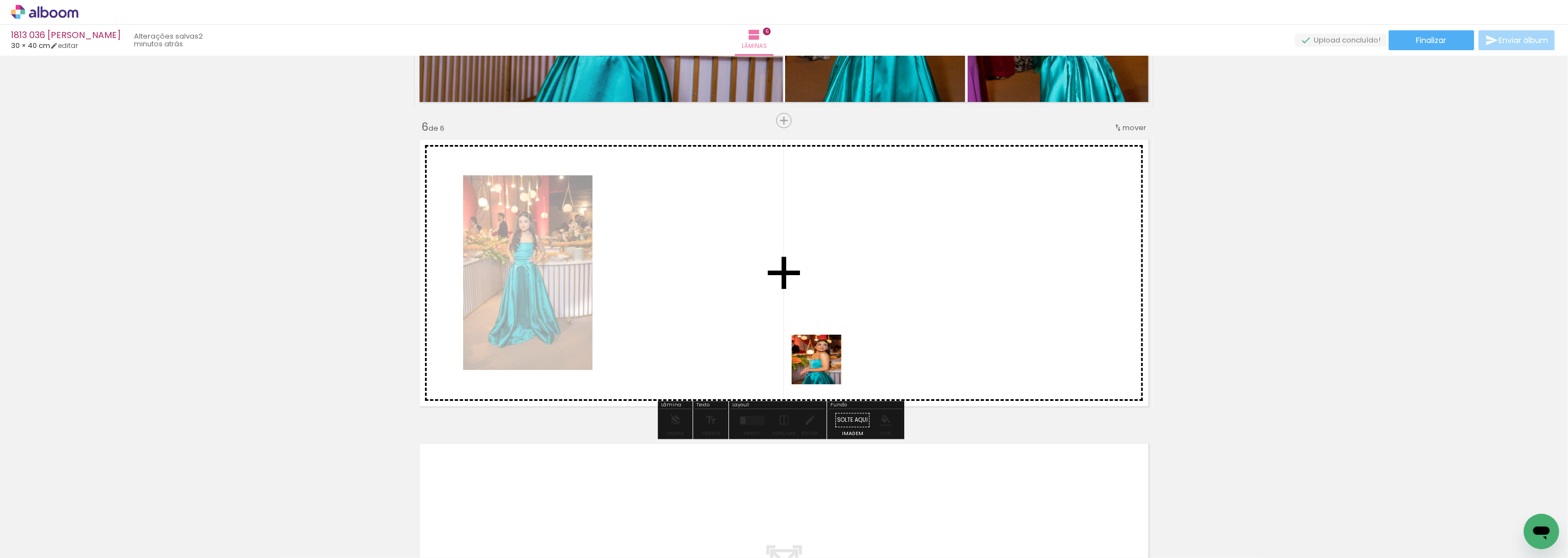
drag, startPoint x: 1464, startPoint y: 516, endPoint x: 734, endPoint y: 340, distance: 750.9
click at [734, 340] on quentale-workspace at bounding box center [784, 279] width 1568 height 558
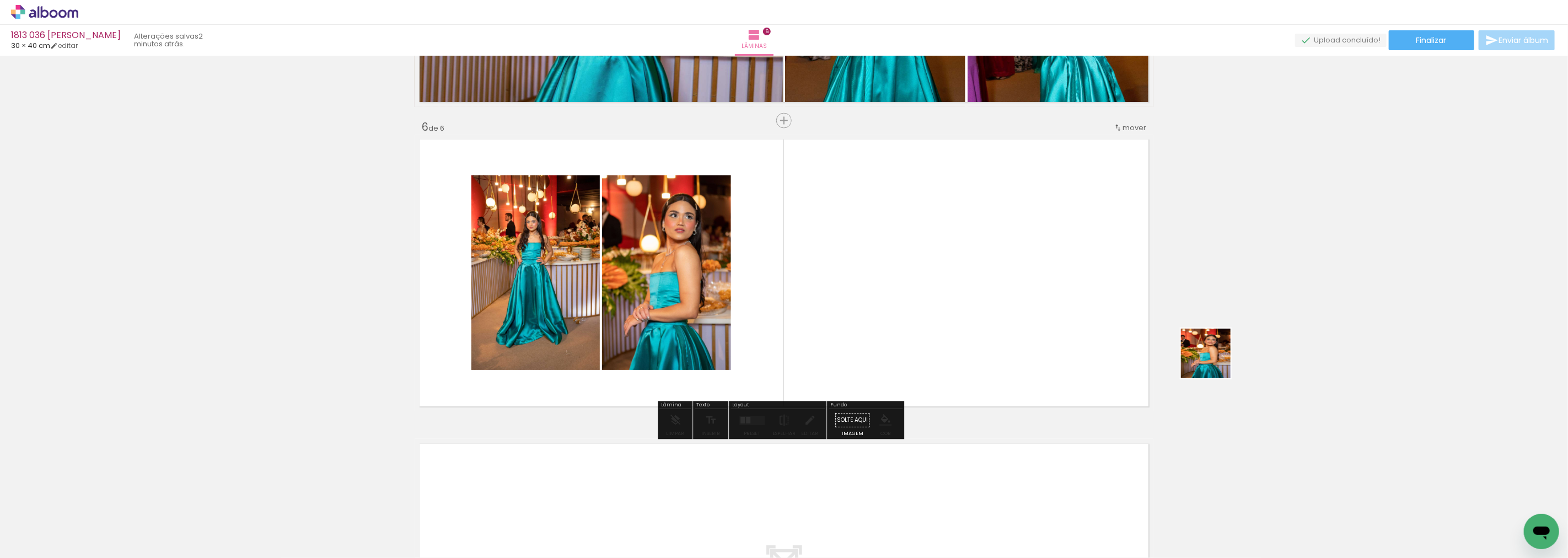
drag, startPoint x: 1523, startPoint y: 507, endPoint x: 844, endPoint y: 225, distance: 735.2
click at [844, 225] on quentale-workspace at bounding box center [784, 279] width 1568 height 558
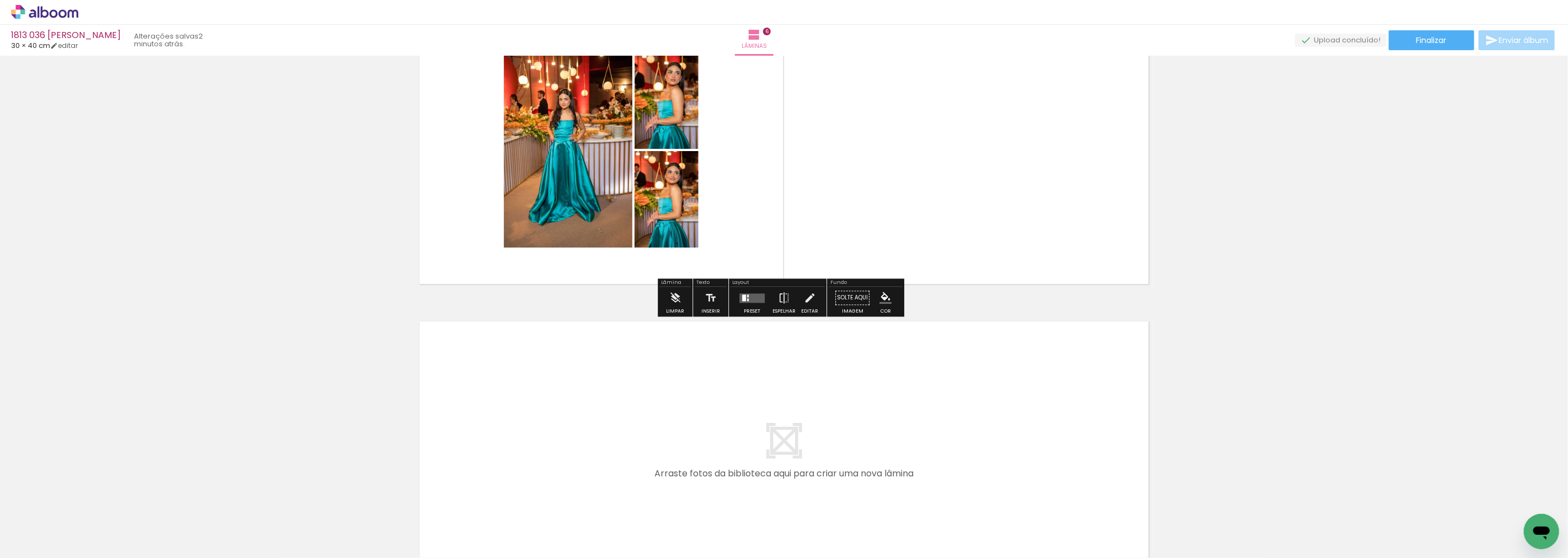
scroll to position [0, 703]
click at [742, 294] on div at bounding box center [744, 297] width 4 height 6
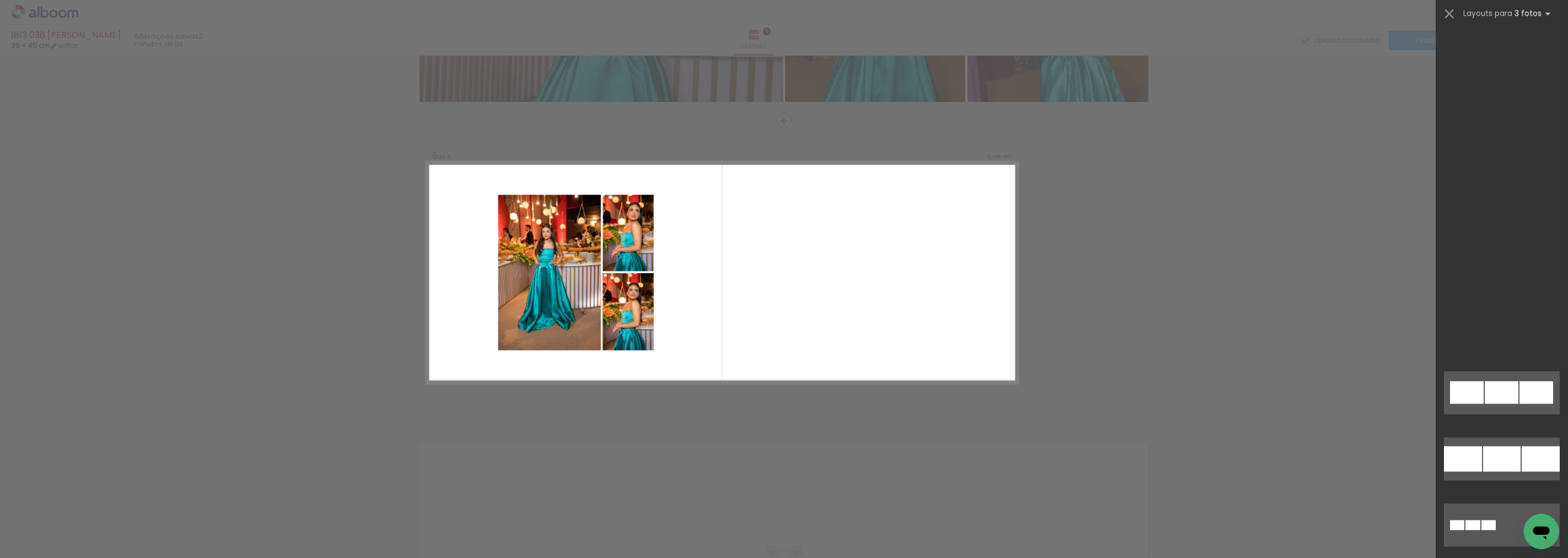
scroll to position [10736, 0]
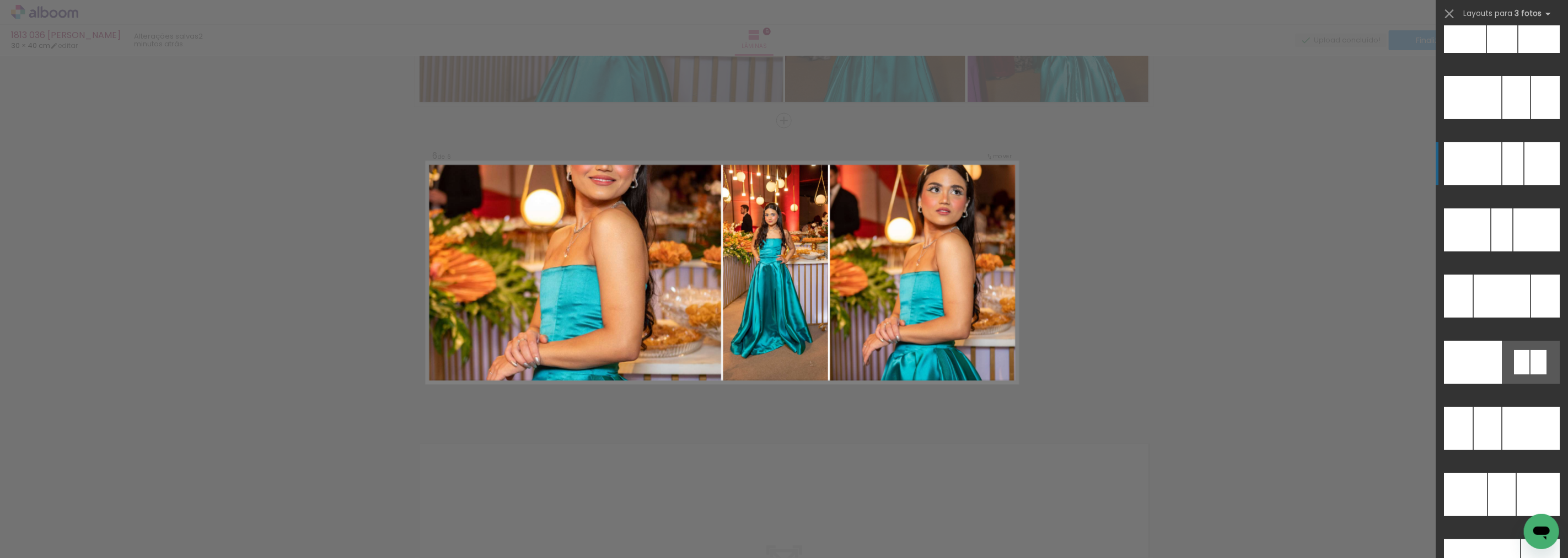
click at [1503, 175] on div at bounding box center [1513, 164] width 21 height 43
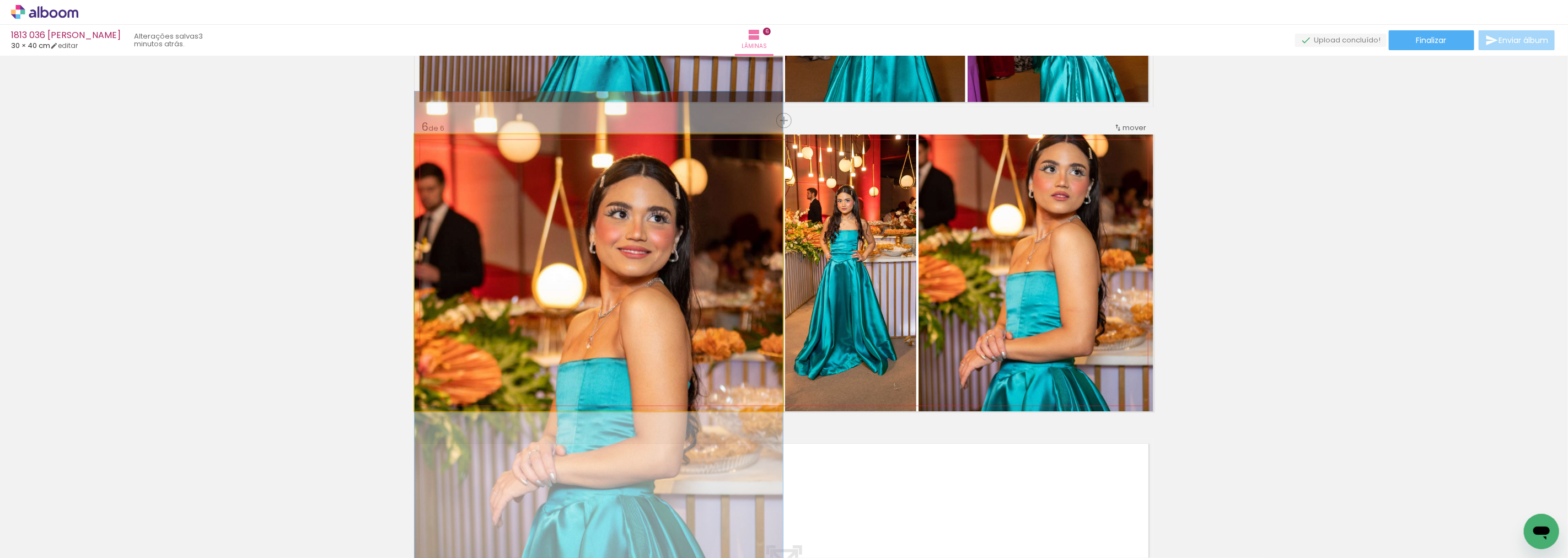
drag, startPoint x: 691, startPoint y: 224, endPoint x: 664, endPoint y: 318, distance: 97.8
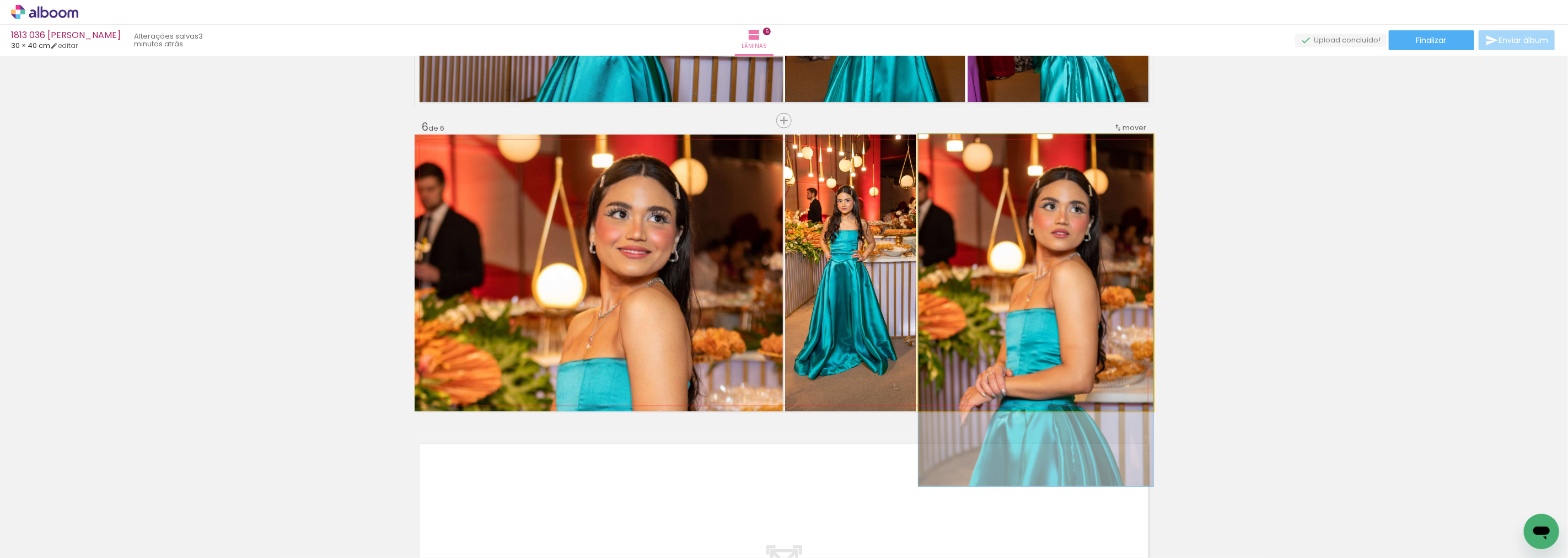
drag, startPoint x: 1057, startPoint y: 247, endPoint x: 1055, endPoint y: 257, distance: 10.2
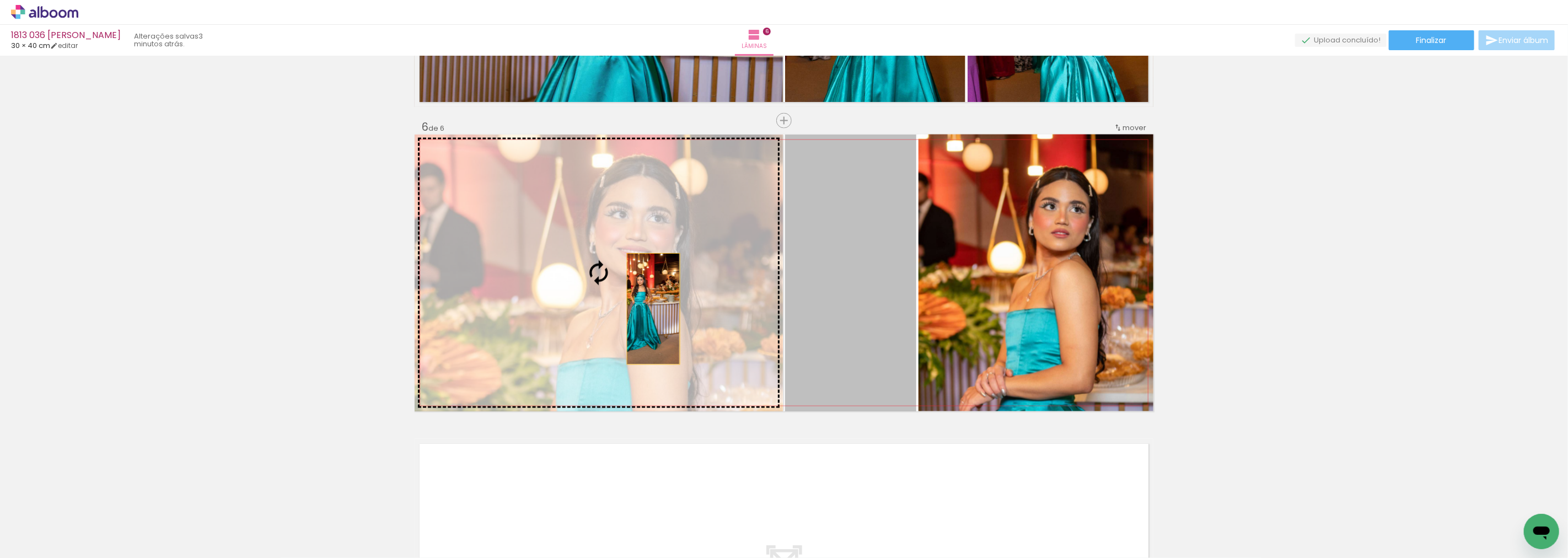
drag, startPoint x: 691, startPoint y: 309, endPoint x: 637, endPoint y: 306, distance: 54.1
click at [0, 0] on slot at bounding box center [0, 0] width 0 height 0
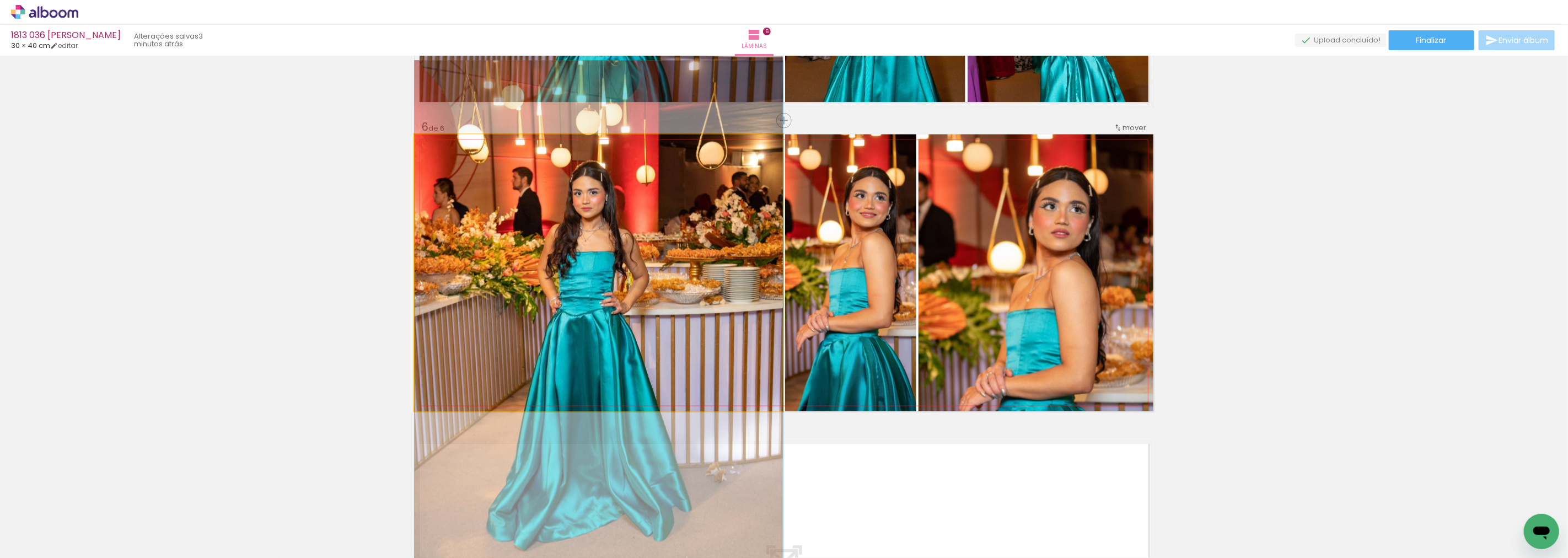
drag, startPoint x: 644, startPoint y: 247, endPoint x: 652, endPoint y: 310, distance: 63.5
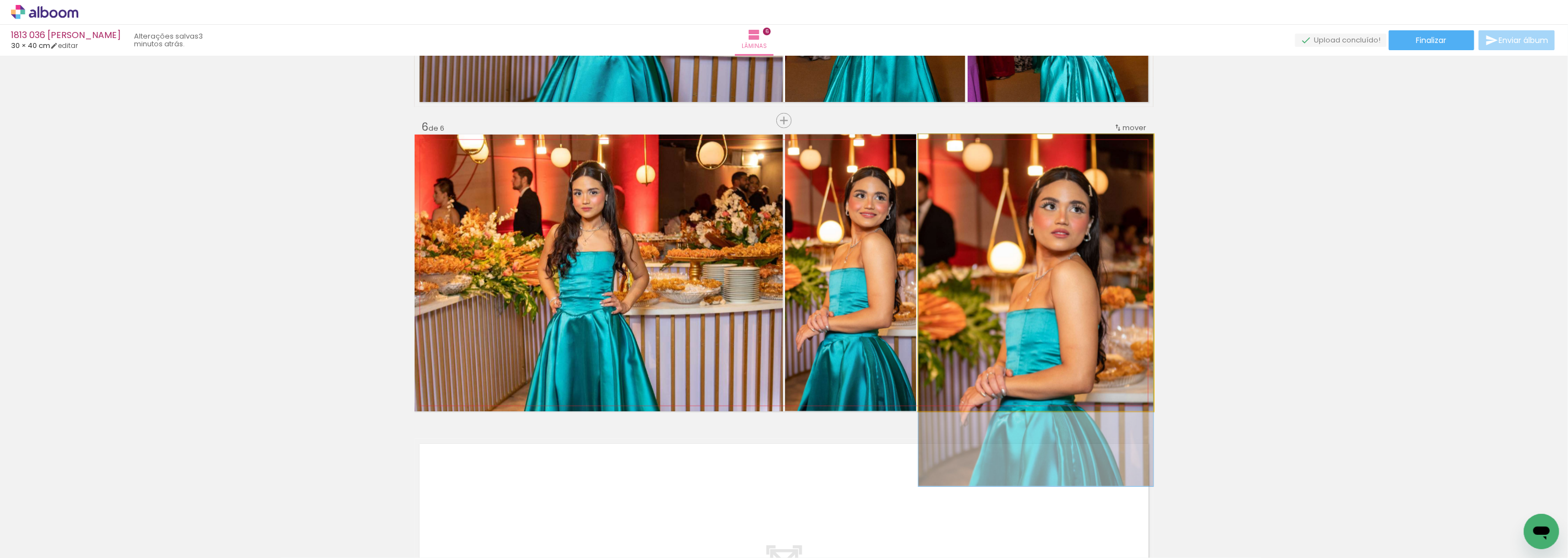
click at [1054, 272] on quentale-photo at bounding box center [1035, 272] width 234 height 277
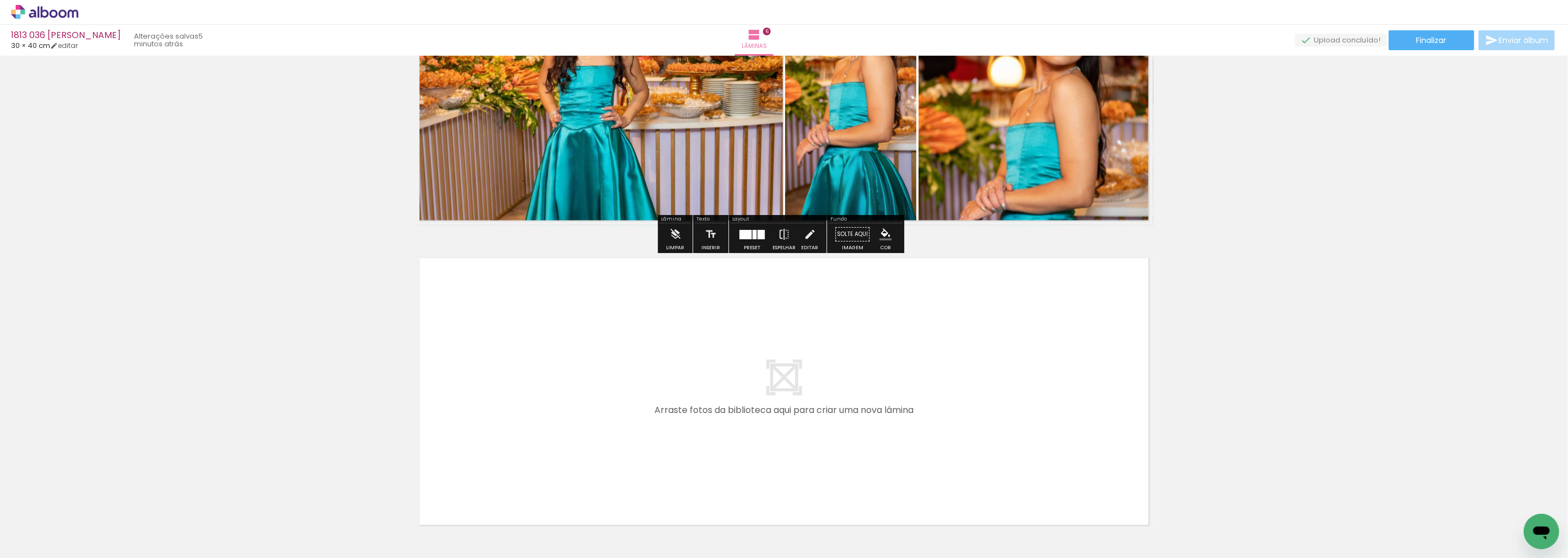
scroll to position [1739, 0]
